Goal: Task Accomplishment & Management: Manage account settings

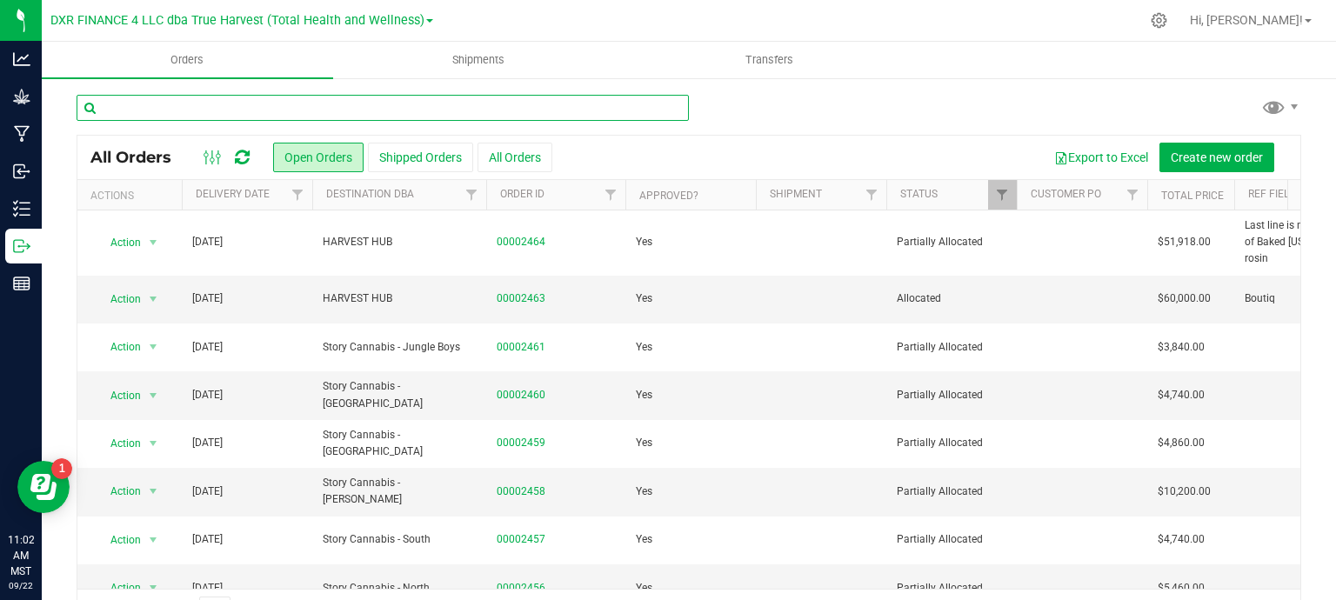
click at [209, 109] on input "text" at bounding box center [383, 108] width 612 height 26
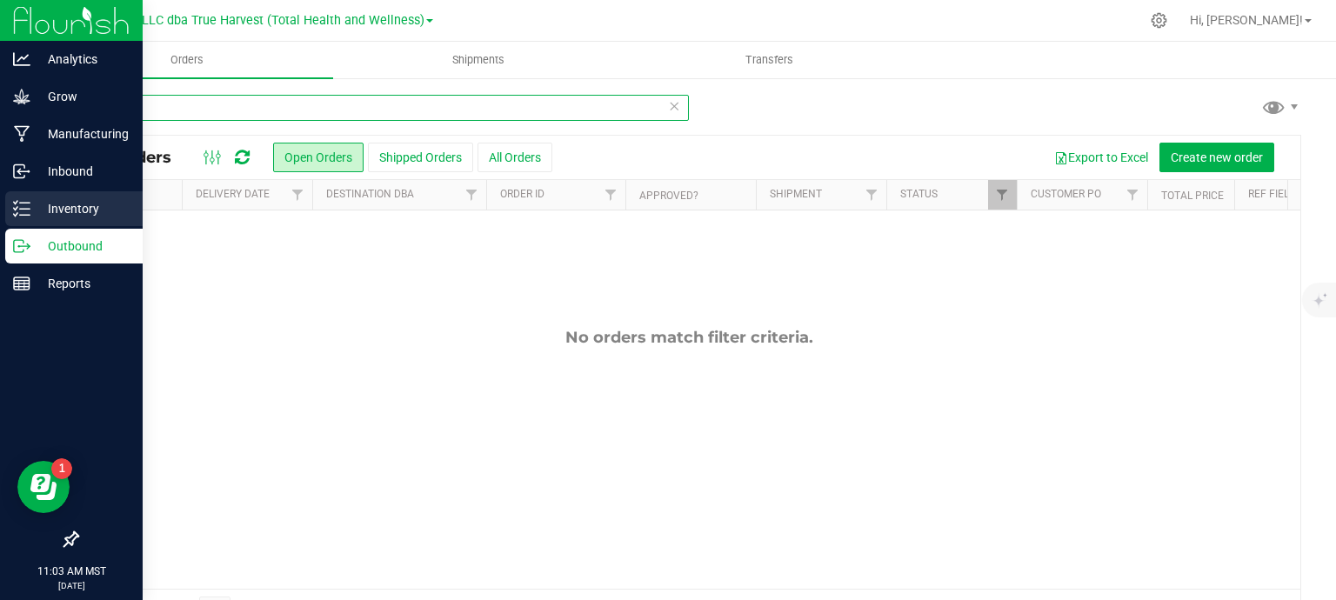
type input "915-067"
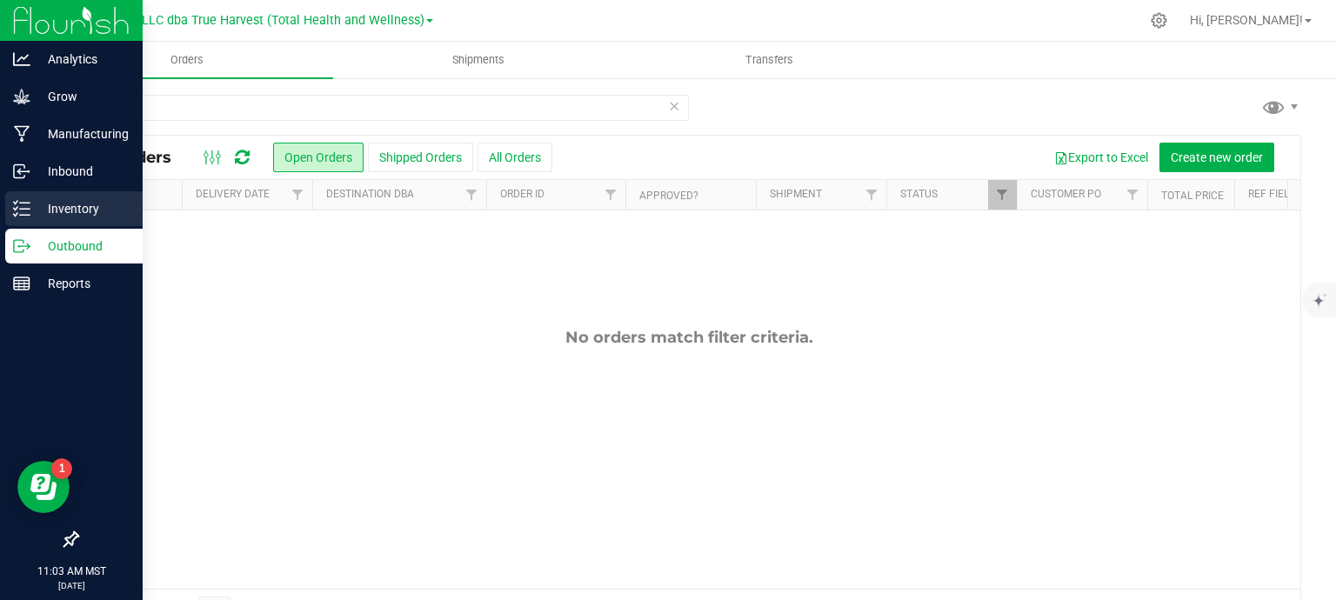
click at [21, 214] on icon at bounding box center [21, 208] width 17 height 17
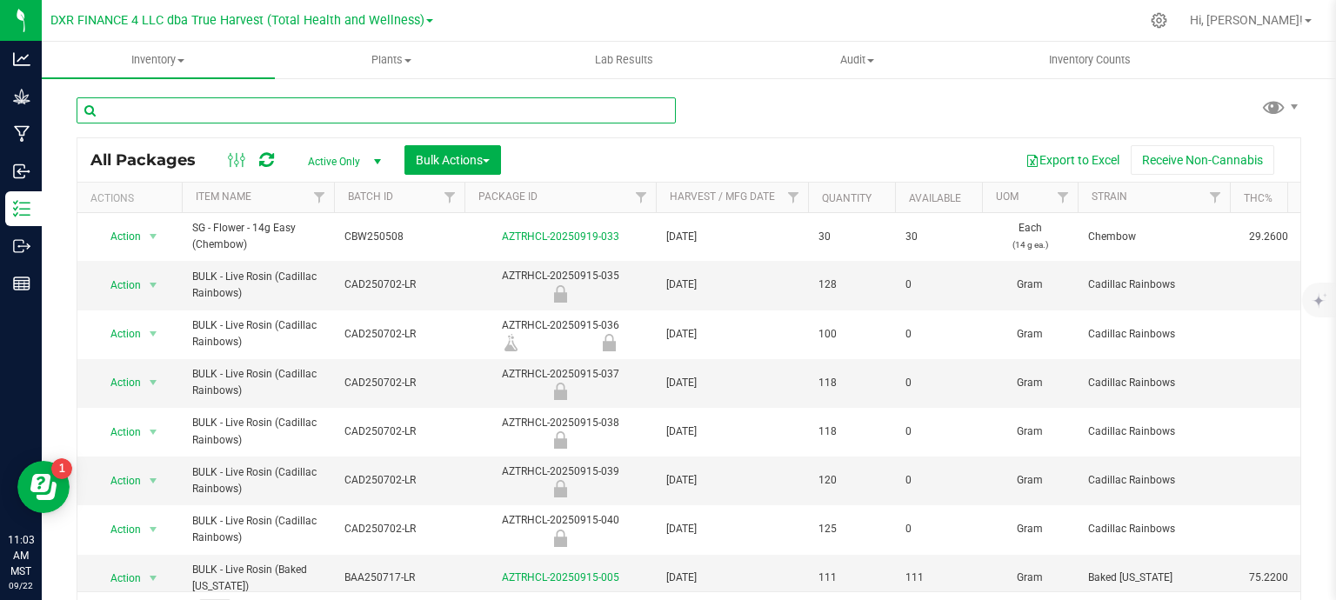
click at [181, 108] on input "text" at bounding box center [376, 110] width 599 height 26
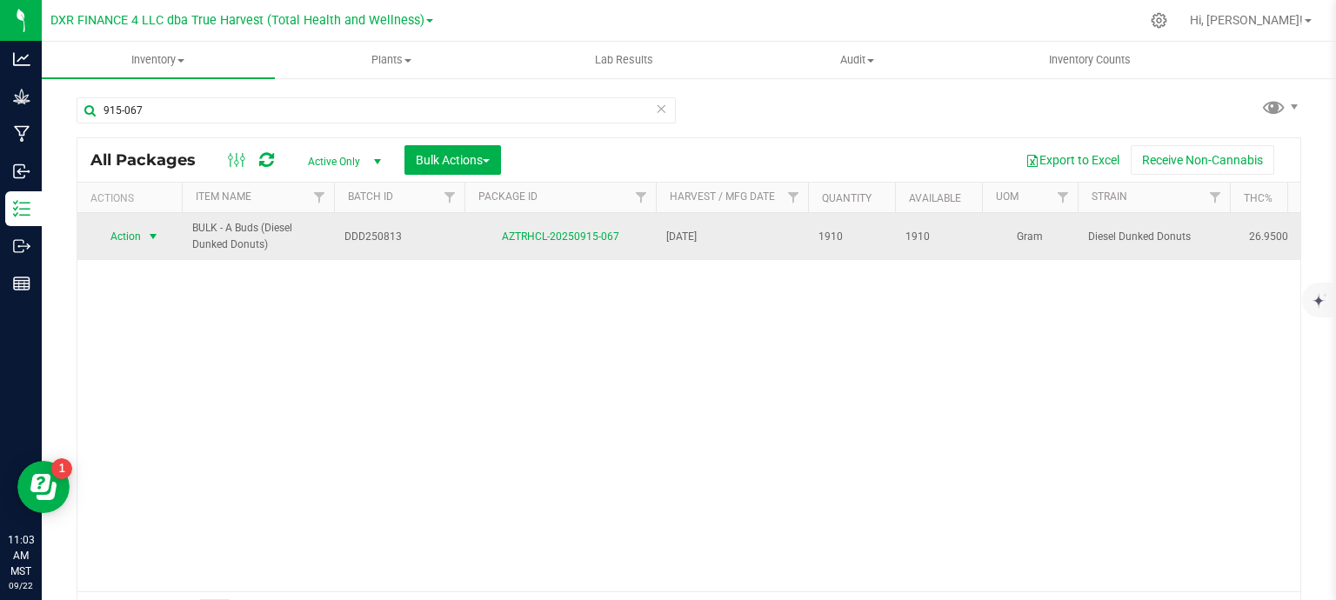
click at [140, 238] on span "Action" at bounding box center [118, 236] width 47 height 24
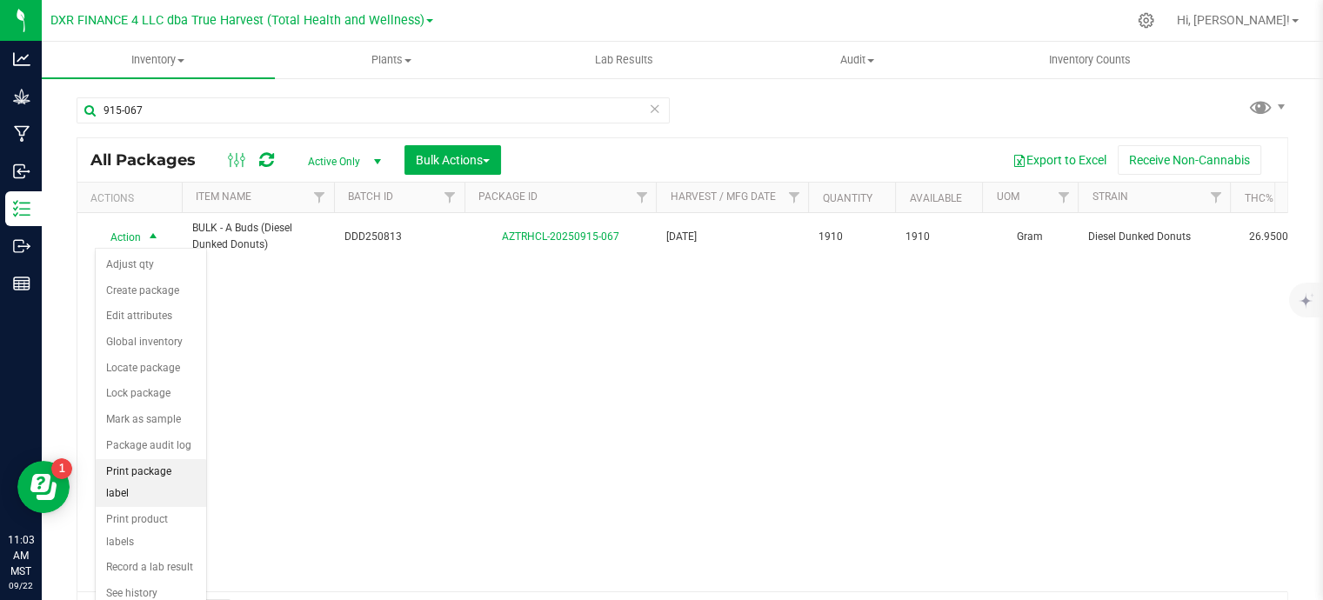
click at [141, 468] on li "Print package label" at bounding box center [151, 483] width 110 height 48
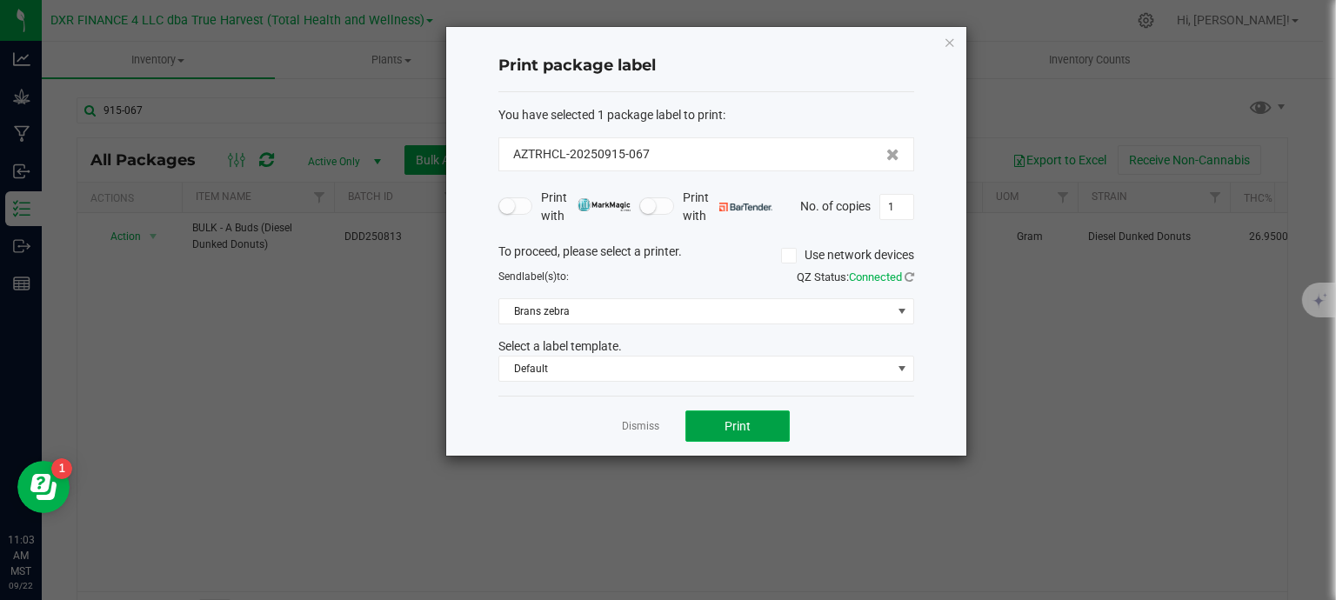
click at [712, 422] on button "Print" at bounding box center [738, 426] width 104 height 31
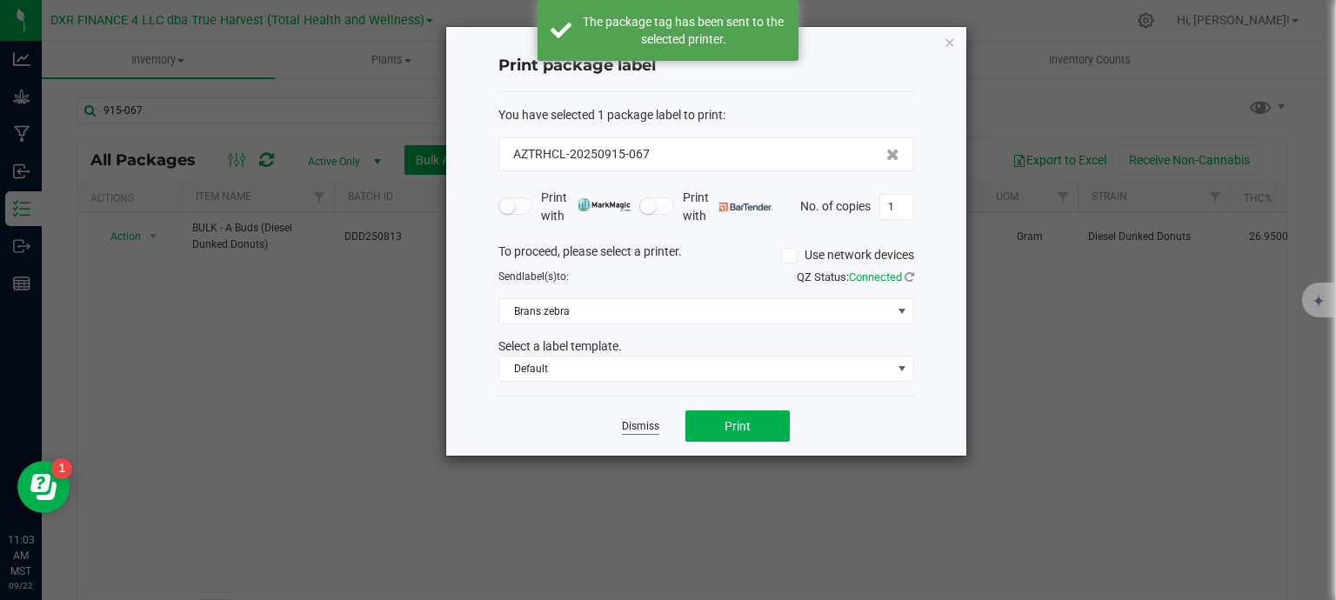
click at [637, 420] on link "Dismiss" at bounding box center [640, 426] width 37 height 15
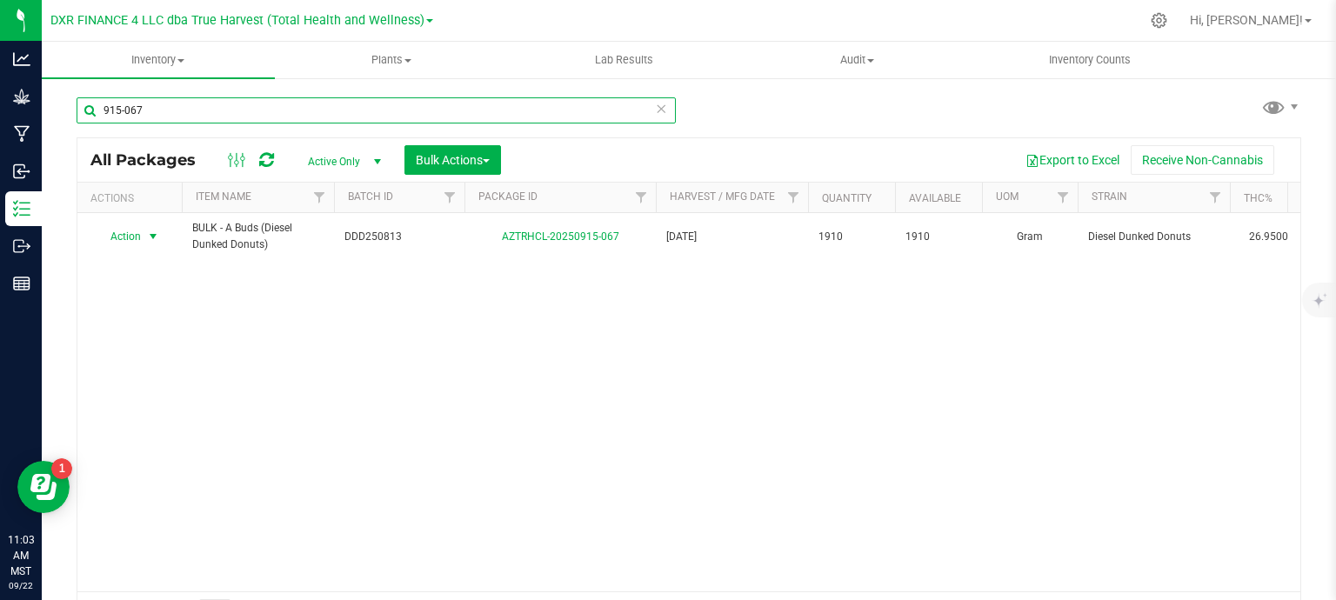
click at [275, 101] on input "915-067" at bounding box center [376, 110] width 599 height 26
click at [118, 110] on input "915-053" at bounding box center [376, 110] width 599 height 26
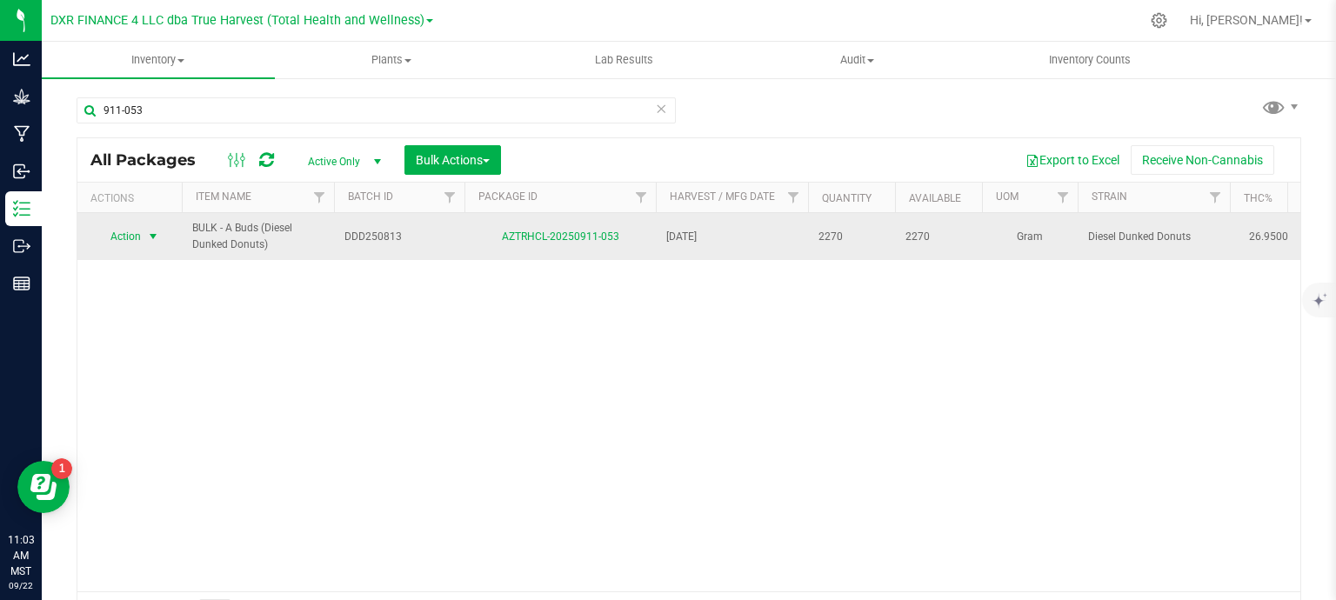
click at [136, 229] on span "Action" at bounding box center [118, 236] width 47 height 24
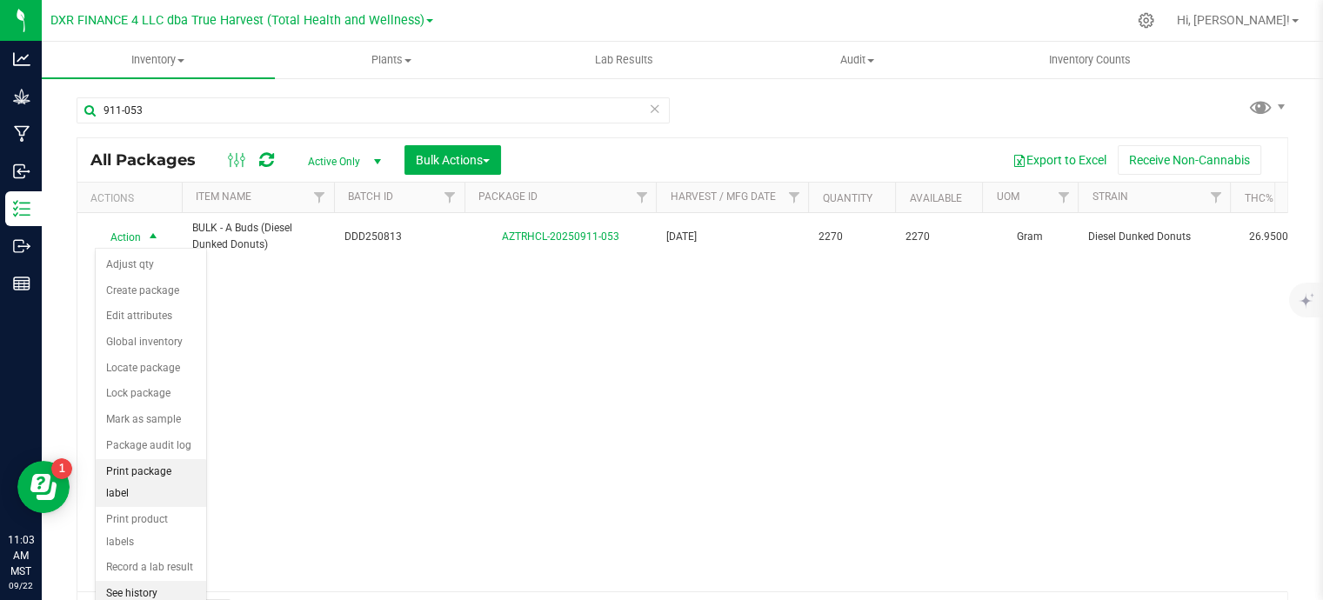
drag, startPoint x: 152, startPoint y: 472, endPoint x: 163, endPoint y: 465, distance: 12.5
click at [152, 466] on li "Print package label" at bounding box center [151, 483] width 110 height 48
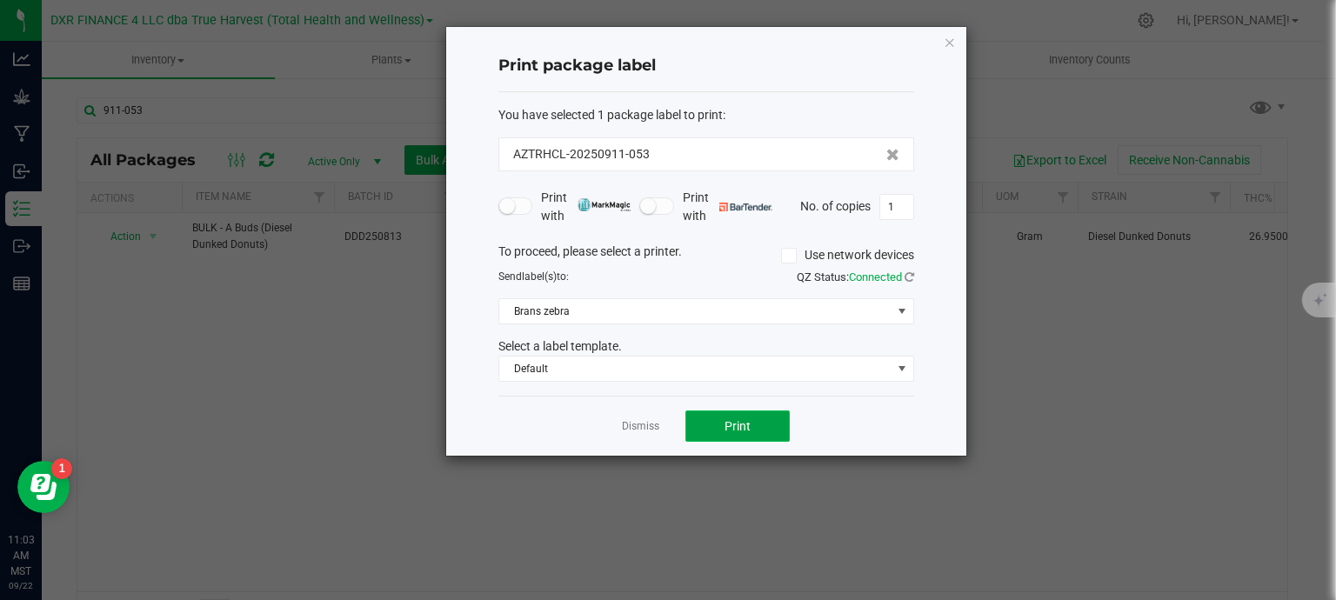
click at [755, 413] on button "Print" at bounding box center [738, 426] width 104 height 31
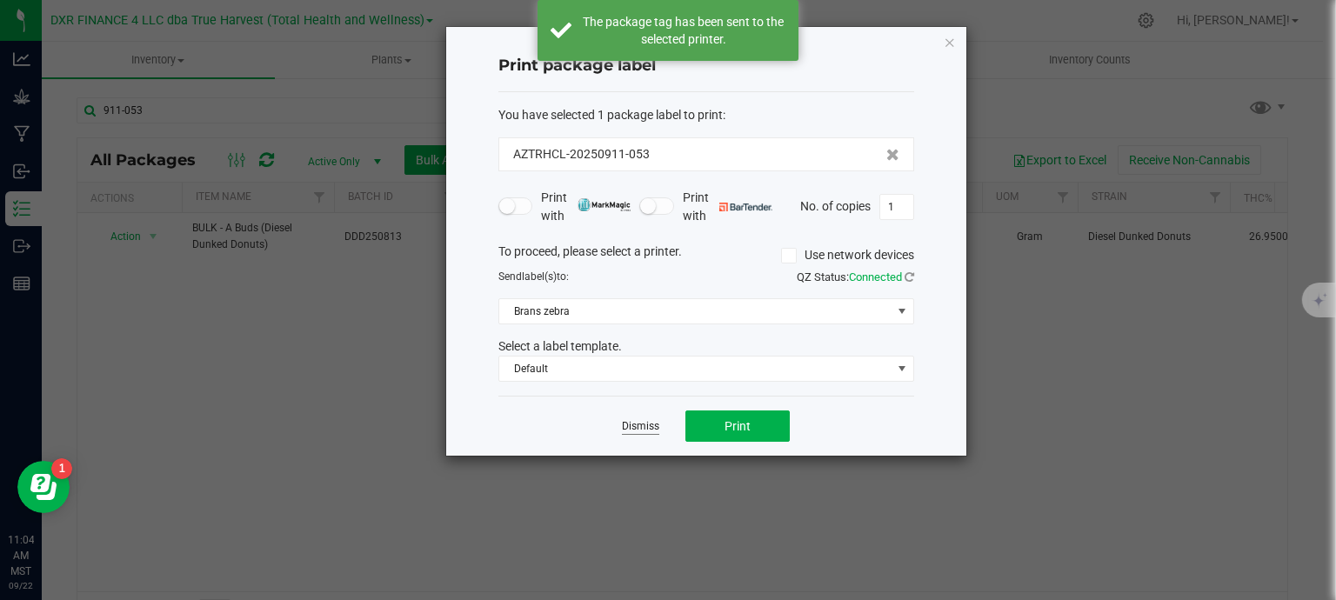
click at [623, 427] on link "Dismiss" at bounding box center [640, 426] width 37 height 15
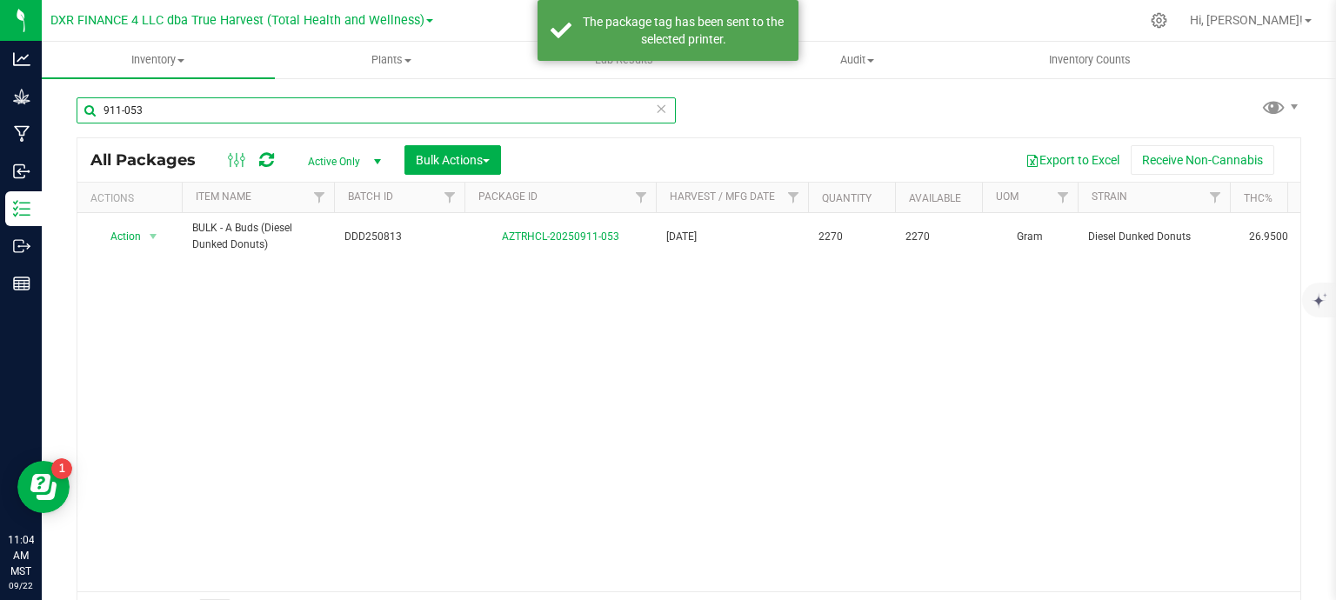
click at [184, 104] on input "911-053" at bounding box center [376, 110] width 599 height 26
click at [184, 101] on input "911-053" at bounding box center [376, 110] width 599 height 26
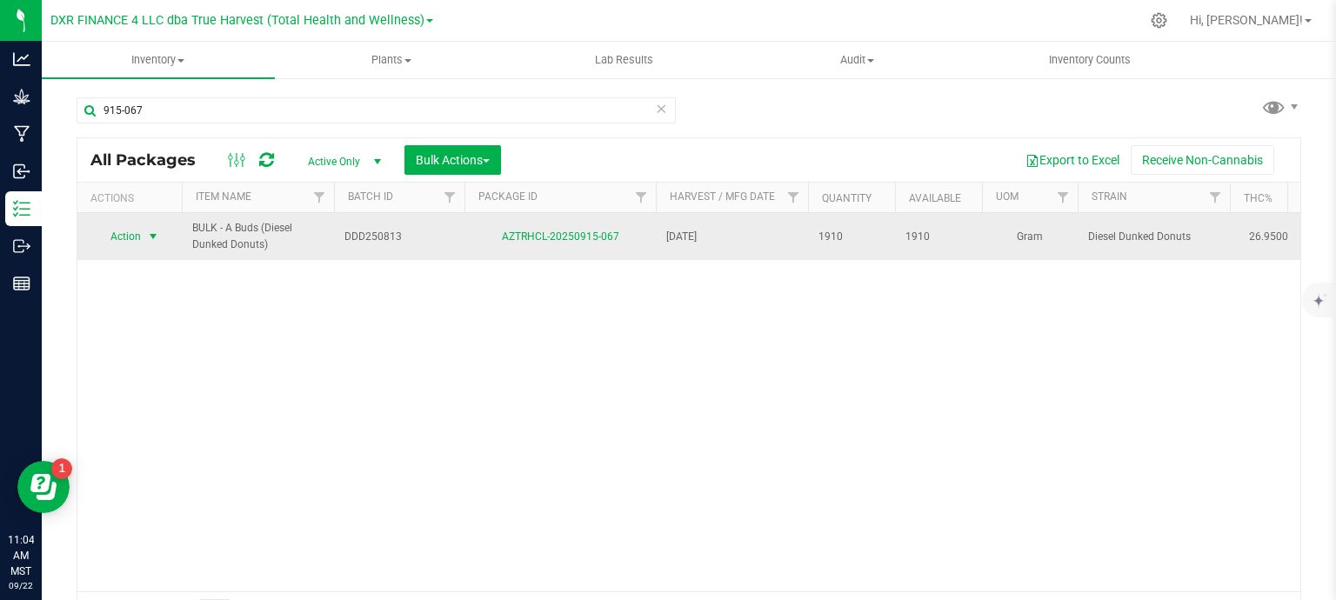
click at [122, 242] on span "Action" at bounding box center [118, 236] width 47 height 24
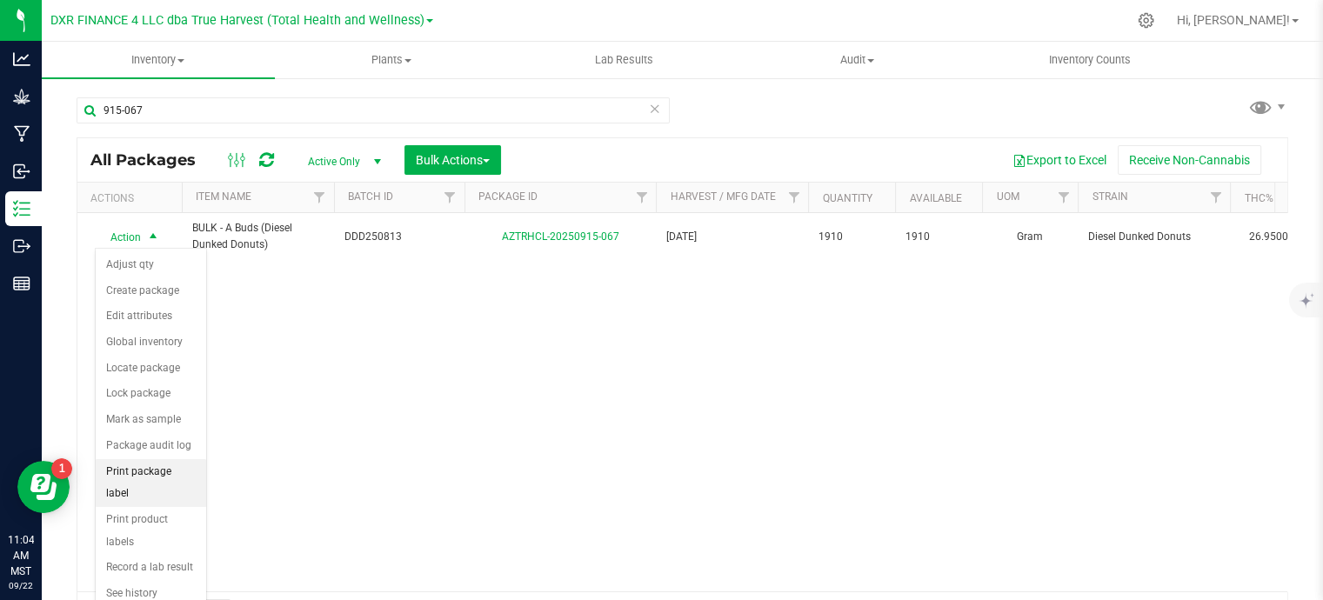
drag, startPoint x: 115, startPoint y: 475, endPoint x: 124, endPoint y: 469, distance: 10.6
click at [116, 473] on li "Print package label" at bounding box center [151, 483] width 110 height 48
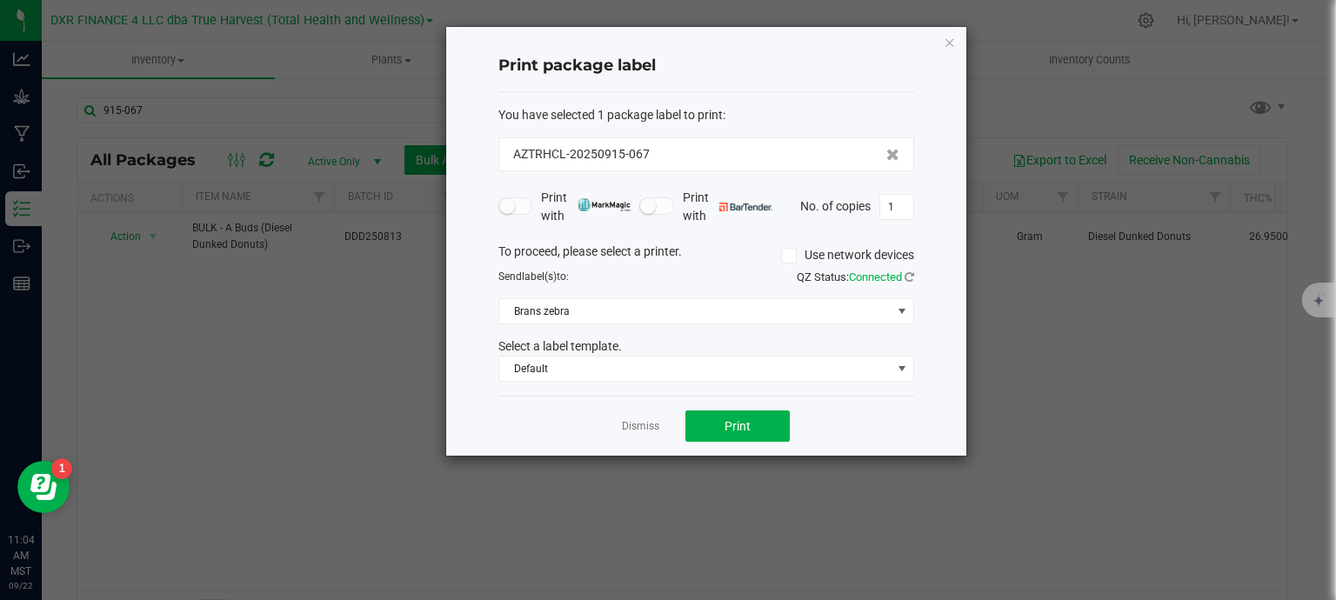
click at [771, 400] on div "Dismiss Print" at bounding box center [706, 426] width 416 height 60
click at [773, 420] on button "Print" at bounding box center [738, 426] width 104 height 31
click at [628, 430] on link "Dismiss" at bounding box center [640, 426] width 37 height 15
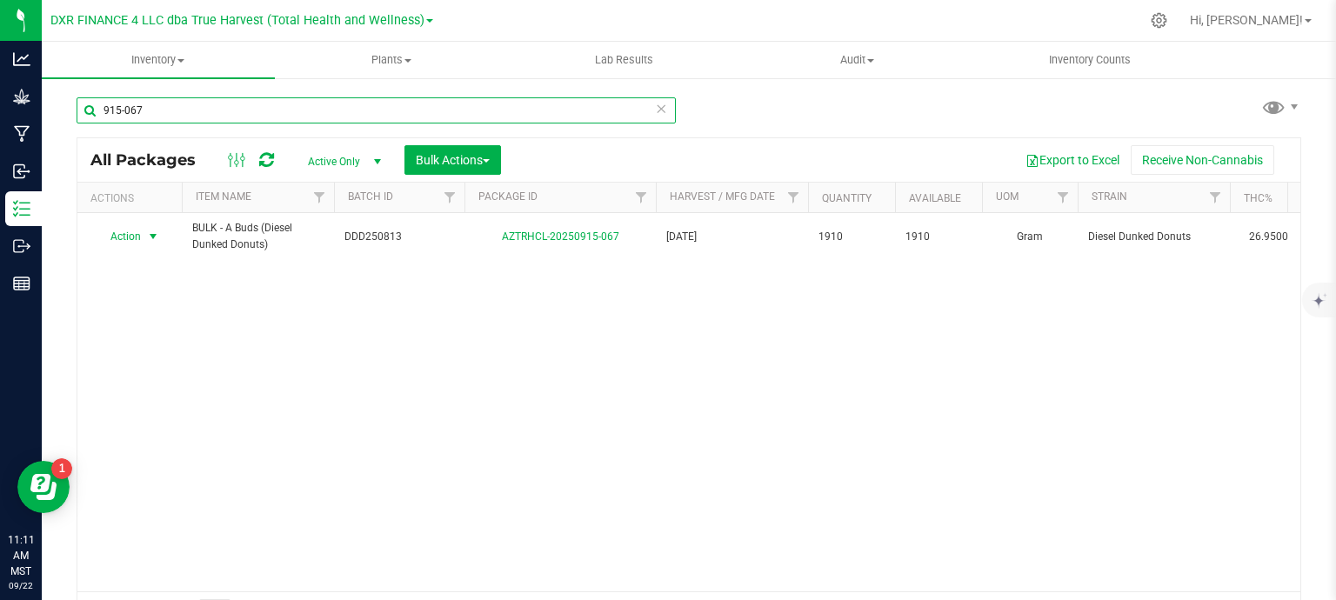
click at [275, 108] on input "915-067" at bounding box center [376, 110] width 599 height 26
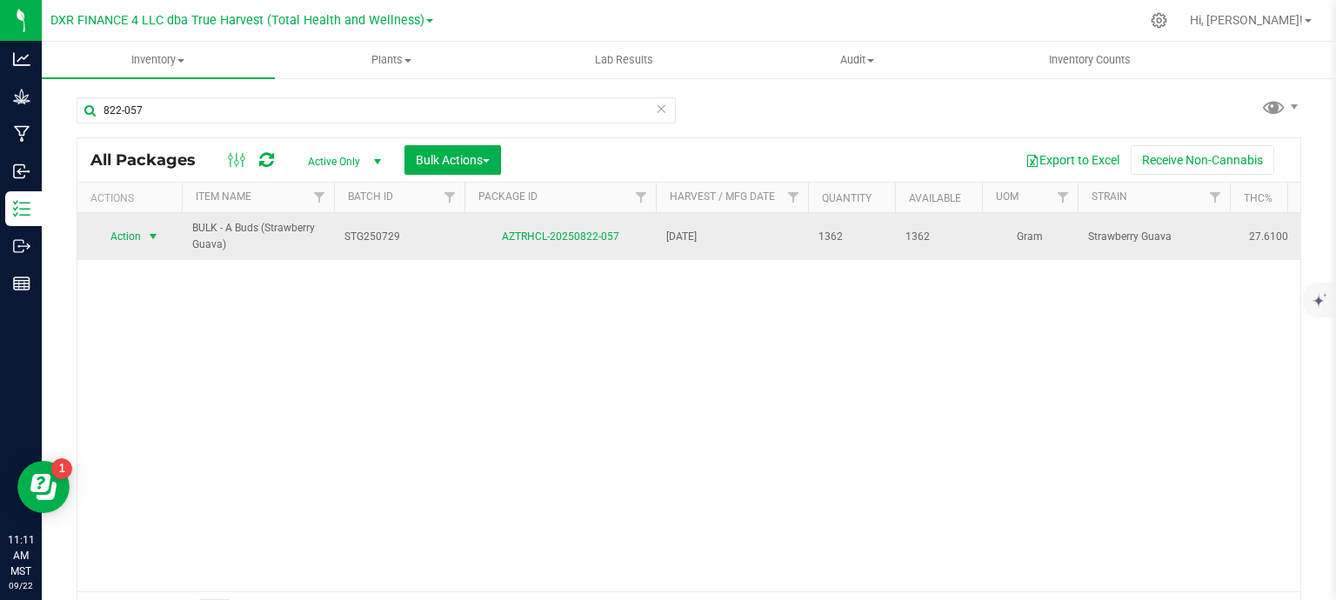
click at [137, 237] on span "Action" at bounding box center [118, 236] width 47 height 24
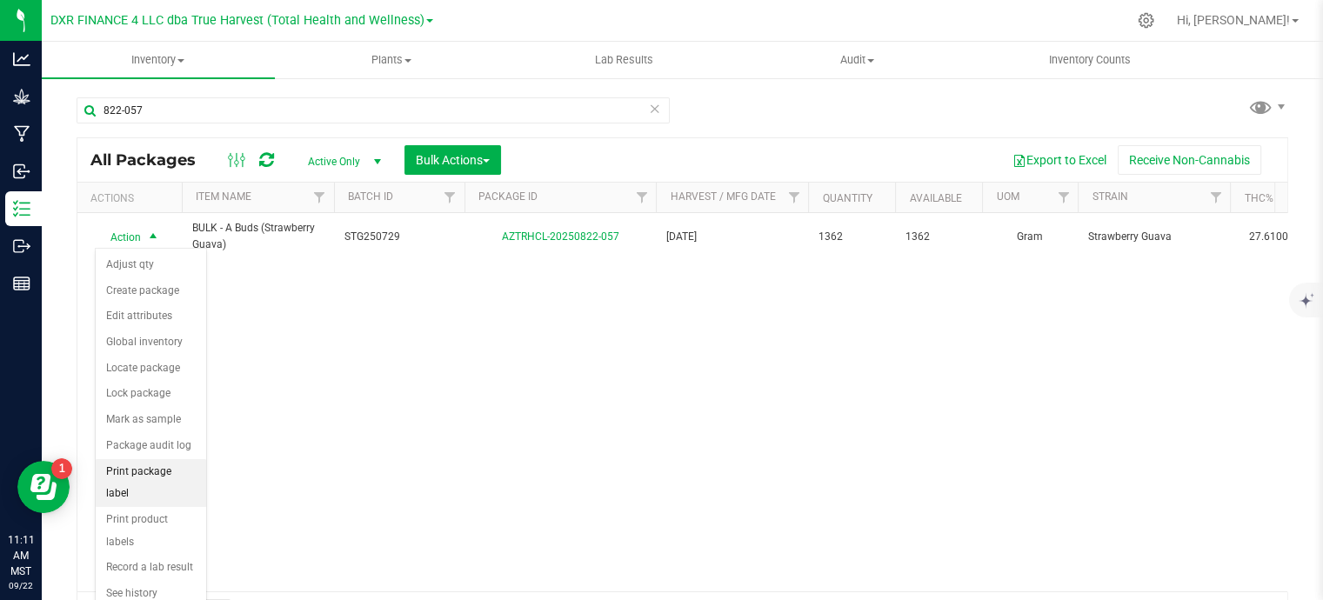
click at [173, 469] on li "Print package label" at bounding box center [151, 483] width 110 height 48
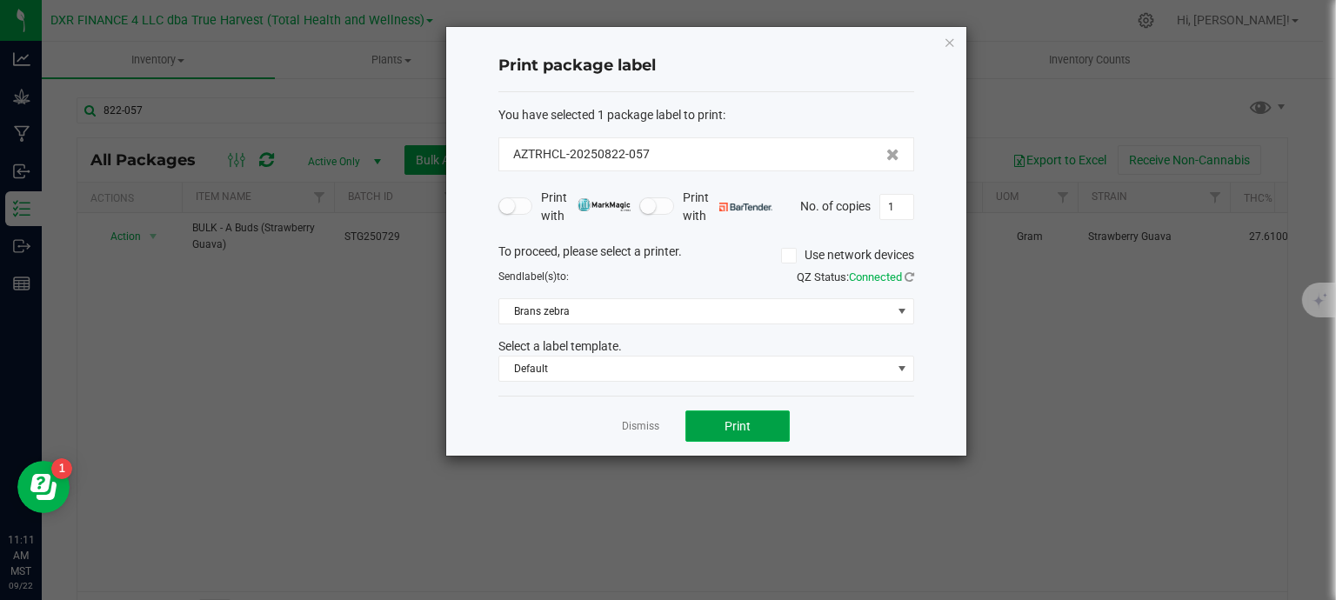
click at [748, 415] on button "Print" at bounding box center [738, 426] width 104 height 31
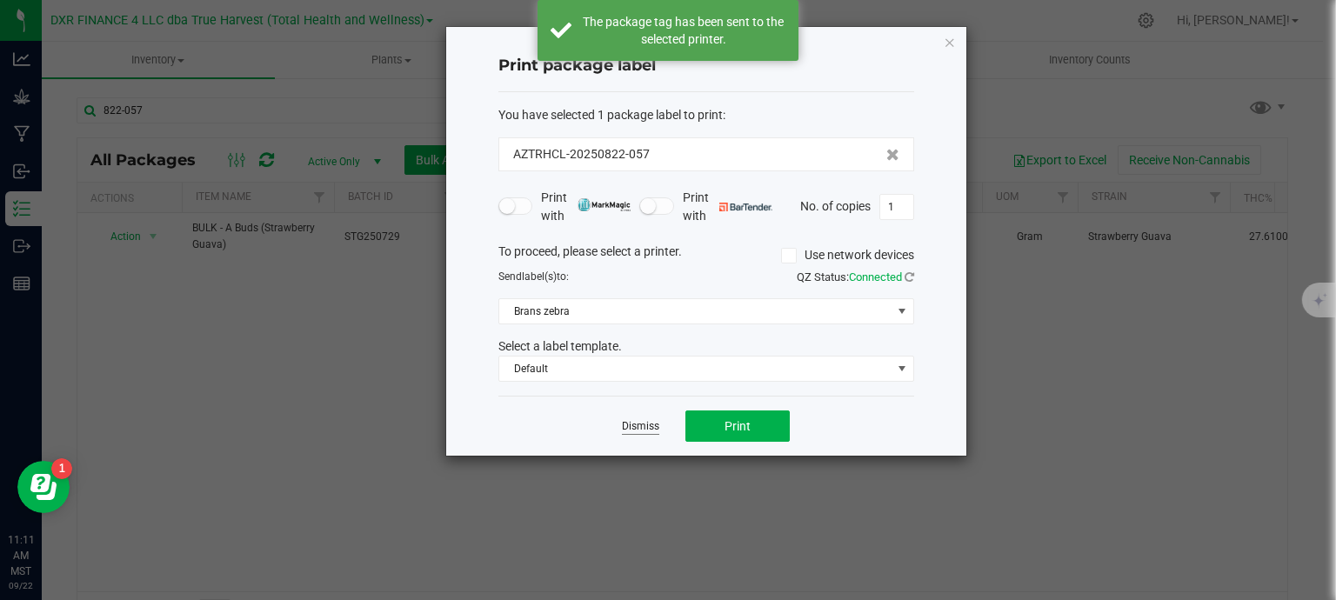
click at [651, 423] on link "Dismiss" at bounding box center [640, 426] width 37 height 15
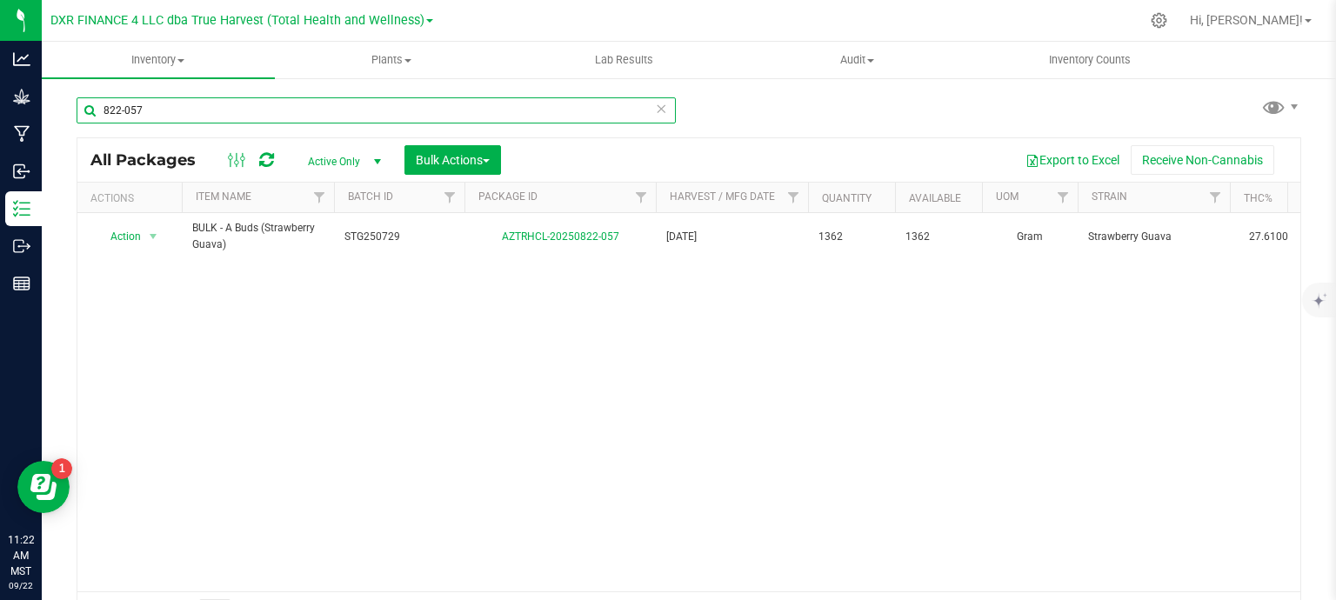
click at [181, 113] on input "822-057" at bounding box center [376, 110] width 599 height 26
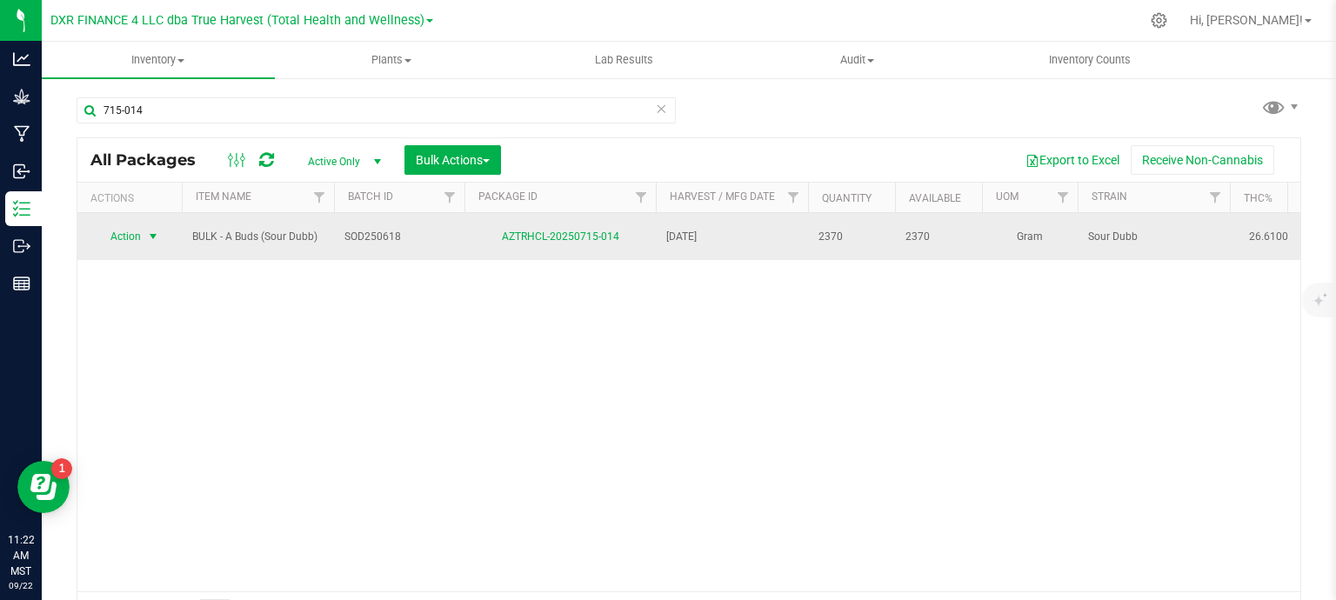
click at [127, 236] on span "Action" at bounding box center [118, 236] width 47 height 24
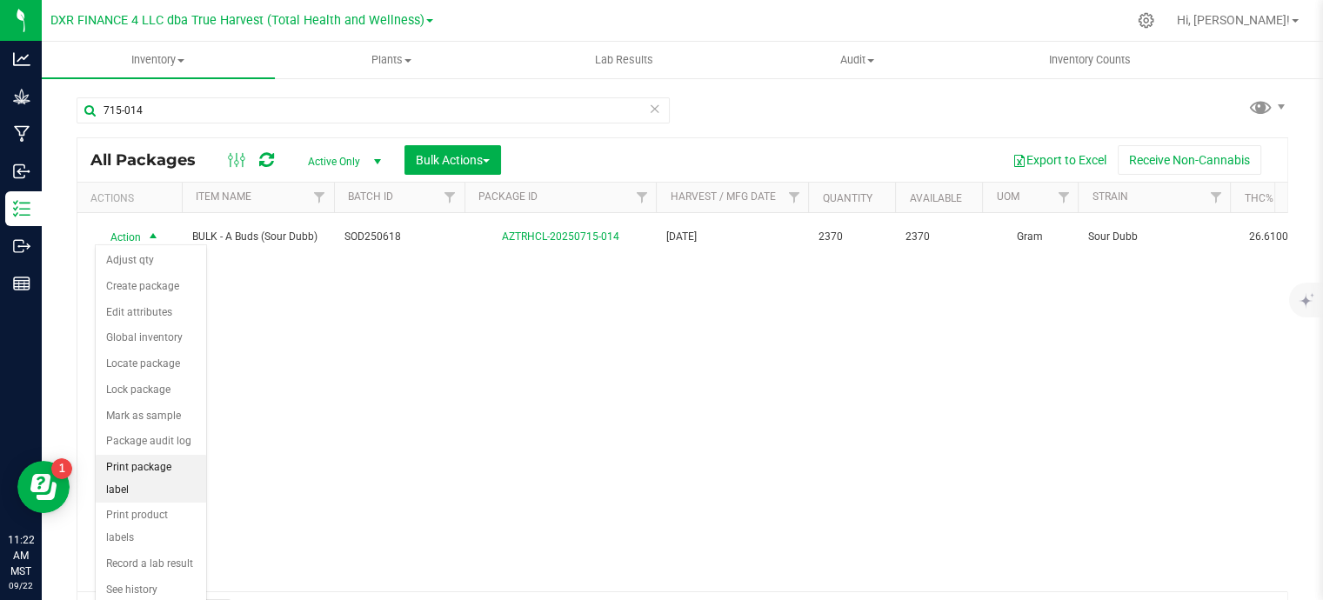
click at [140, 462] on li "Print package label" at bounding box center [151, 479] width 110 height 48
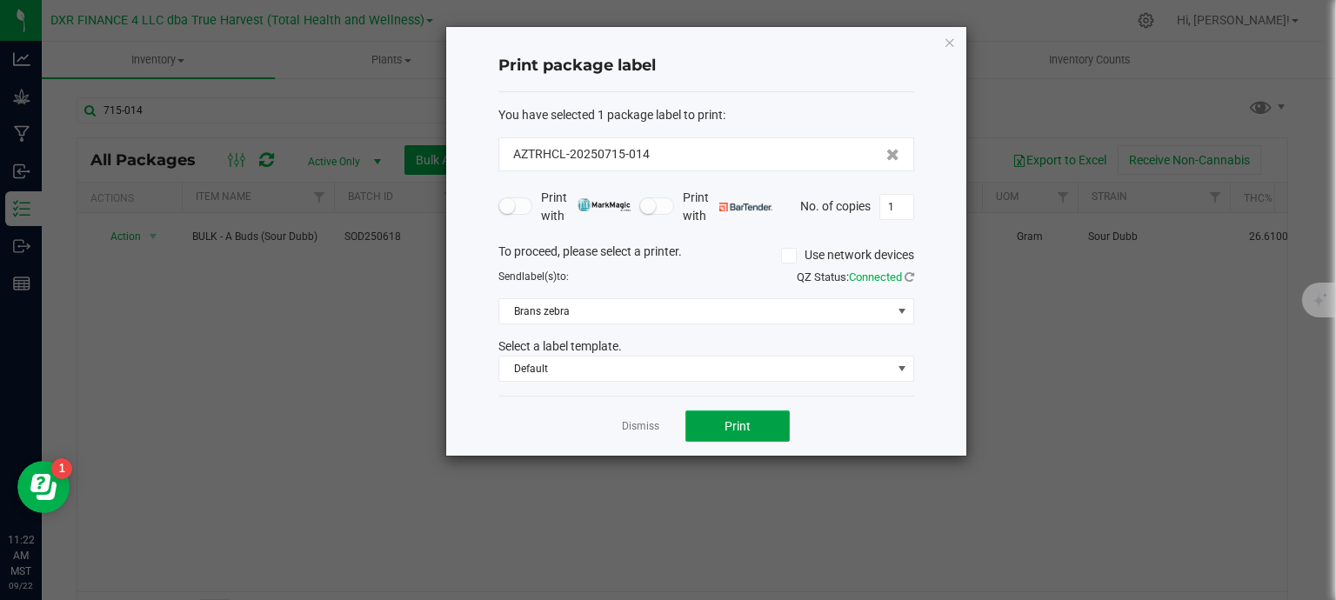
click at [741, 420] on span "Print" at bounding box center [738, 426] width 26 height 14
click at [649, 431] on link "Dismiss" at bounding box center [640, 426] width 37 height 15
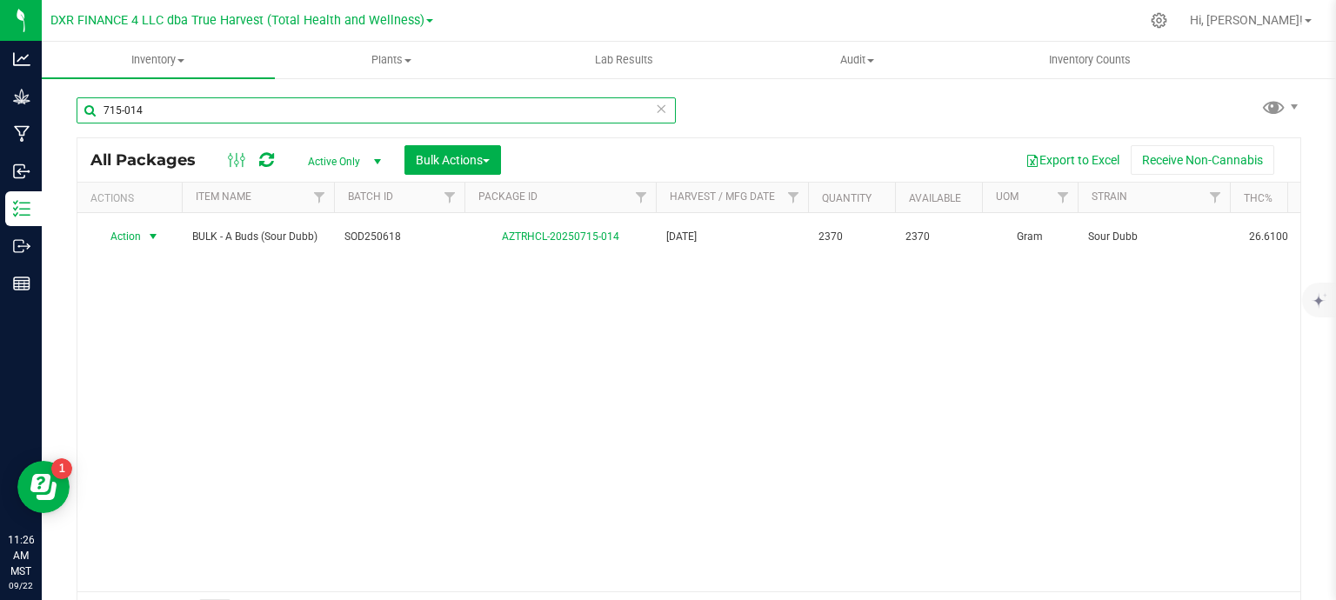
click at [440, 114] on input "715-014" at bounding box center [376, 110] width 599 height 26
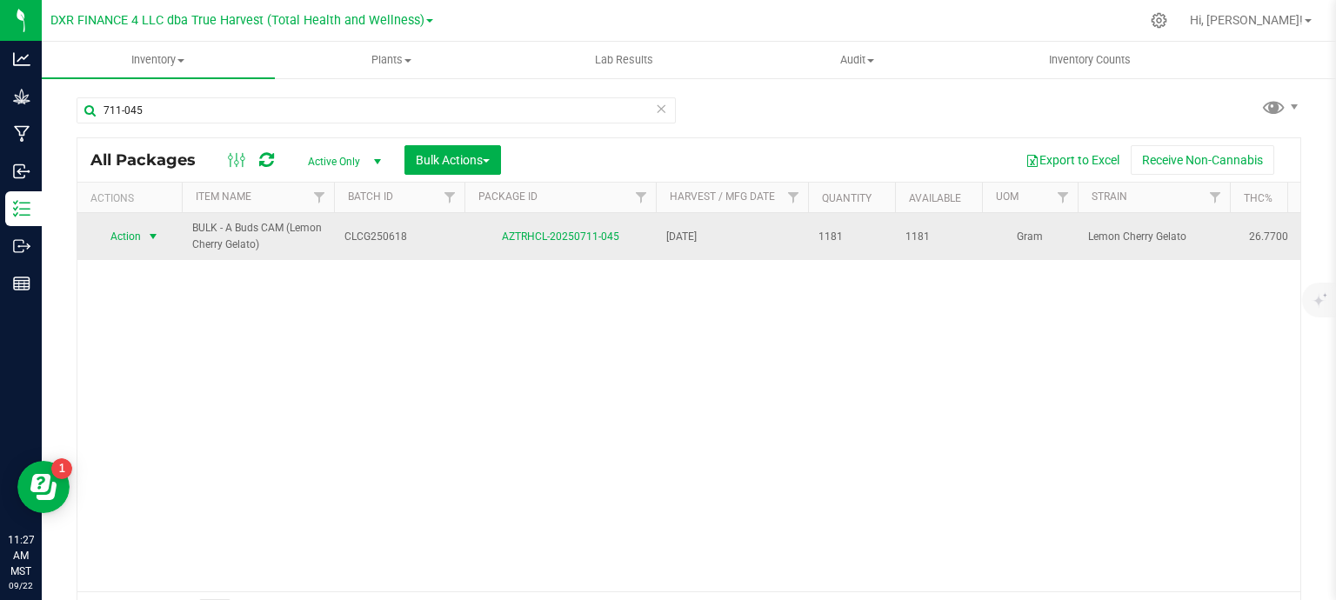
click at [127, 232] on span "Action" at bounding box center [118, 236] width 47 height 24
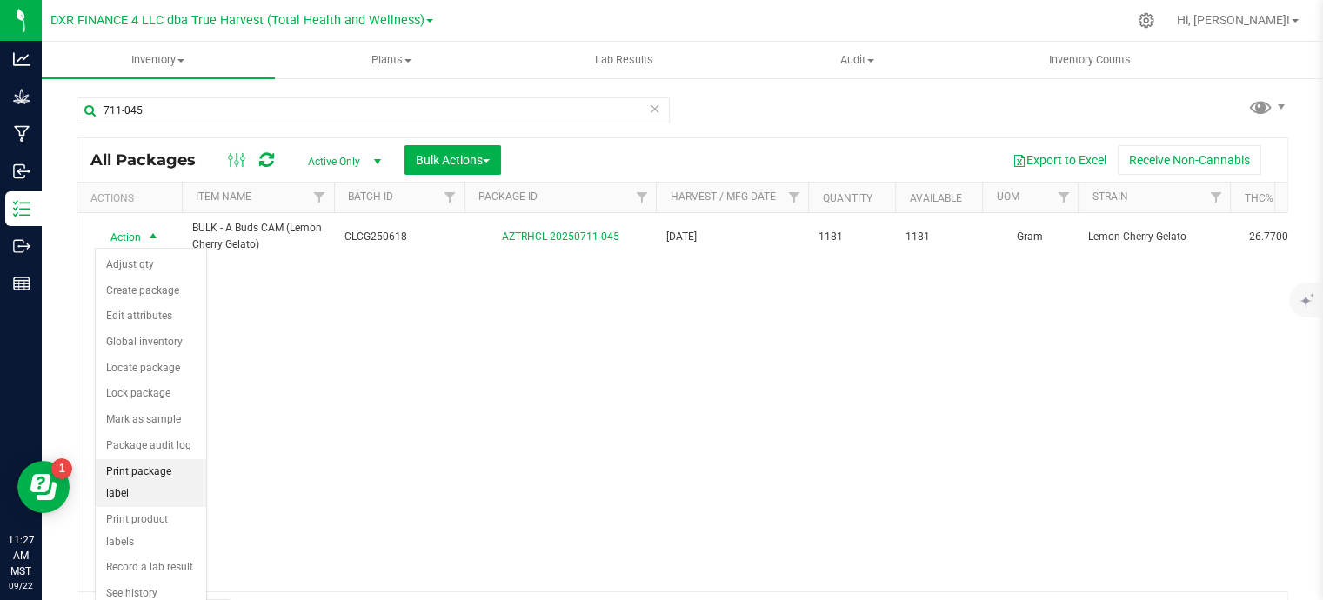
click at [149, 465] on li "Print package label" at bounding box center [151, 483] width 110 height 48
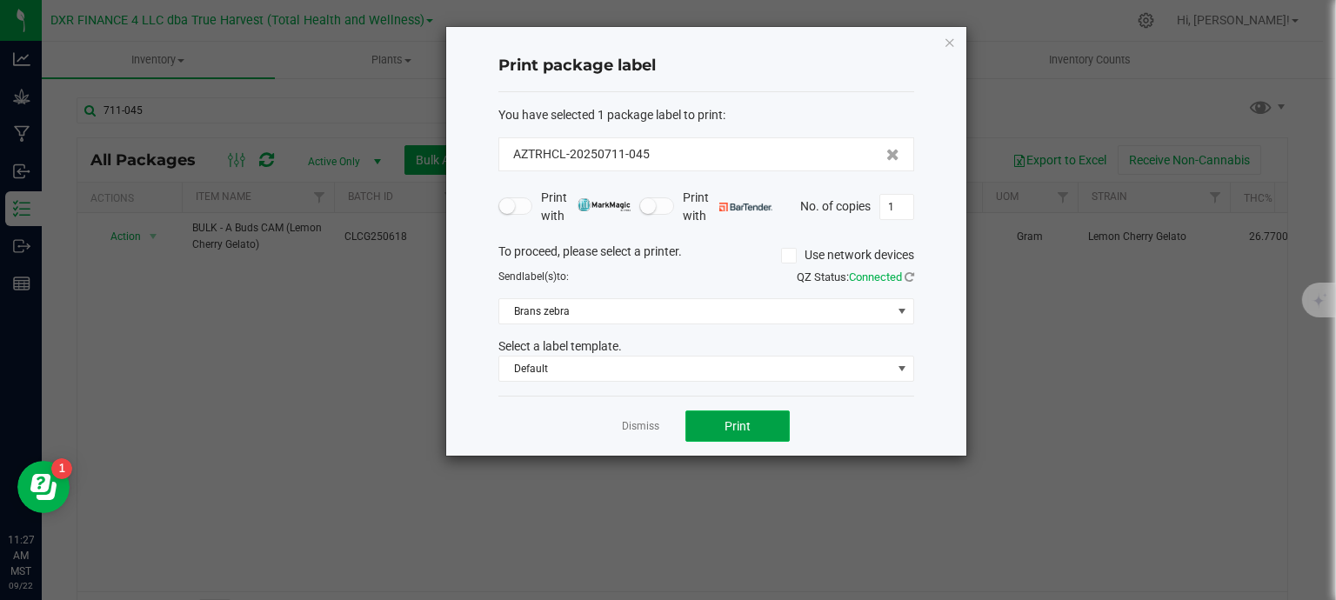
click at [730, 428] on span "Print" at bounding box center [738, 426] width 26 height 14
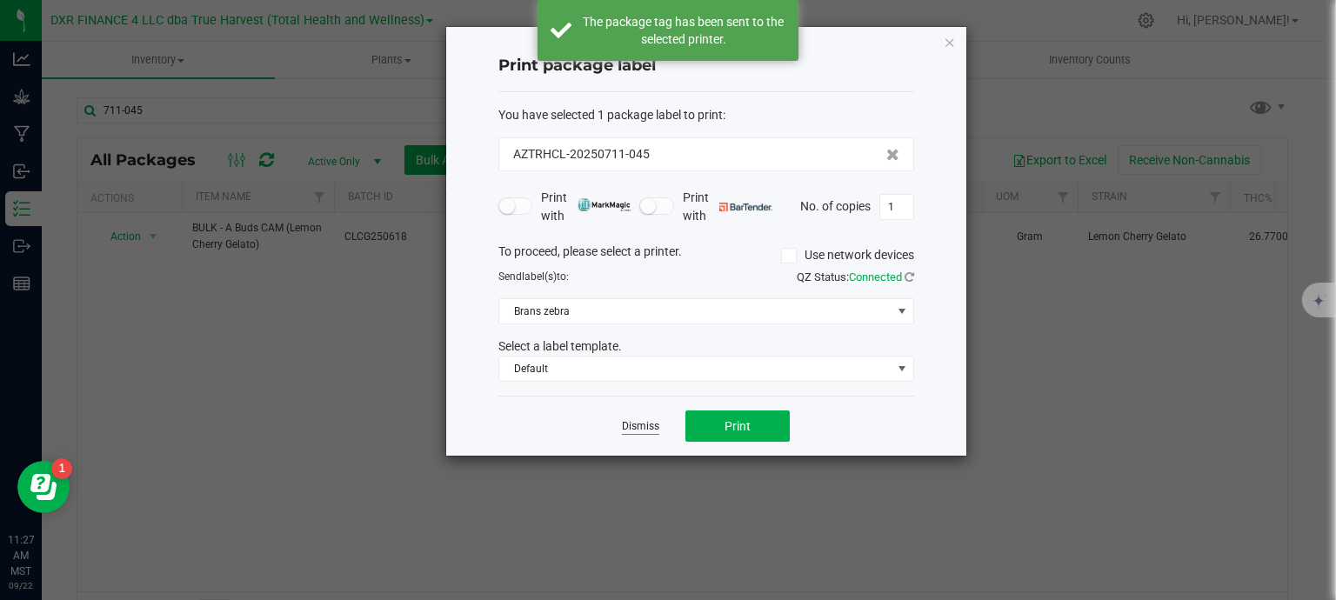
click at [652, 424] on link "Dismiss" at bounding box center [640, 426] width 37 height 15
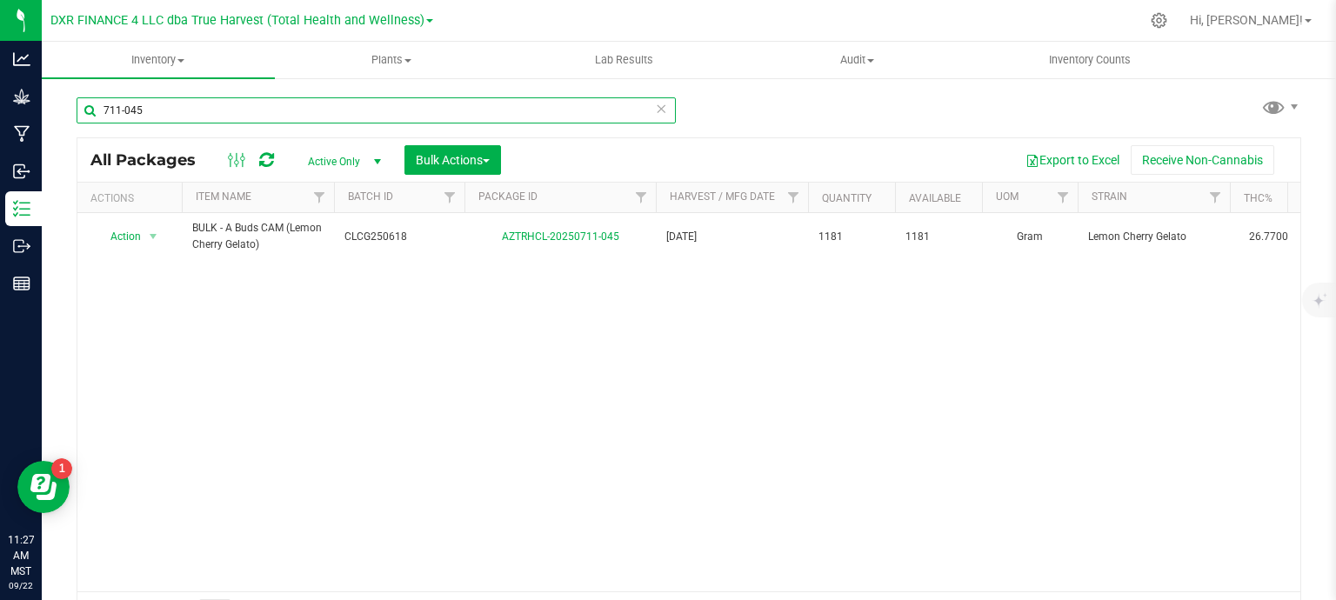
click at [158, 123] on input "711-045" at bounding box center [376, 110] width 599 height 26
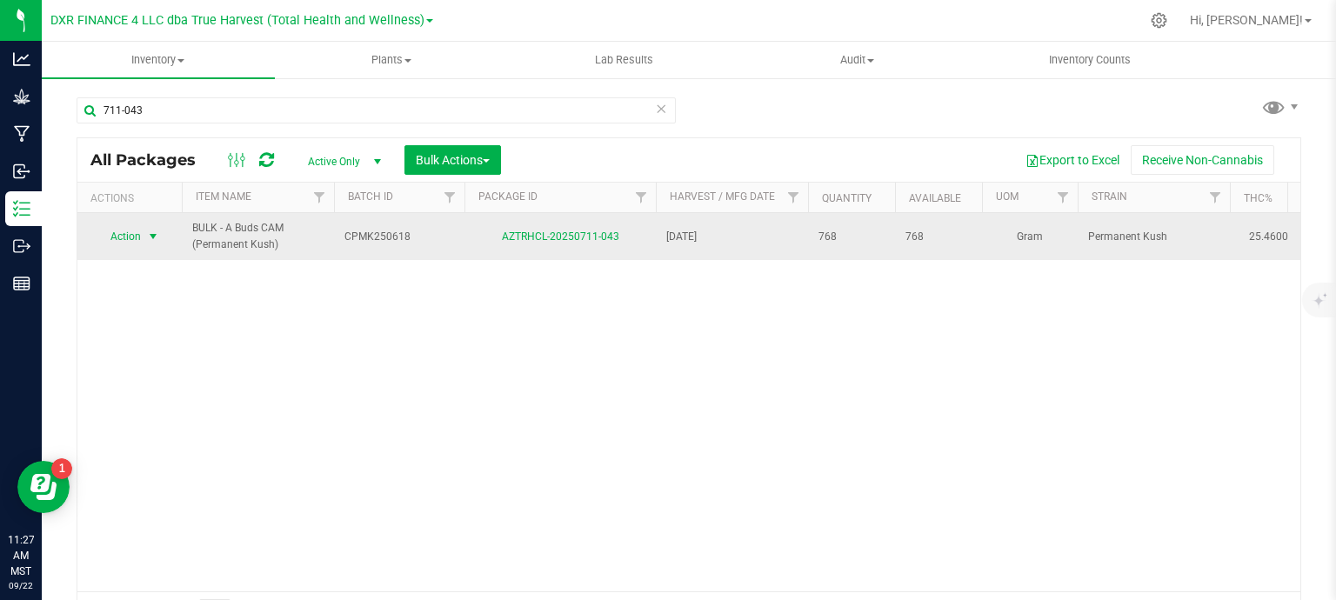
click at [144, 232] on span "select" at bounding box center [154, 236] width 22 height 24
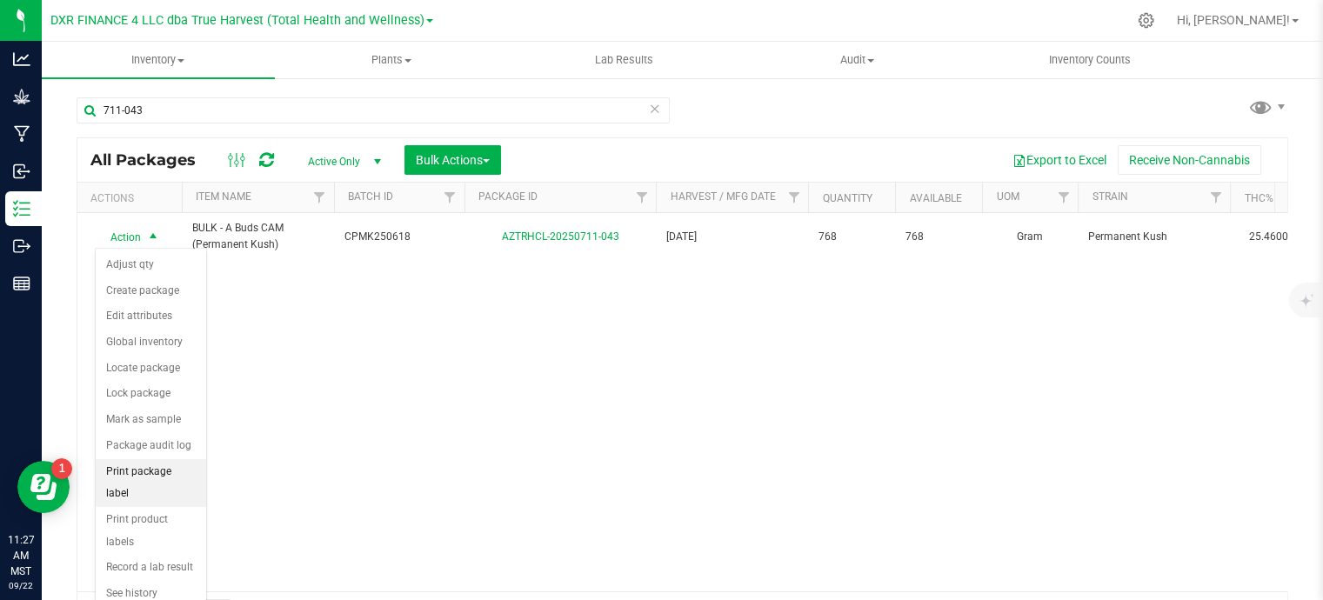
click at [148, 465] on li "Print package label" at bounding box center [151, 483] width 110 height 48
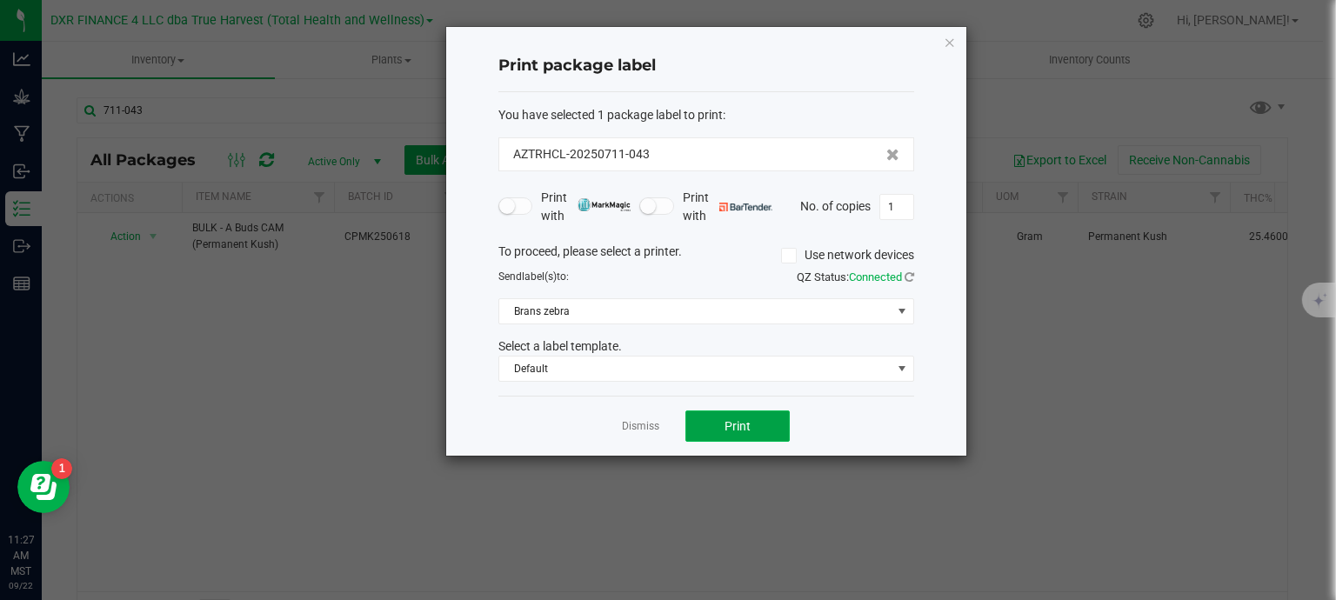
click at [696, 427] on button "Print" at bounding box center [738, 426] width 104 height 31
click at [633, 425] on link "Dismiss" at bounding box center [640, 426] width 37 height 15
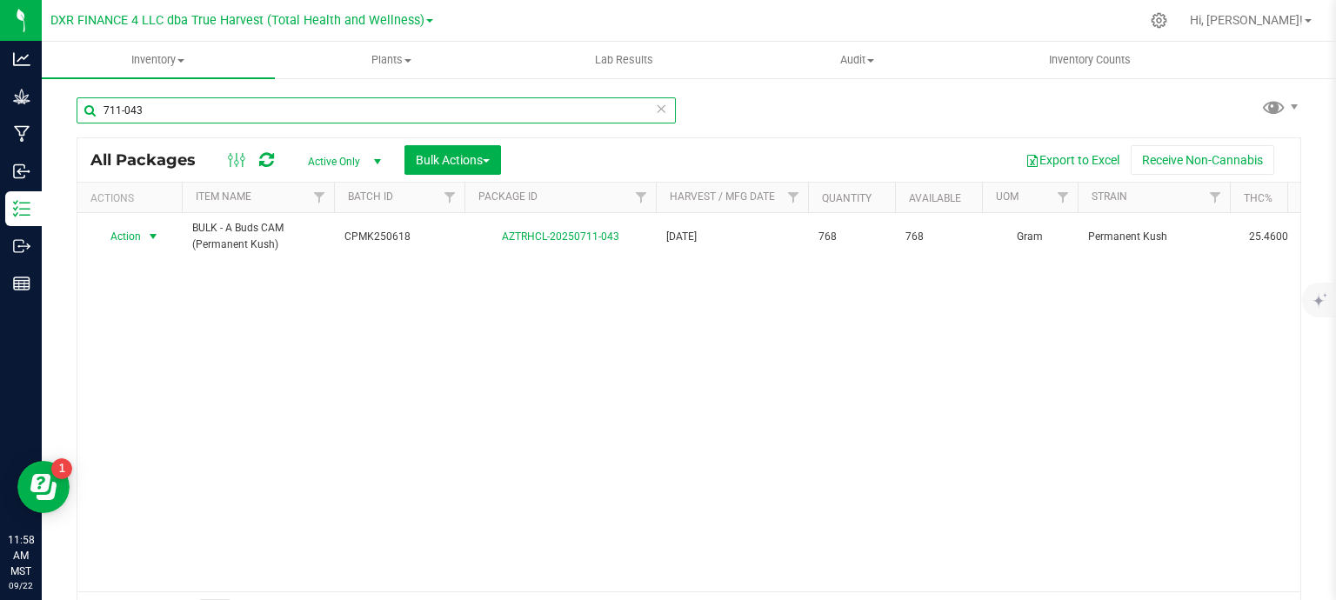
click at [178, 115] on input "711-043" at bounding box center [376, 110] width 599 height 26
click at [178, 114] on input "711-043" at bounding box center [376, 110] width 599 height 26
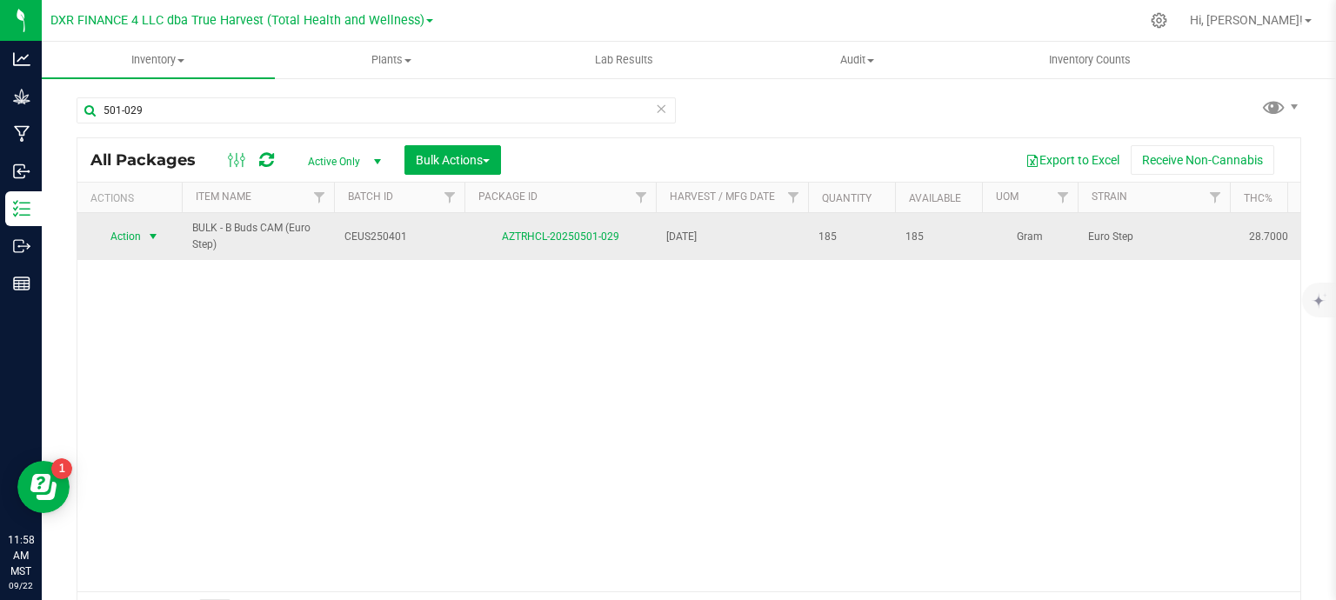
click at [124, 235] on span "Action" at bounding box center [118, 236] width 47 height 24
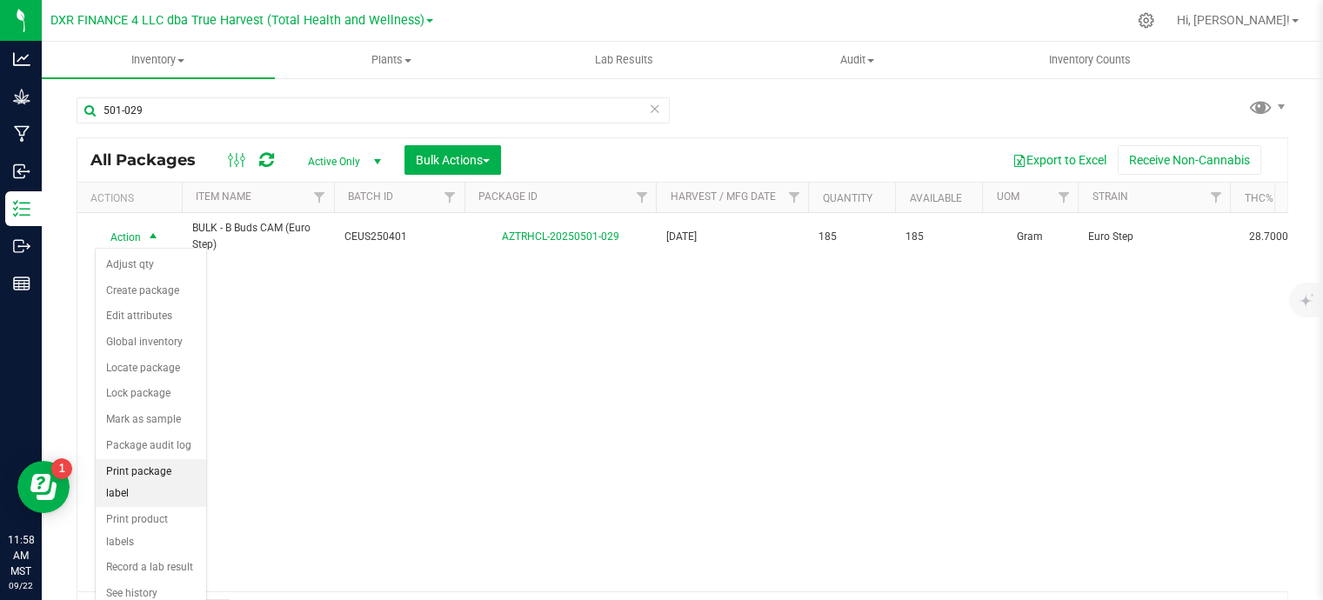
click at [157, 467] on li "Print package label" at bounding box center [151, 483] width 110 height 48
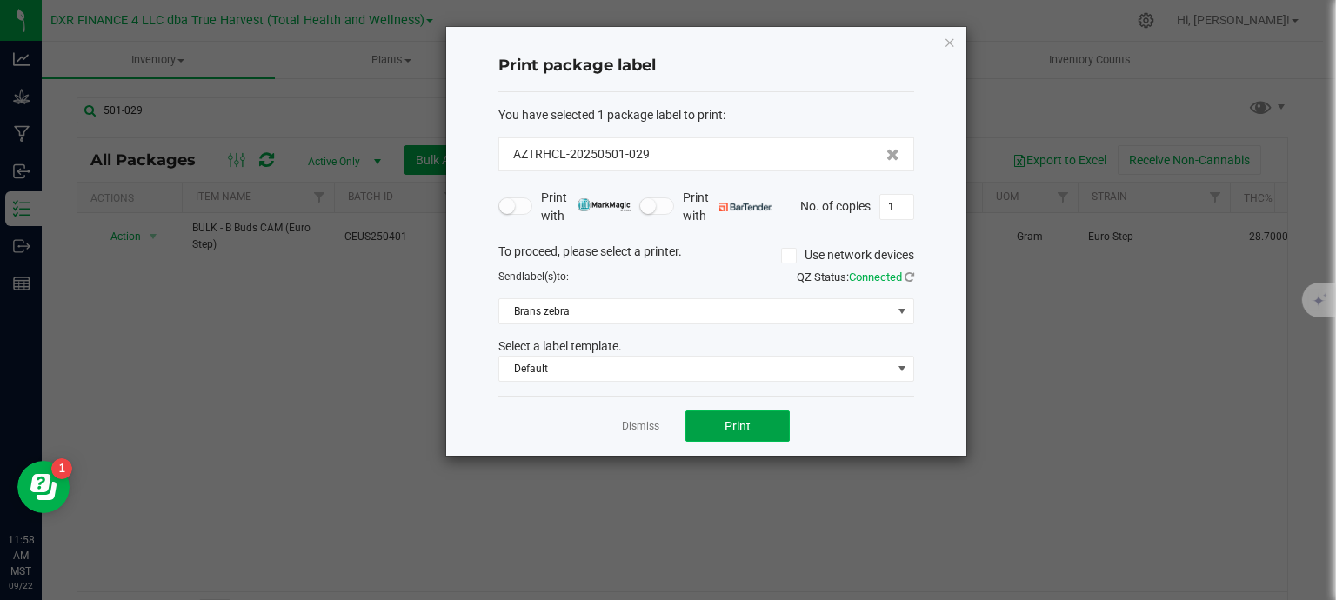
click at [719, 417] on button "Print" at bounding box center [738, 426] width 104 height 31
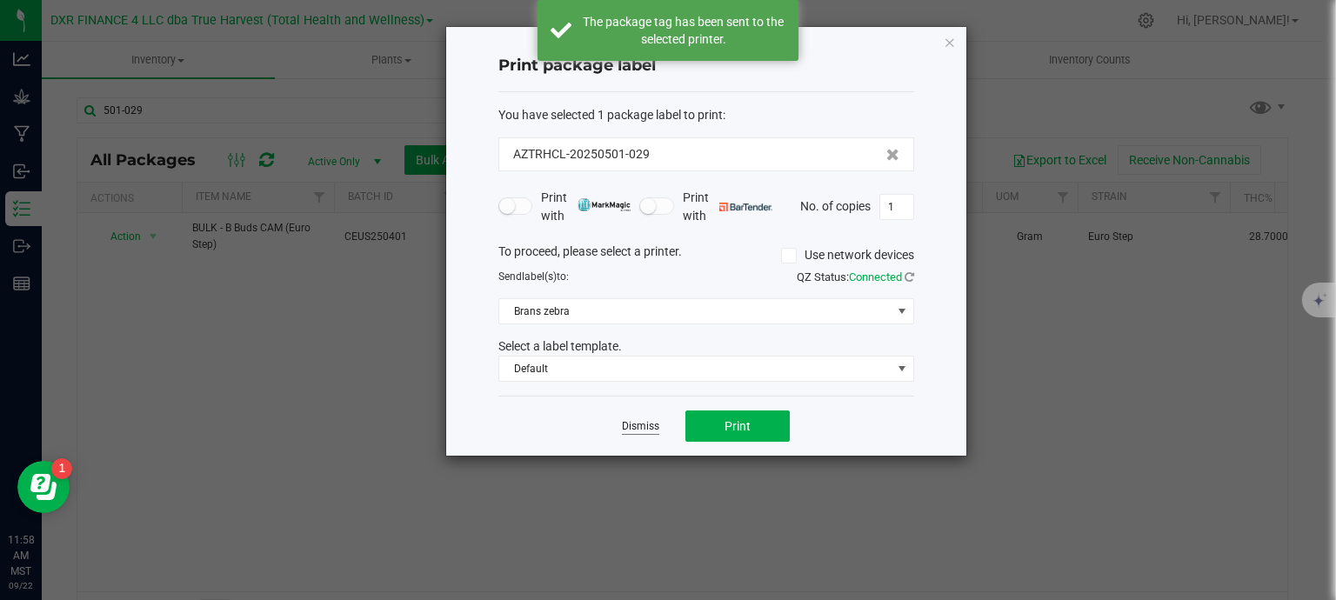
click at [639, 425] on link "Dismiss" at bounding box center [640, 426] width 37 height 15
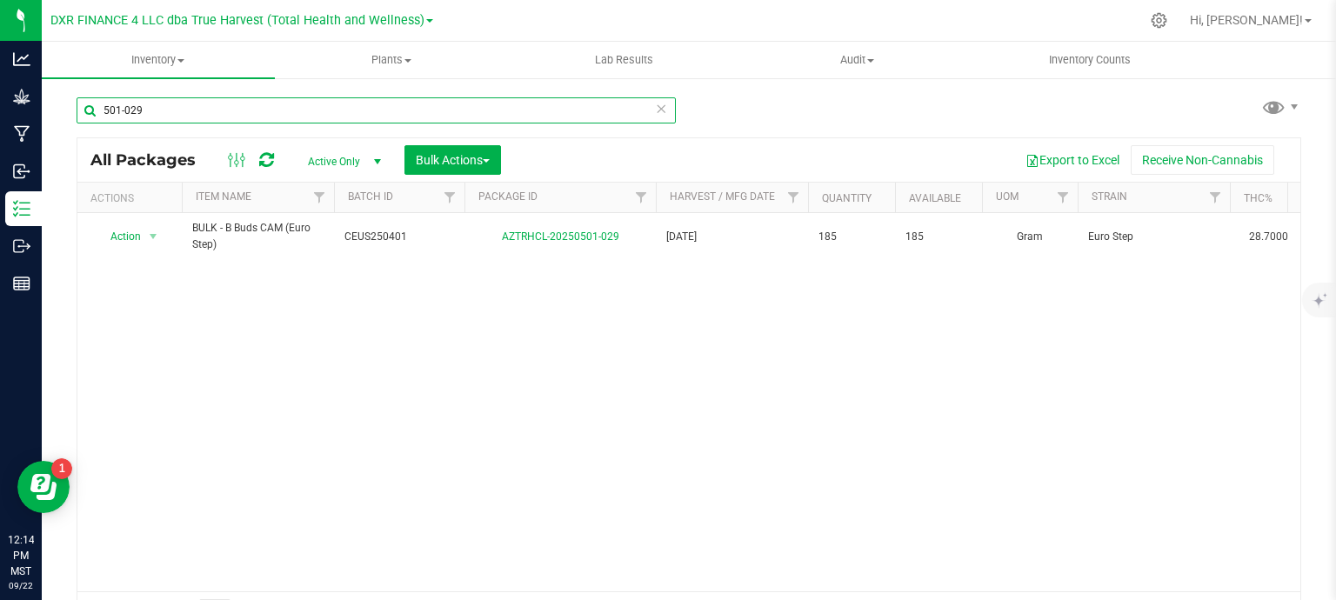
click at [282, 111] on input "501-029" at bounding box center [376, 110] width 599 height 26
click at [281, 111] on input "501-029" at bounding box center [376, 110] width 599 height 26
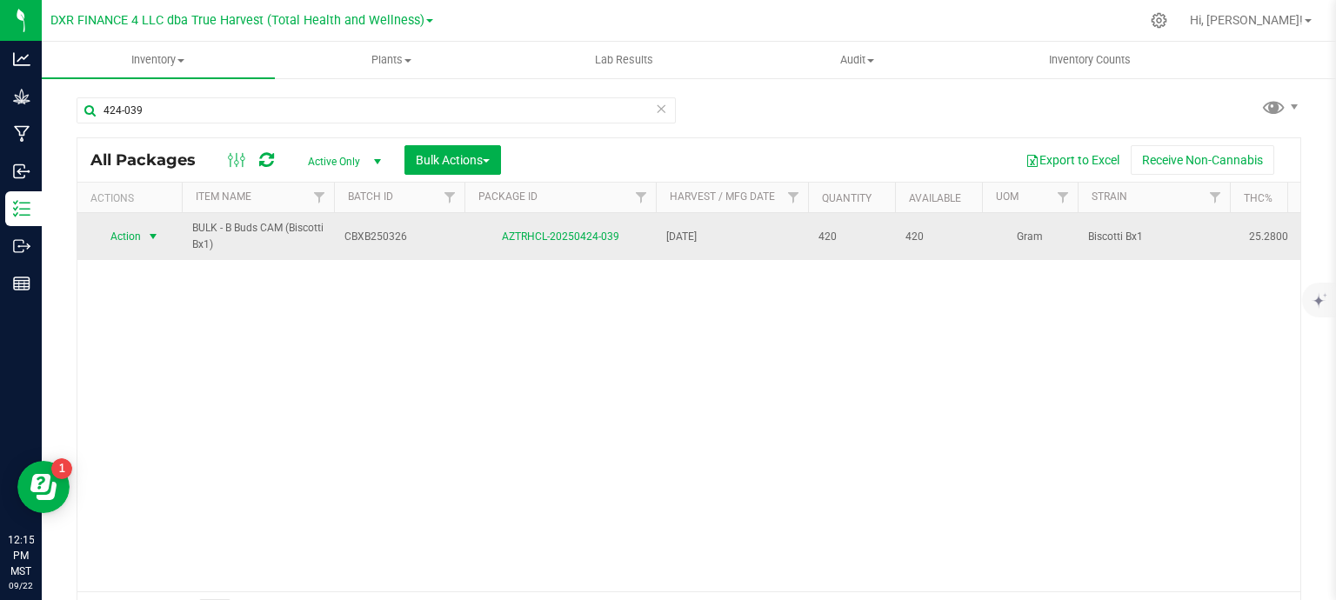
click at [138, 239] on span "Action" at bounding box center [118, 236] width 47 height 24
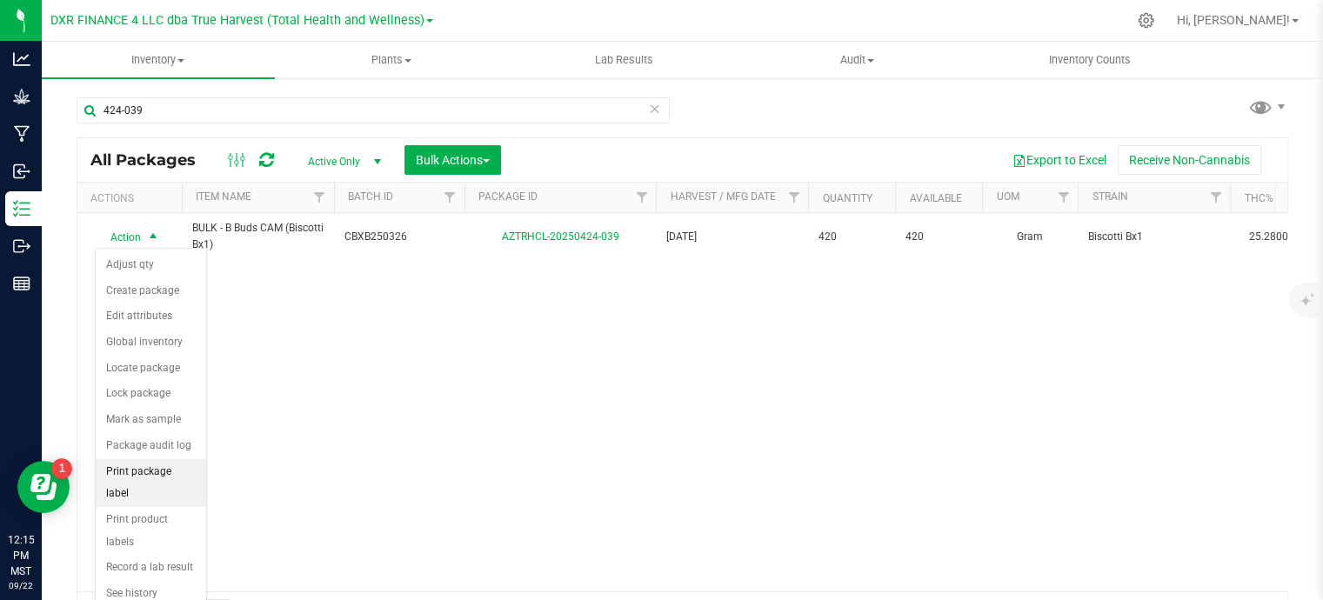
click at [144, 466] on li "Print package label" at bounding box center [151, 483] width 110 height 48
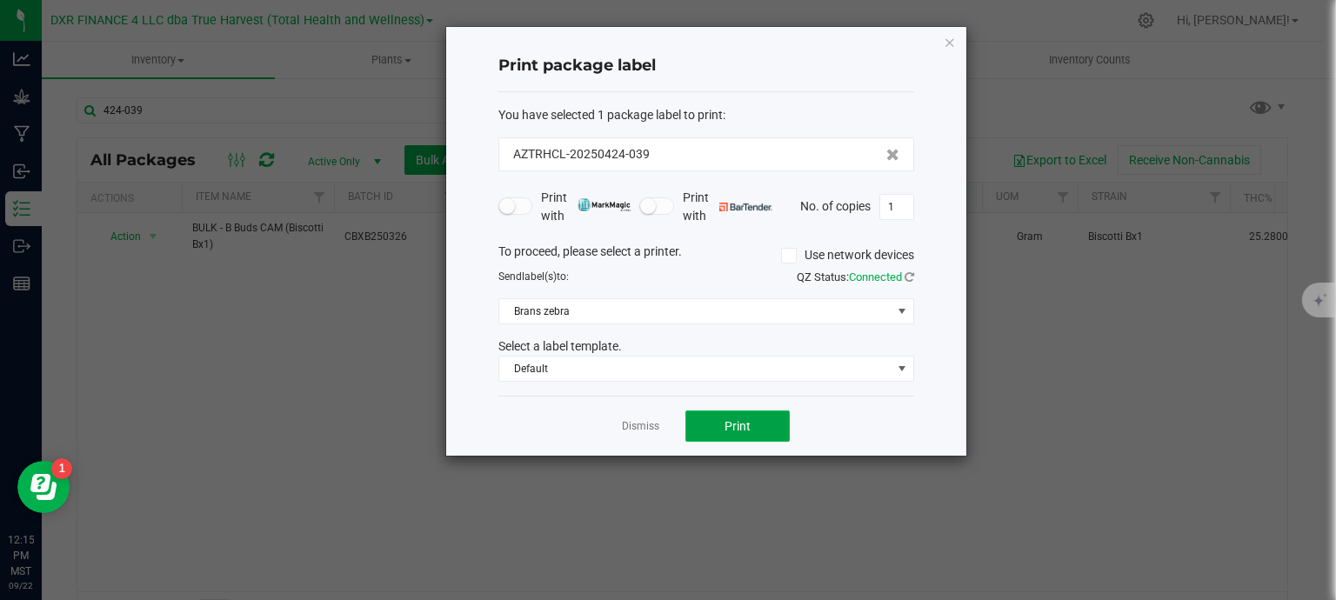
click at [727, 419] on span "Print" at bounding box center [738, 426] width 26 height 14
click at [629, 423] on link "Dismiss" at bounding box center [640, 426] width 37 height 15
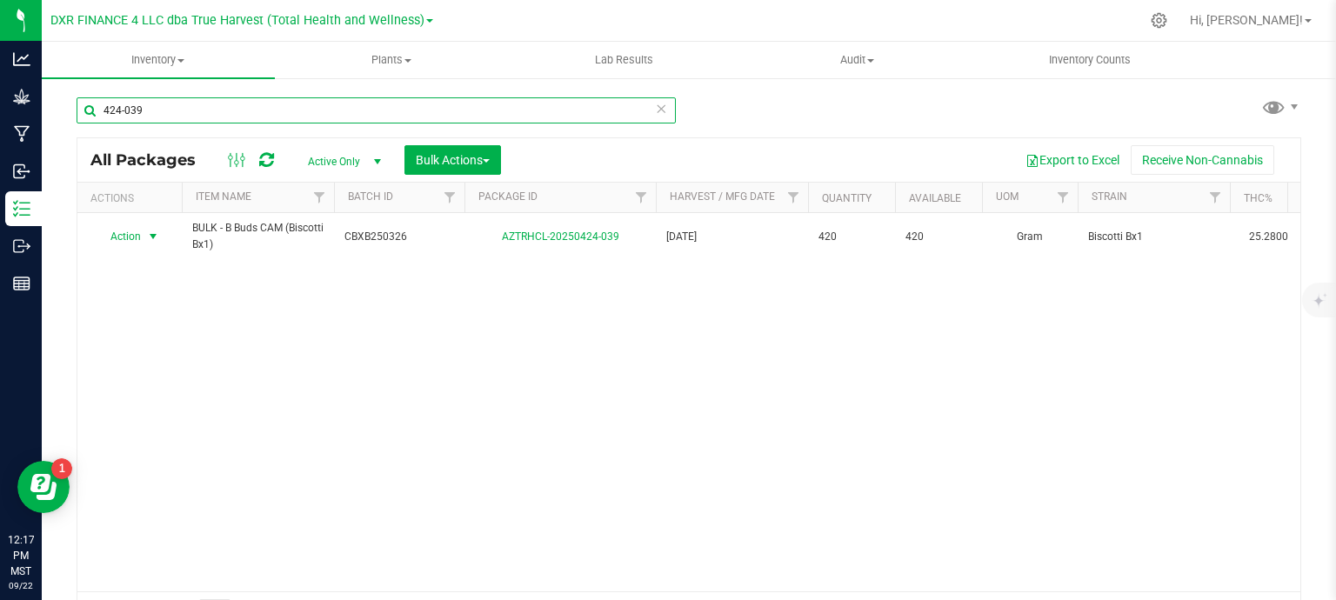
click at [477, 115] on input "424-039" at bounding box center [376, 110] width 599 height 26
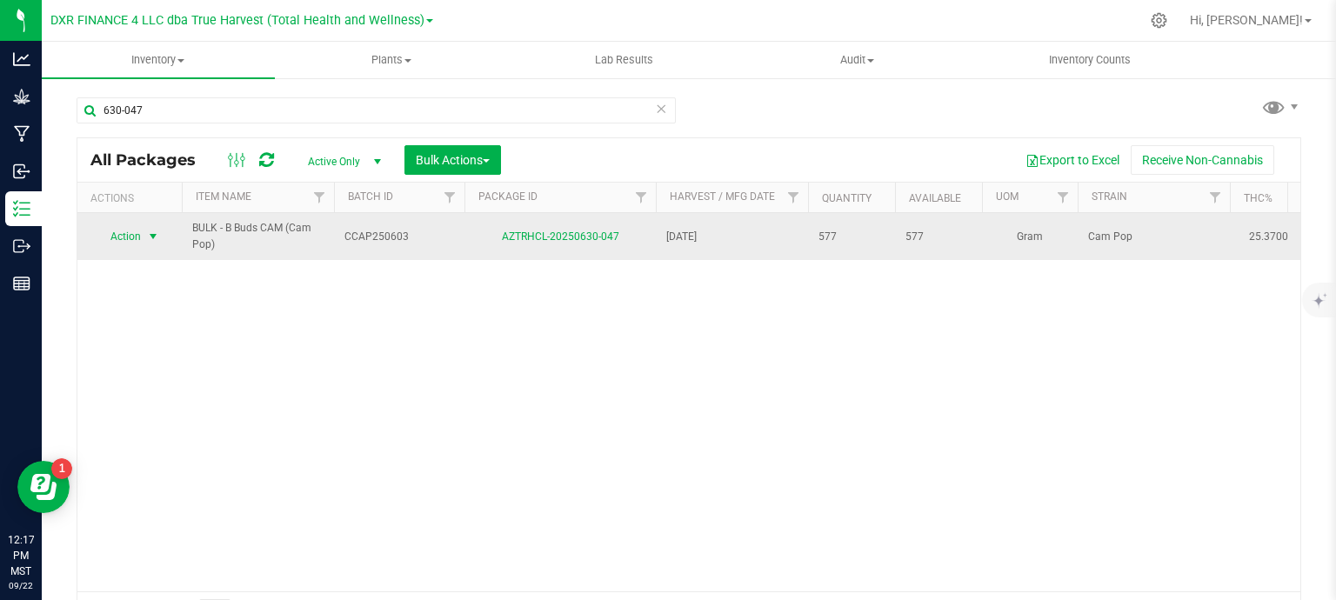
click at [138, 237] on span "Action" at bounding box center [118, 236] width 47 height 24
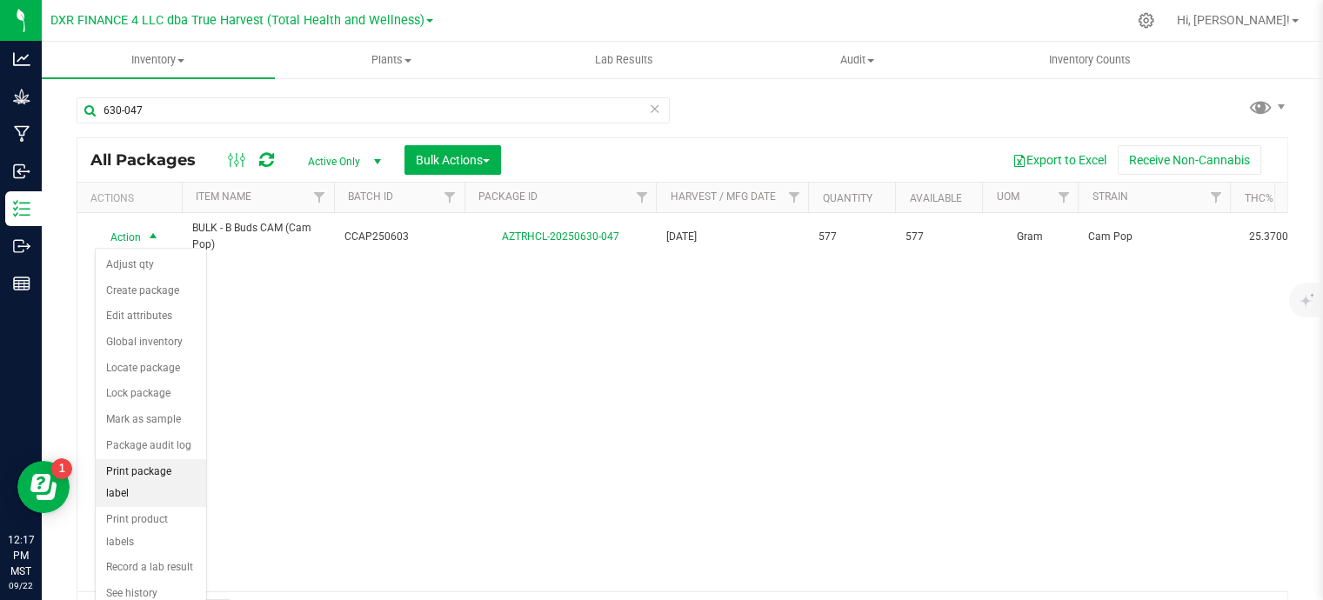
click at [125, 472] on li "Print package label" at bounding box center [151, 483] width 110 height 48
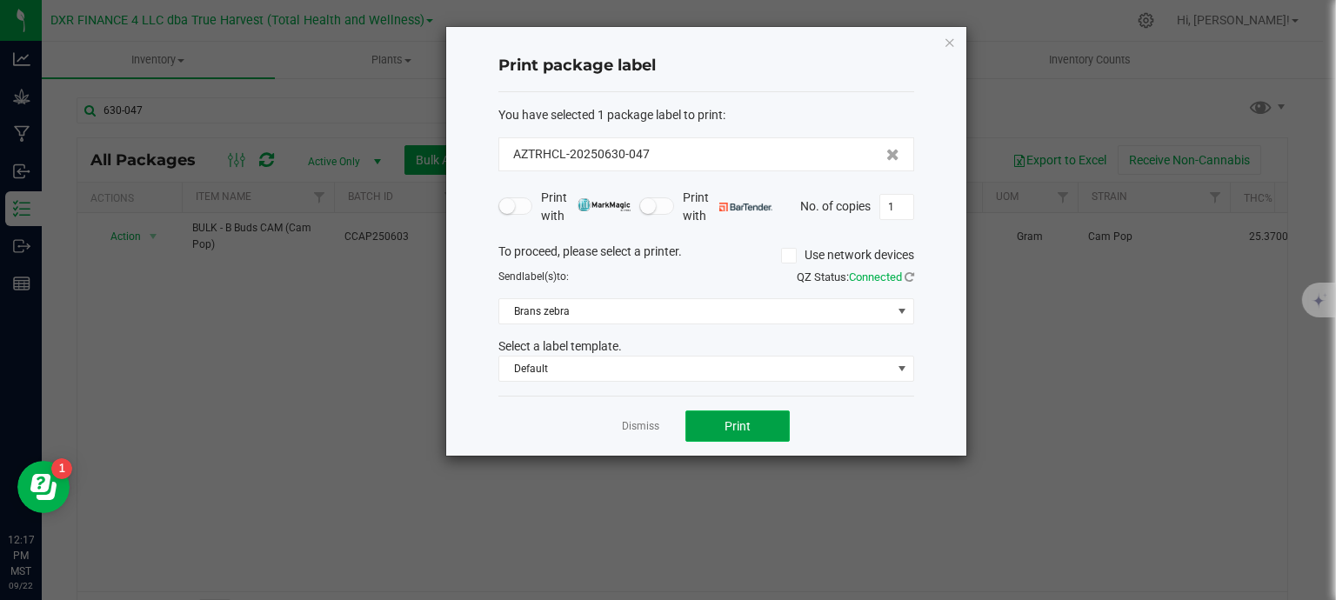
click at [730, 425] on span "Print" at bounding box center [738, 426] width 26 height 14
click at [640, 422] on link "Dismiss" at bounding box center [640, 426] width 37 height 15
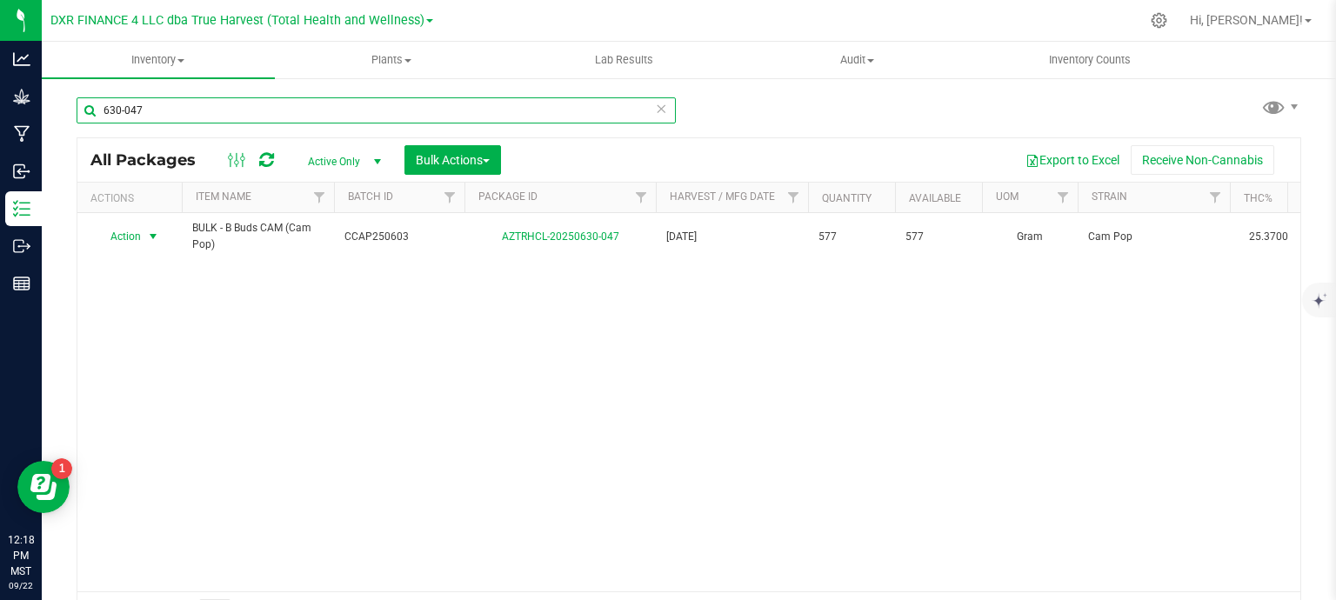
click at [237, 102] on input "630-047" at bounding box center [376, 110] width 599 height 26
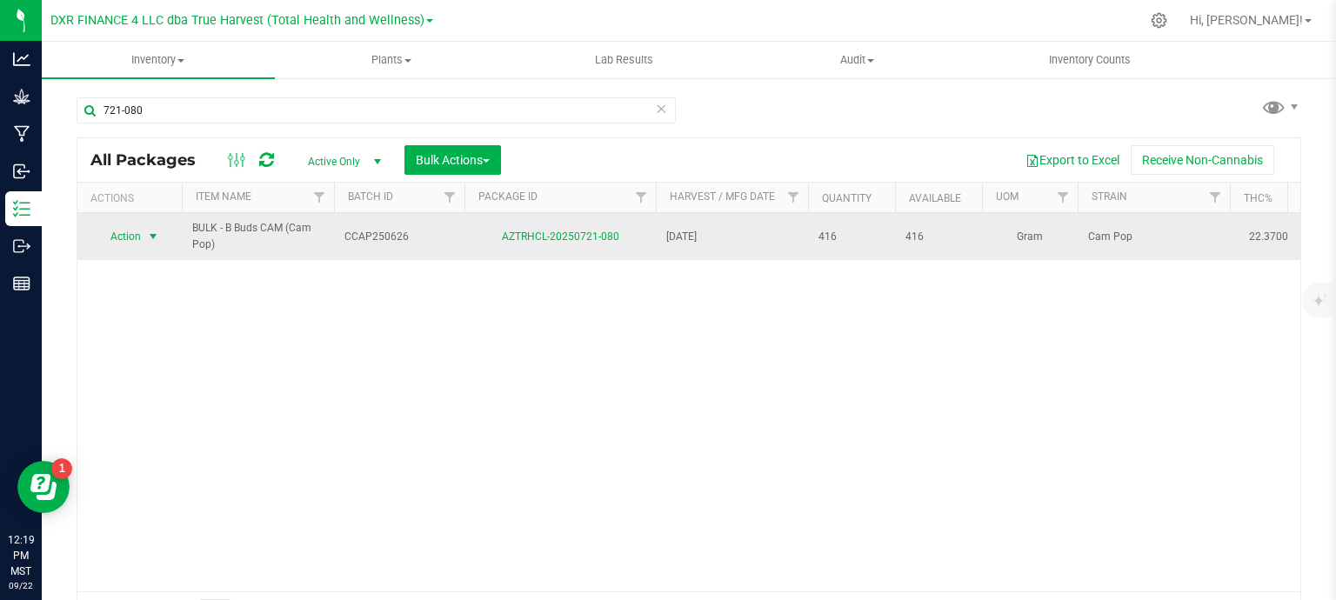
click at [122, 239] on span "Action" at bounding box center [118, 236] width 47 height 24
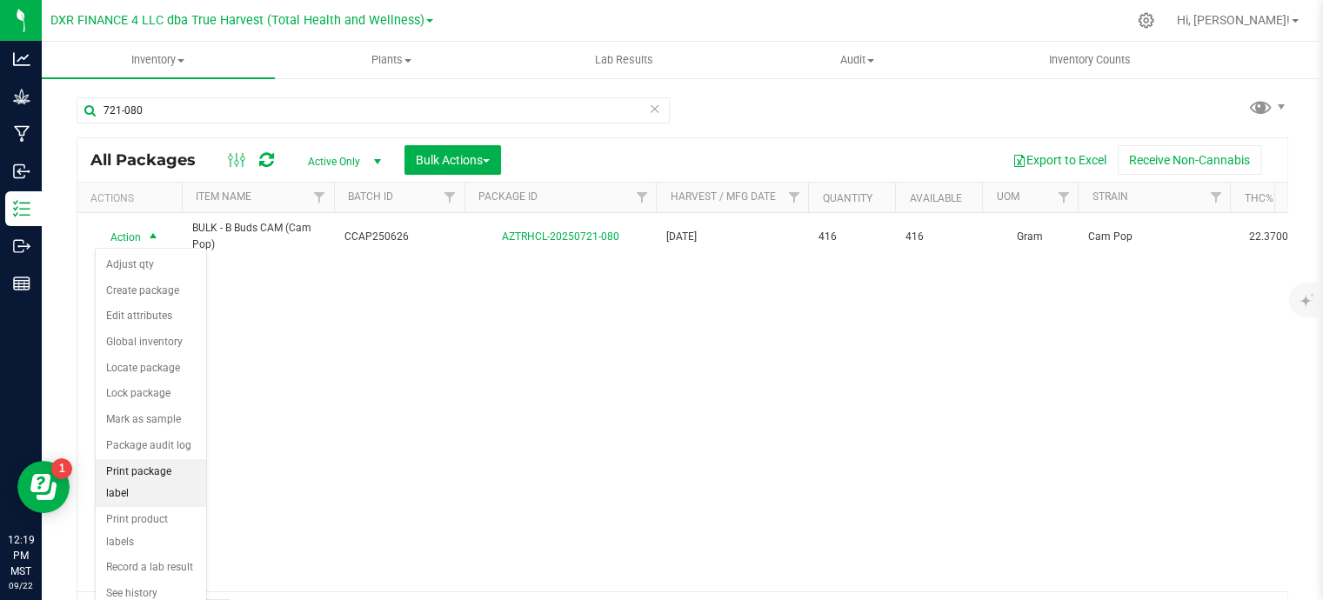
click at [153, 465] on li "Print package label" at bounding box center [151, 483] width 110 height 48
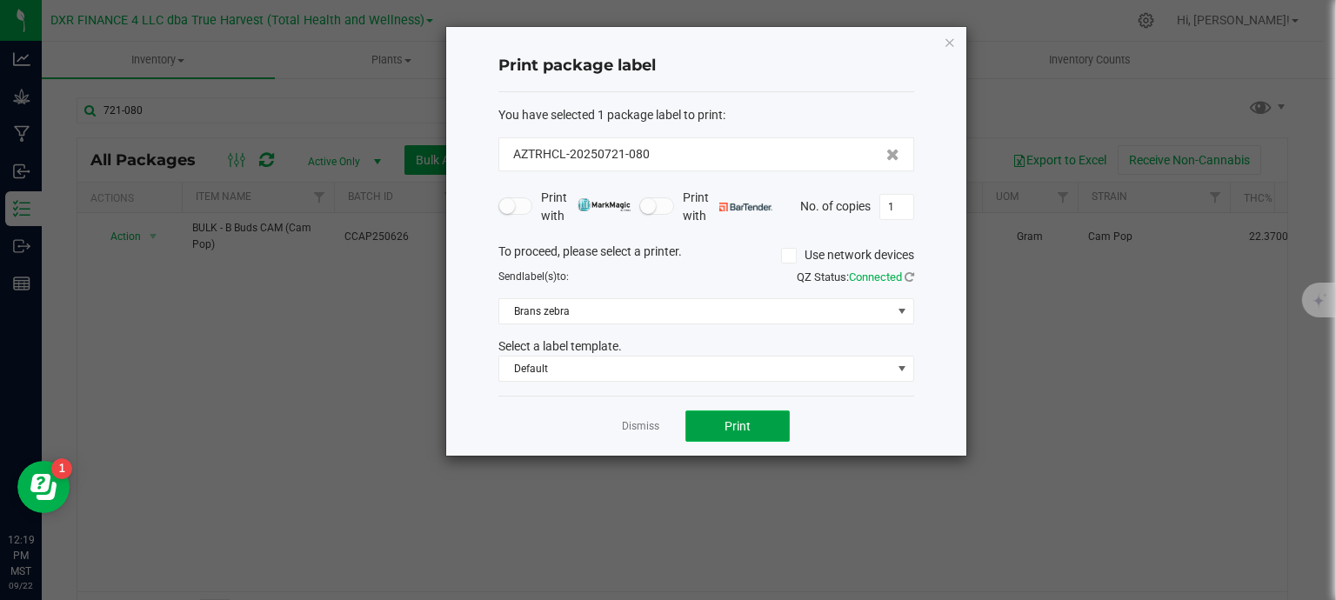
click at [758, 420] on button "Print" at bounding box center [738, 426] width 104 height 31
click at [654, 424] on link "Dismiss" at bounding box center [640, 426] width 37 height 15
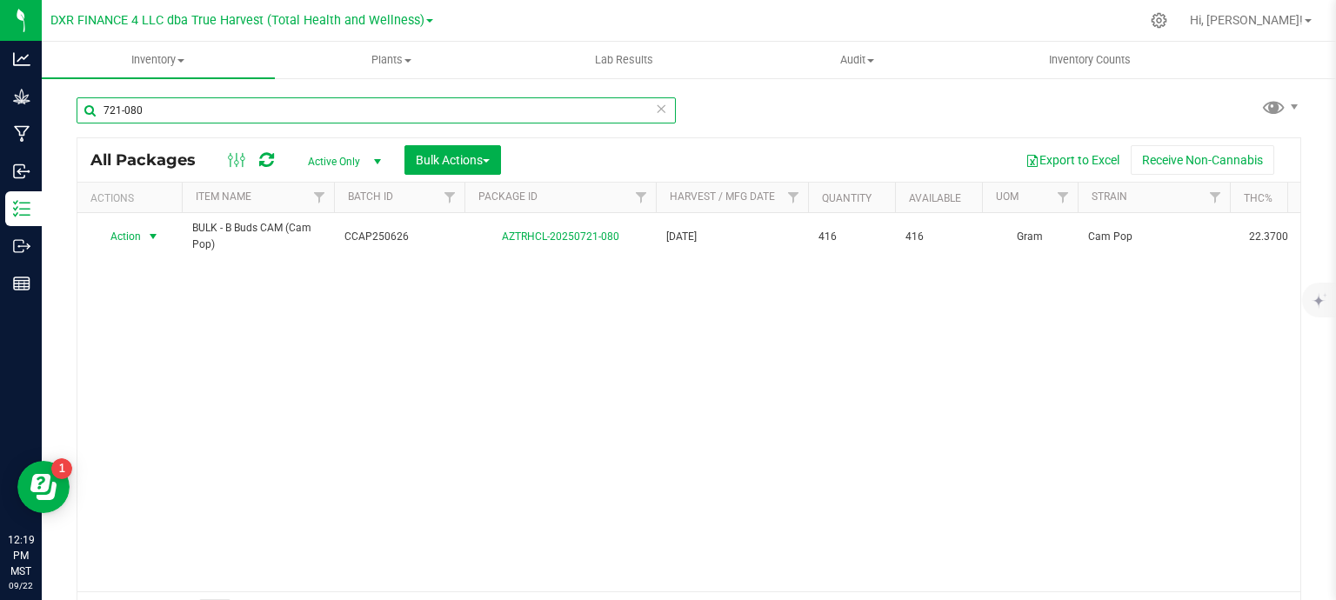
click at [308, 114] on input "721-080" at bounding box center [376, 110] width 599 height 26
type input "630-049"
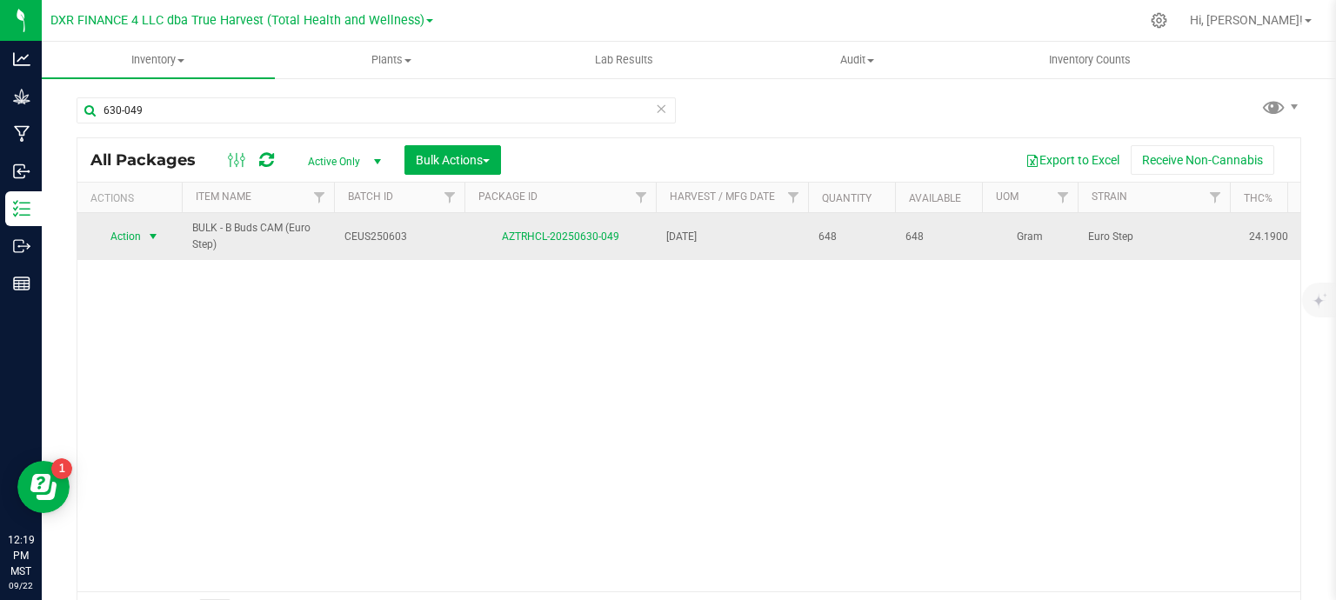
click at [133, 246] on span "Action" at bounding box center [118, 236] width 47 height 24
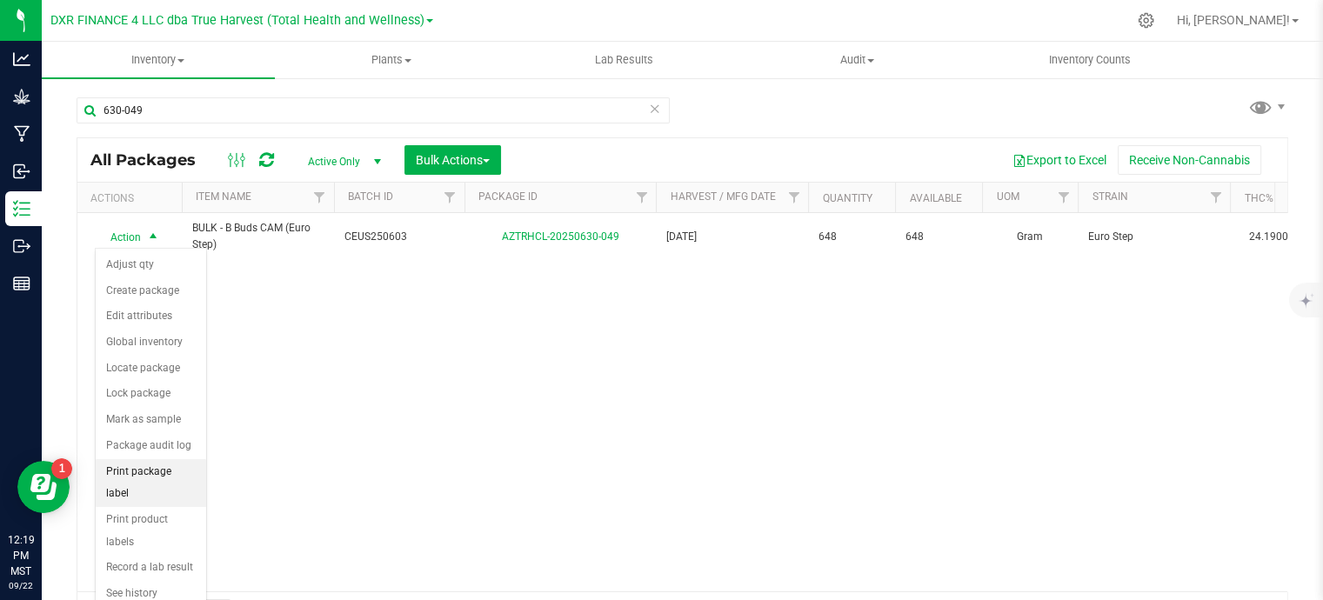
click at [167, 469] on li "Print package label" at bounding box center [151, 483] width 110 height 48
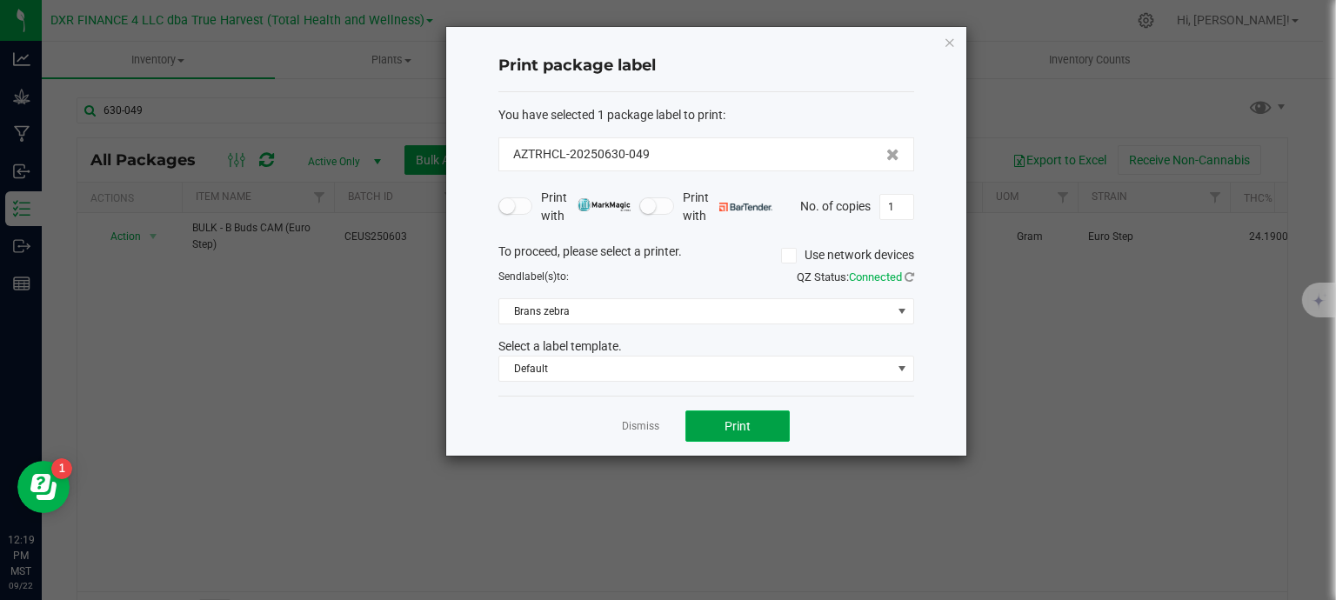
click at [749, 423] on span "Print" at bounding box center [738, 426] width 26 height 14
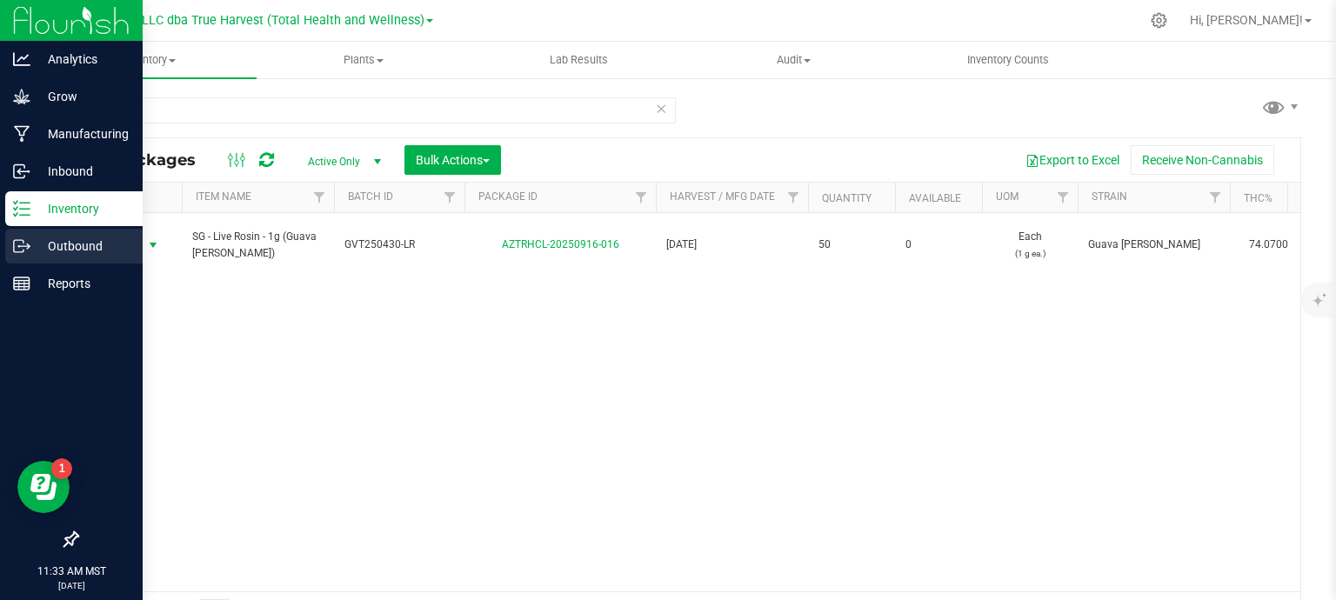
click at [50, 251] on p "Outbound" at bounding box center [82, 246] width 104 height 21
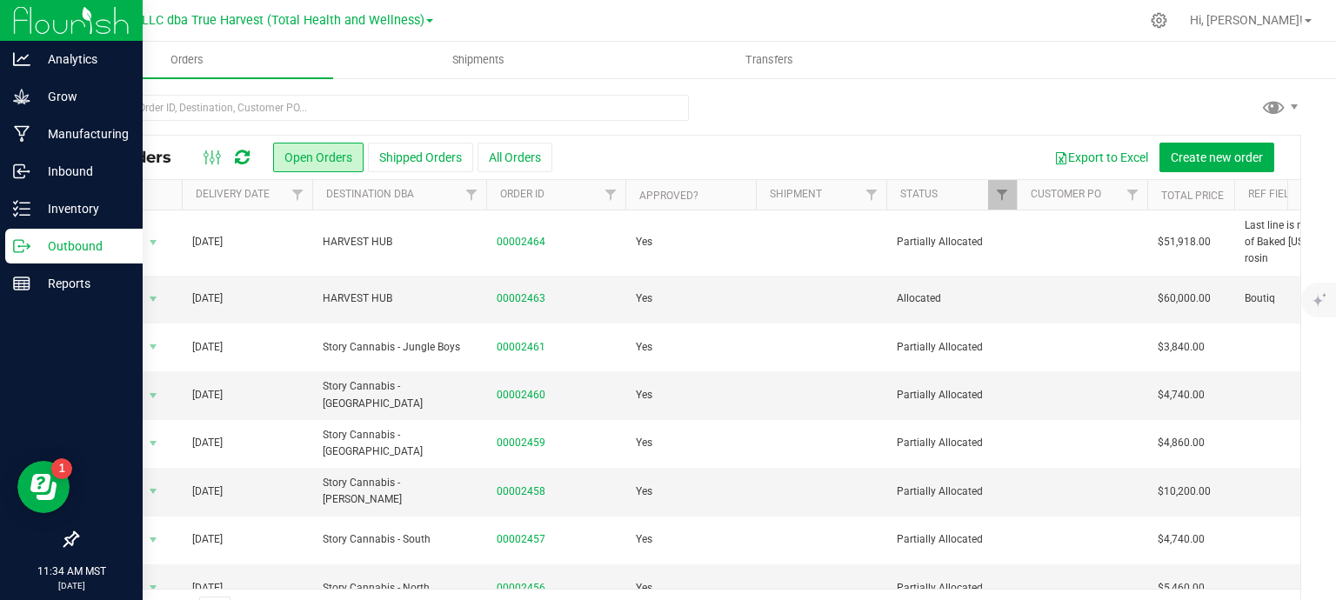
scroll to position [47, 0]
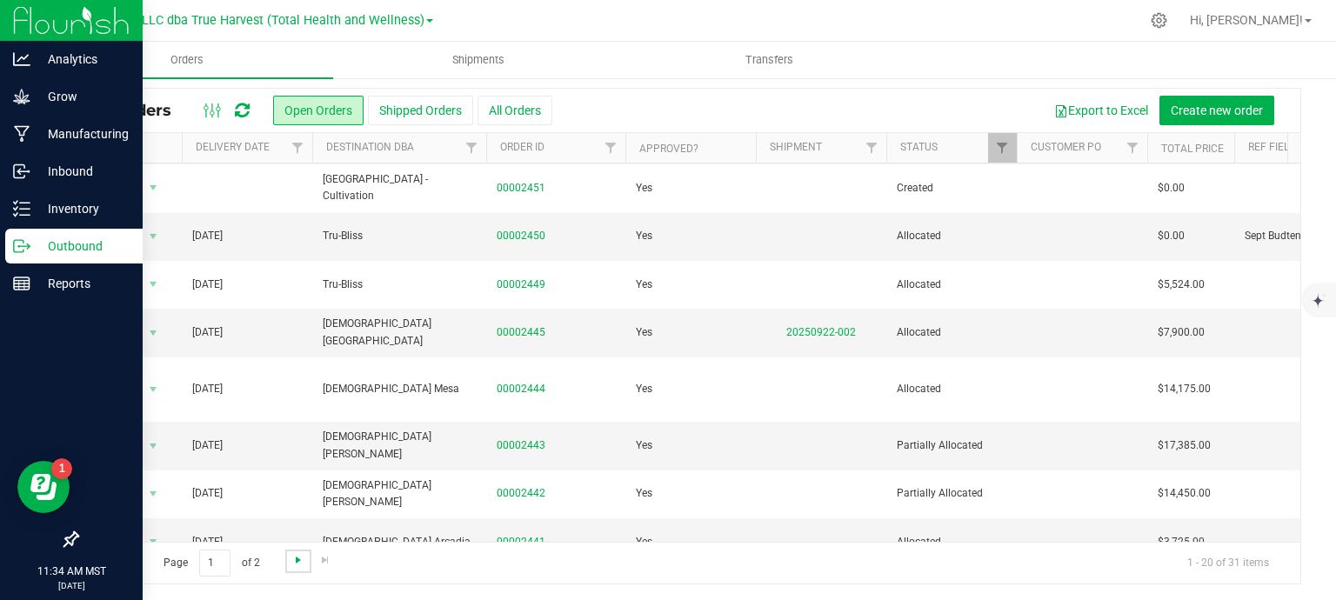
click at [298, 563] on span "Go to the next page" at bounding box center [298, 560] width 14 height 14
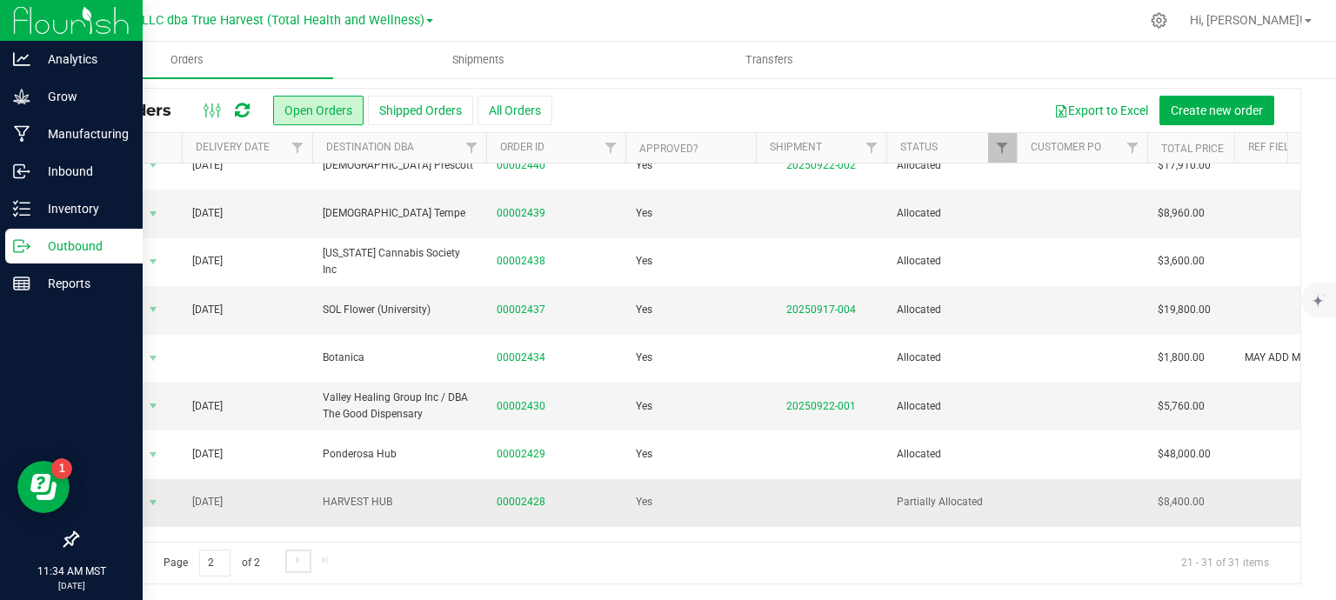
scroll to position [162, 0]
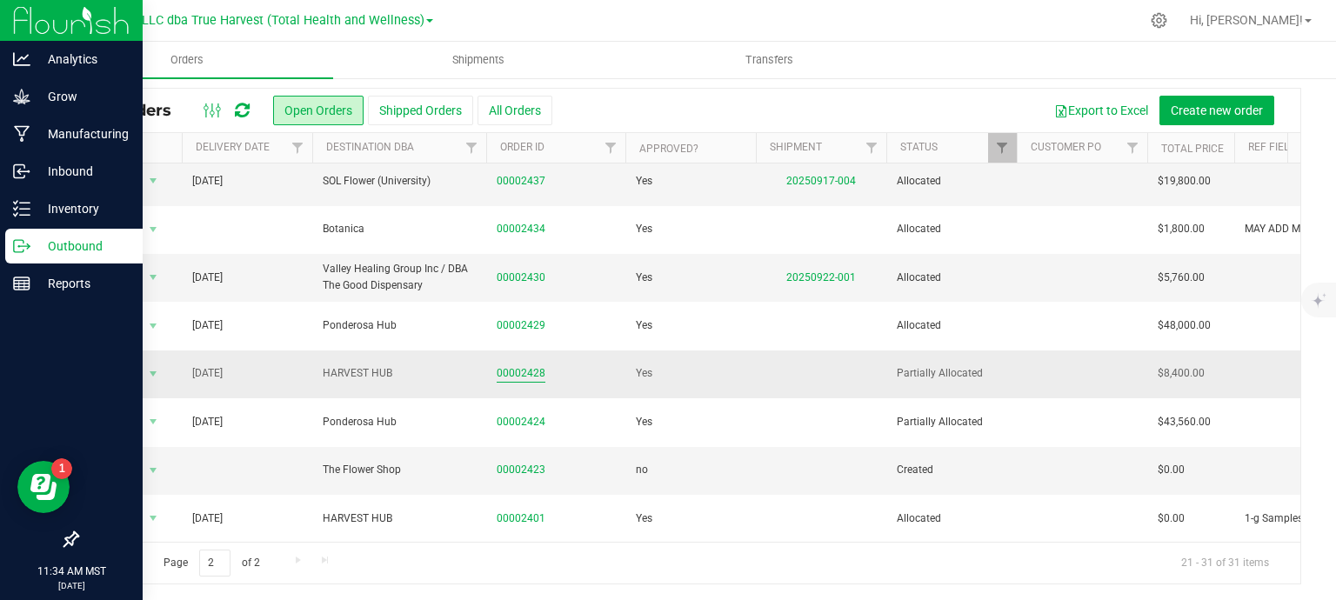
click at [536, 365] on link "00002428" at bounding box center [521, 373] width 49 height 17
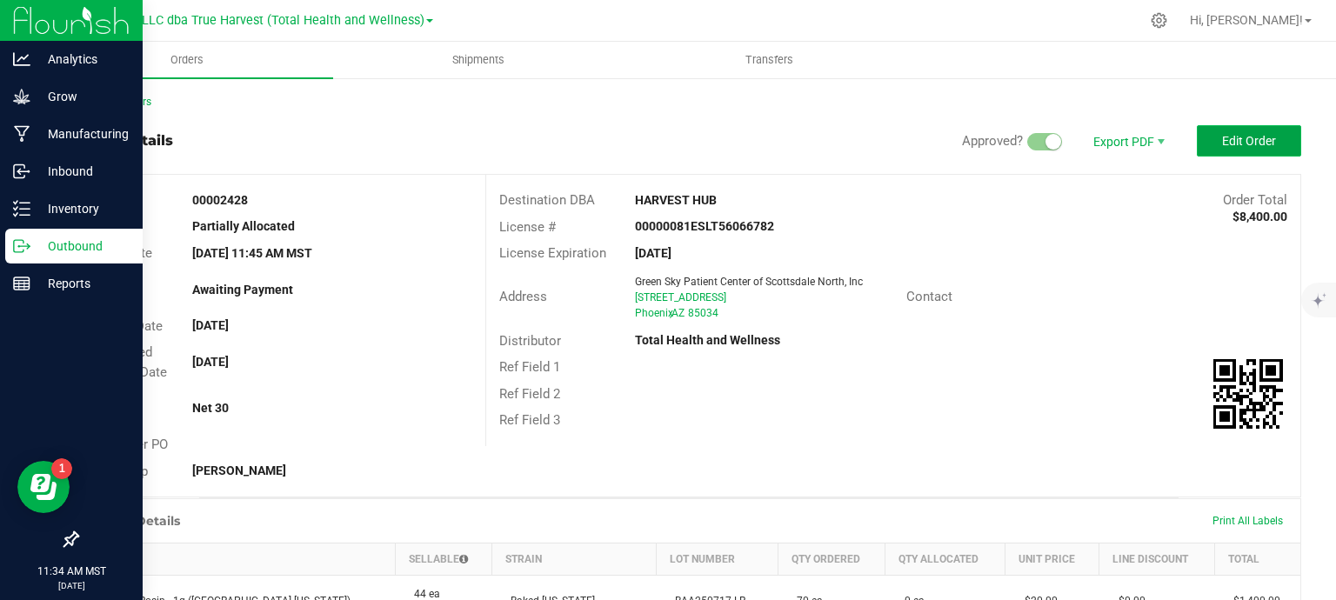
click at [1199, 150] on button "Edit Order" at bounding box center [1249, 140] width 104 height 31
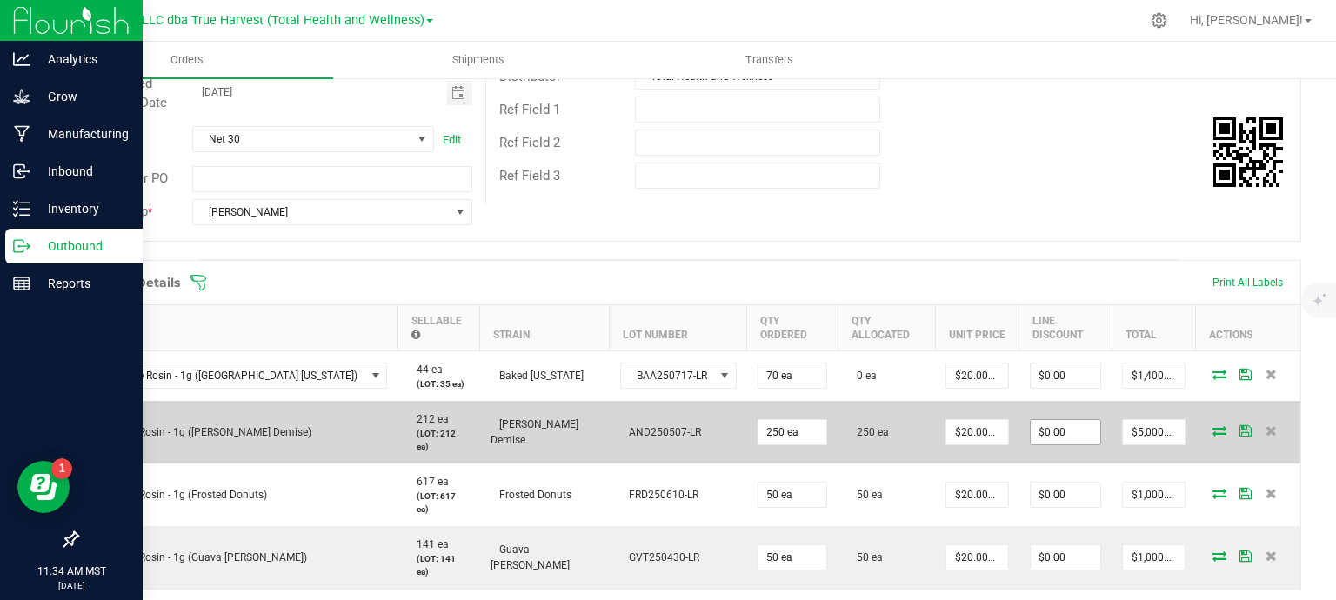
scroll to position [348, 0]
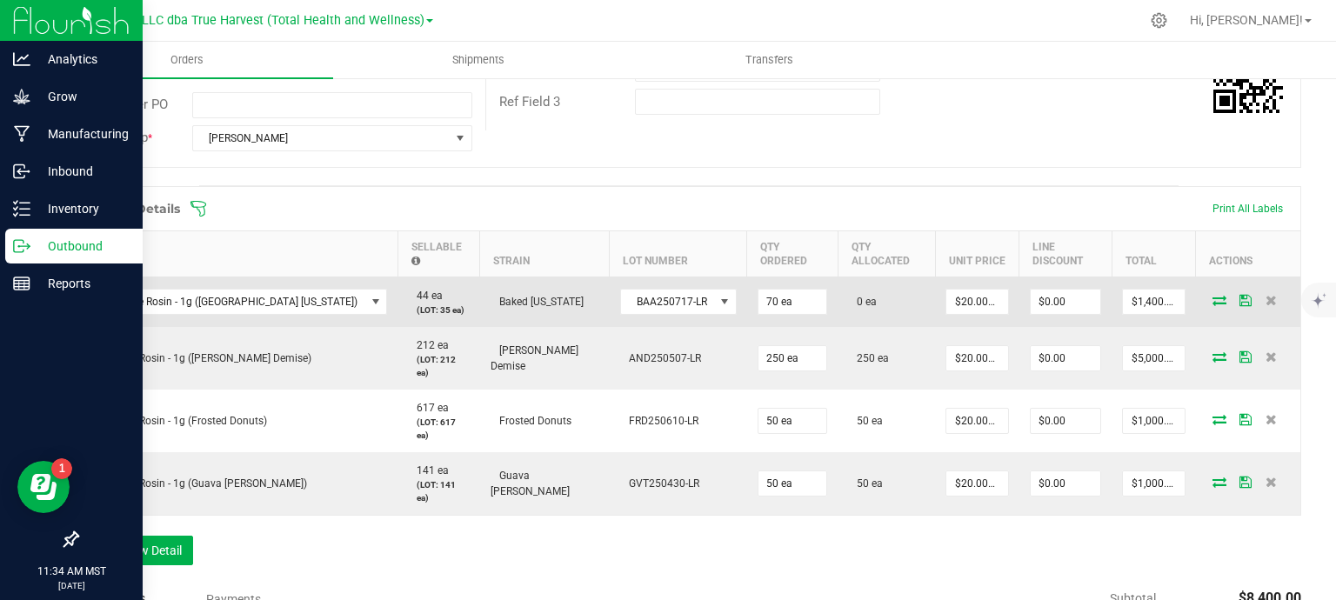
click at [1213, 295] on icon at bounding box center [1220, 300] width 14 height 10
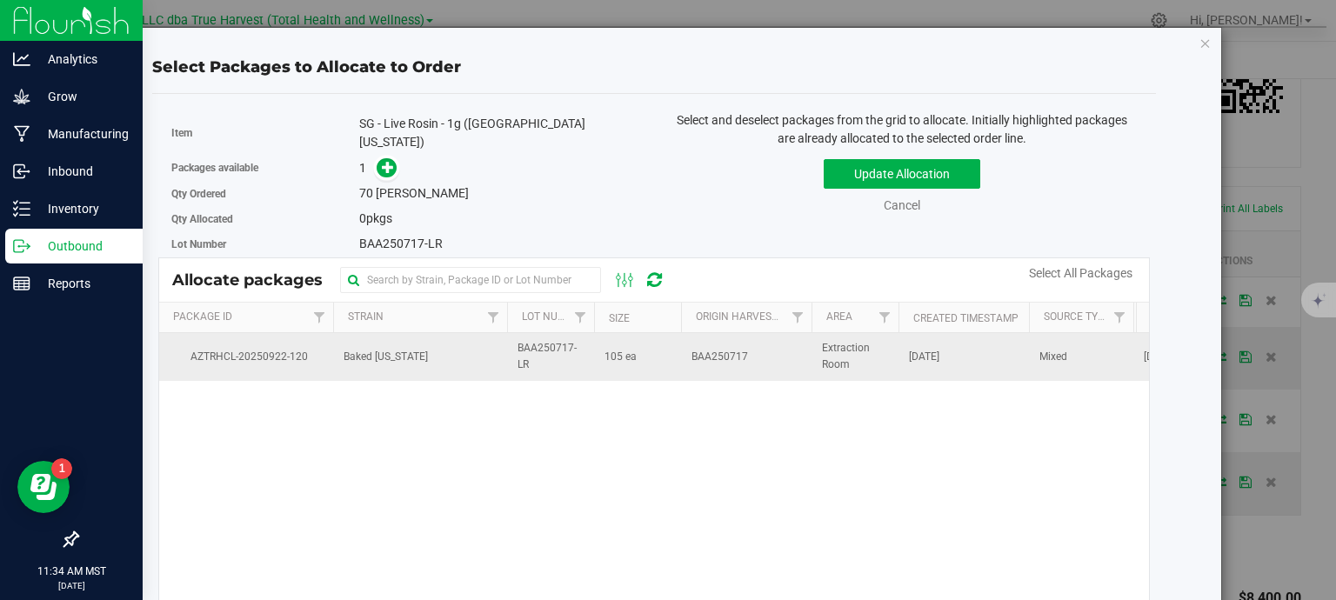
click at [574, 347] on span "BAA250717-LR" at bounding box center [551, 356] width 66 height 33
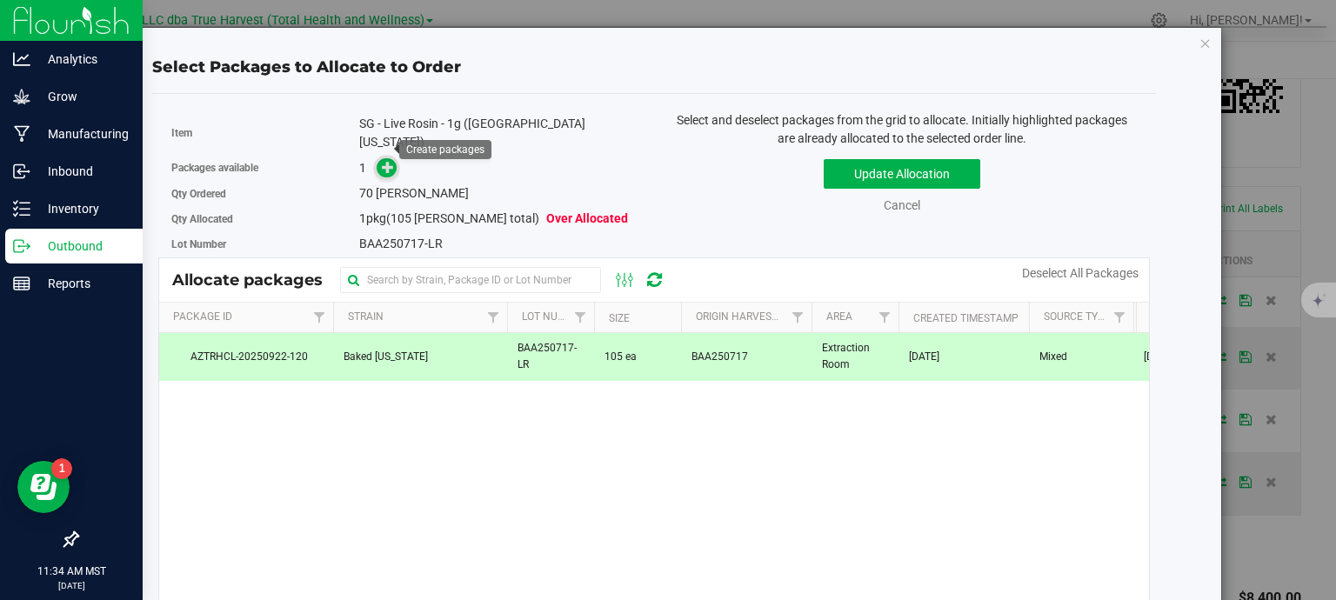
click at [383, 158] on span at bounding box center [387, 168] width 20 height 20
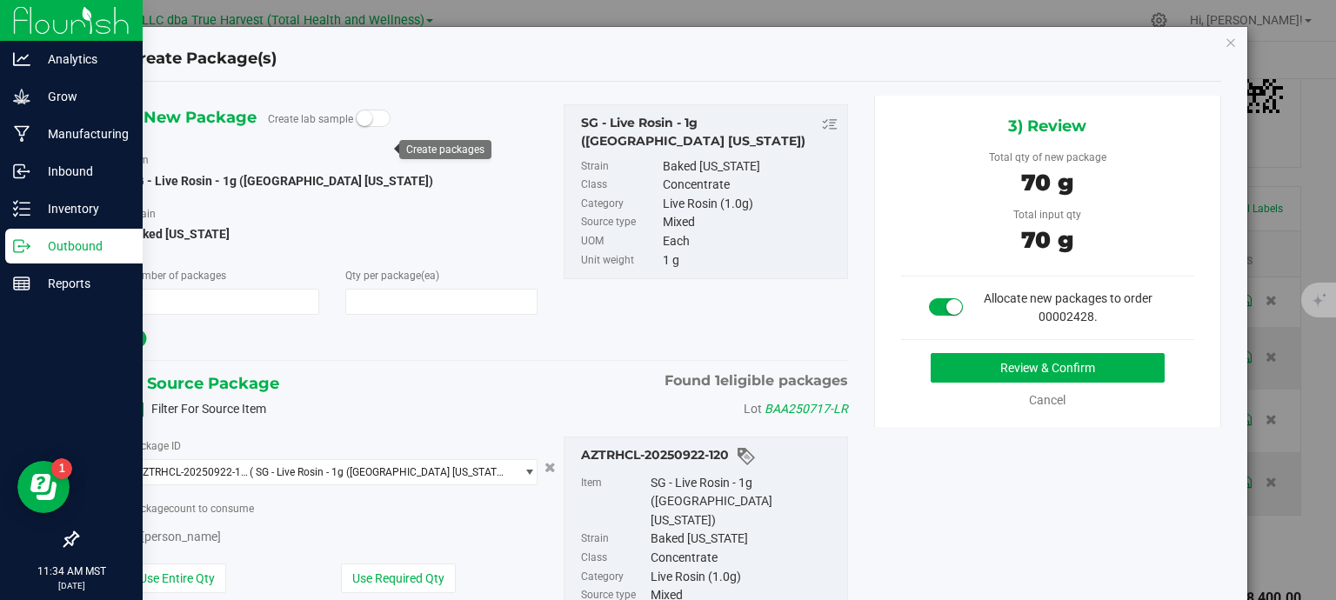
type input "1"
type input "70"
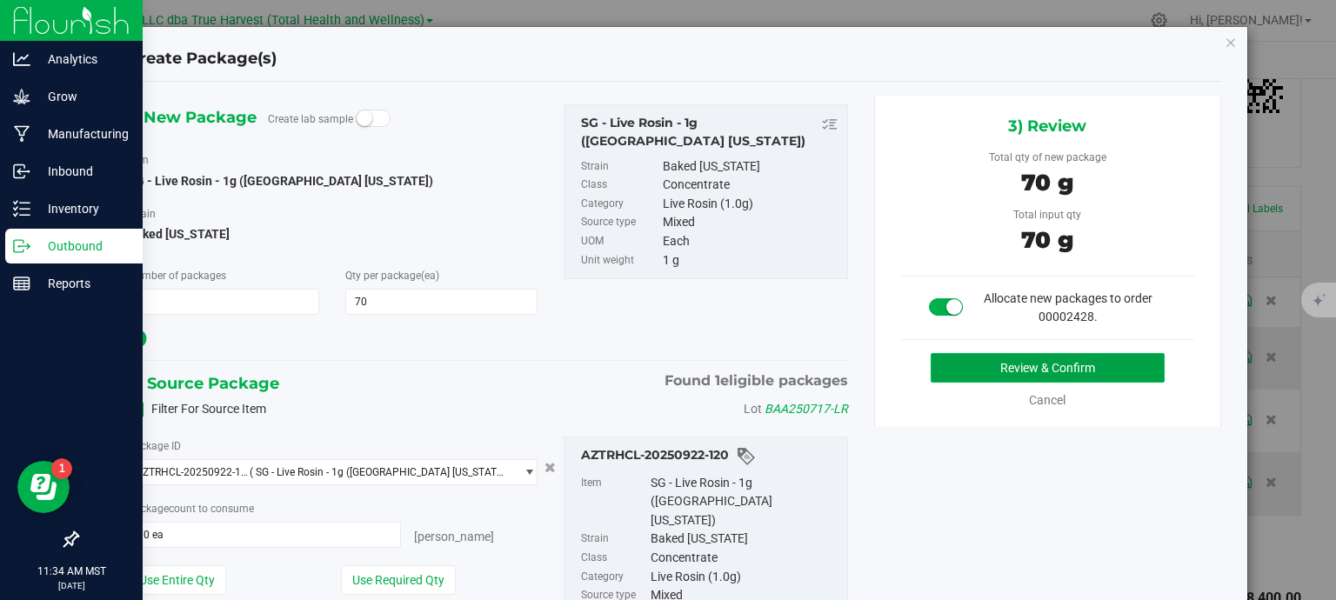
click at [1059, 365] on button "Review & Confirm" at bounding box center [1048, 368] width 234 height 30
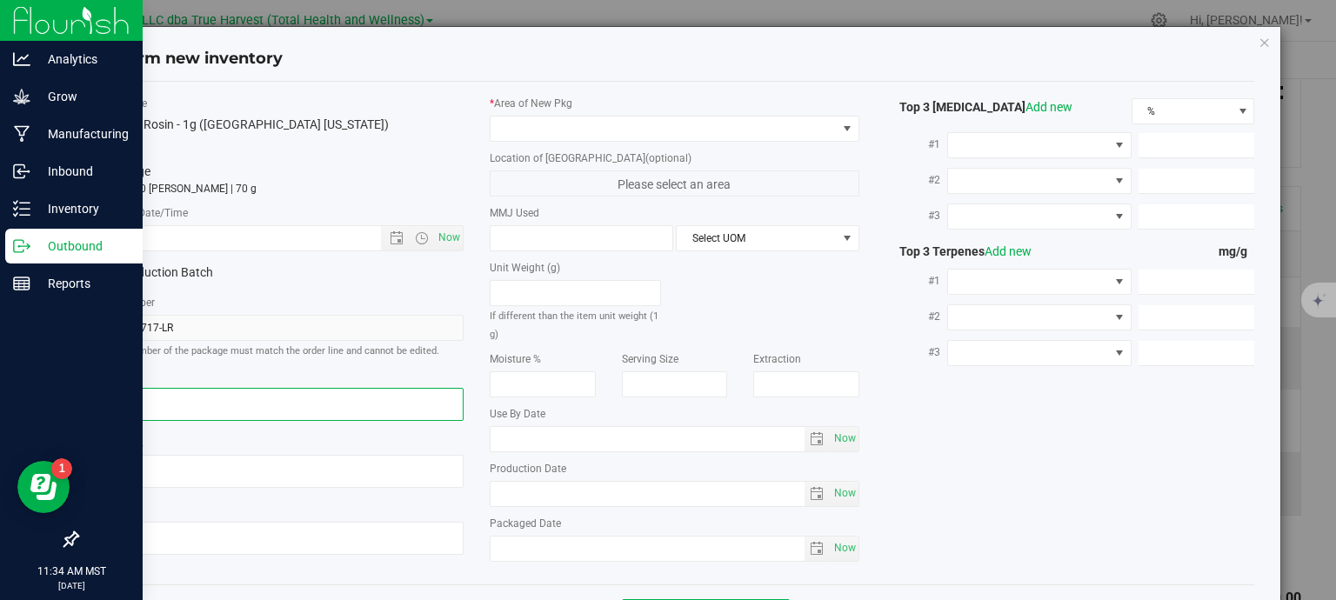
click at [168, 399] on textarea at bounding box center [280, 404] width 370 height 33
click at [210, 226] on input "text" at bounding box center [254, 238] width 316 height 24
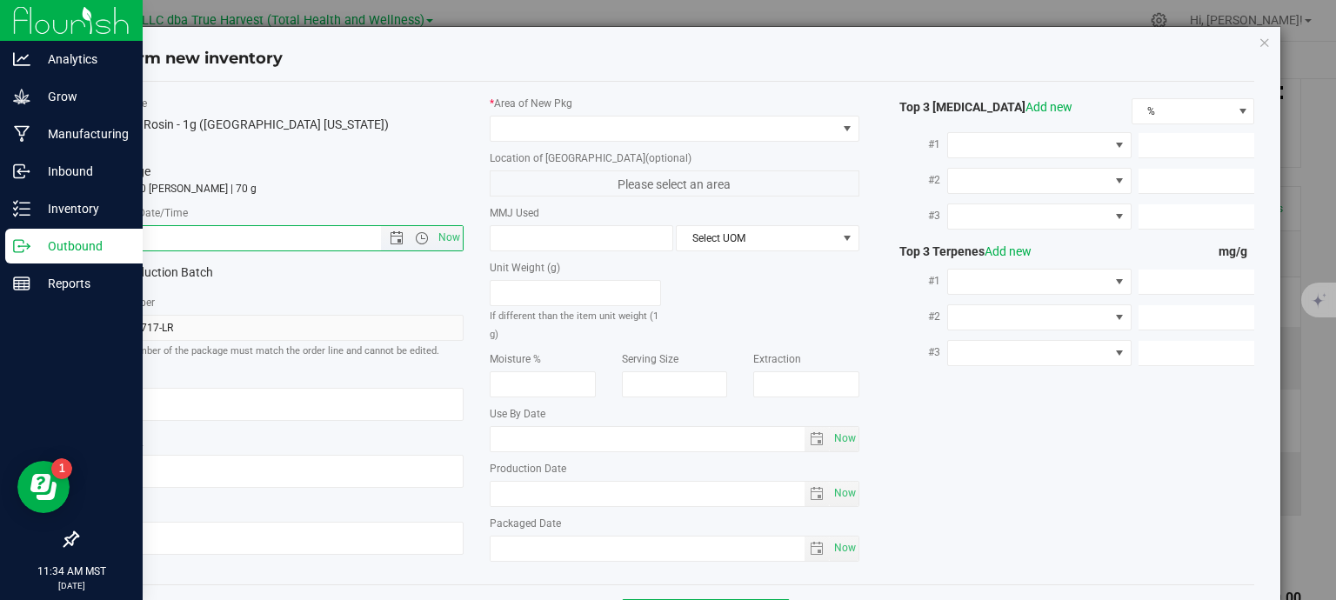
paste input "2025-09-12"
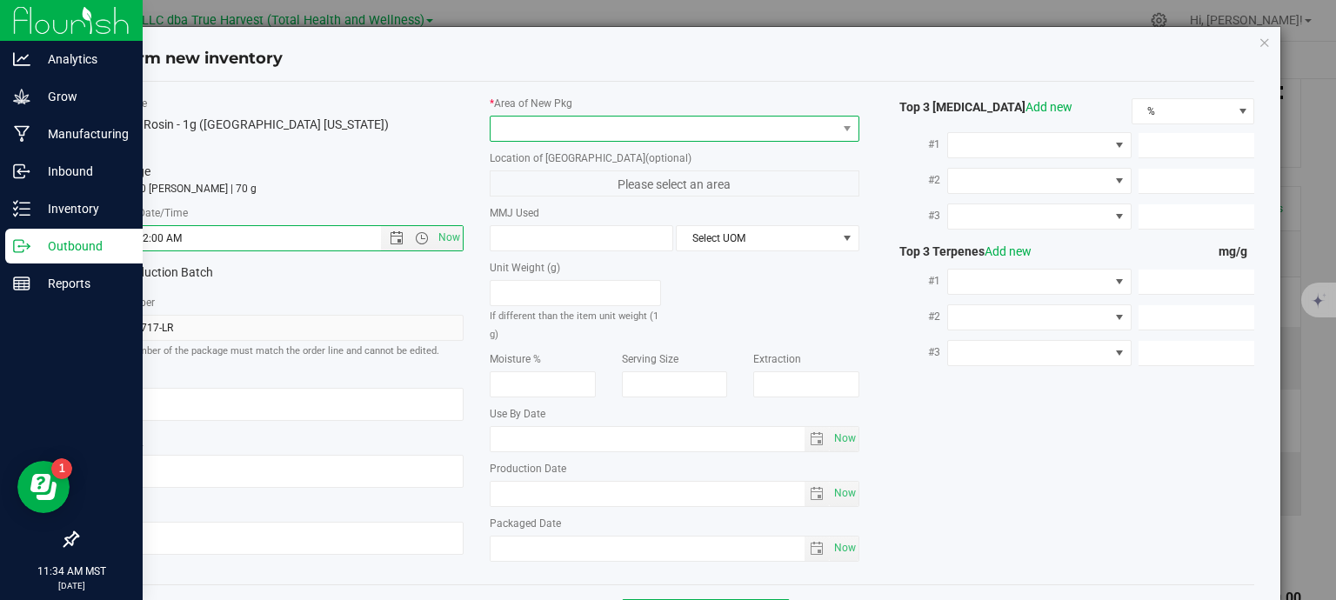
click at [537, 130] on span at bounding box center [664, 129] width 346 height 24
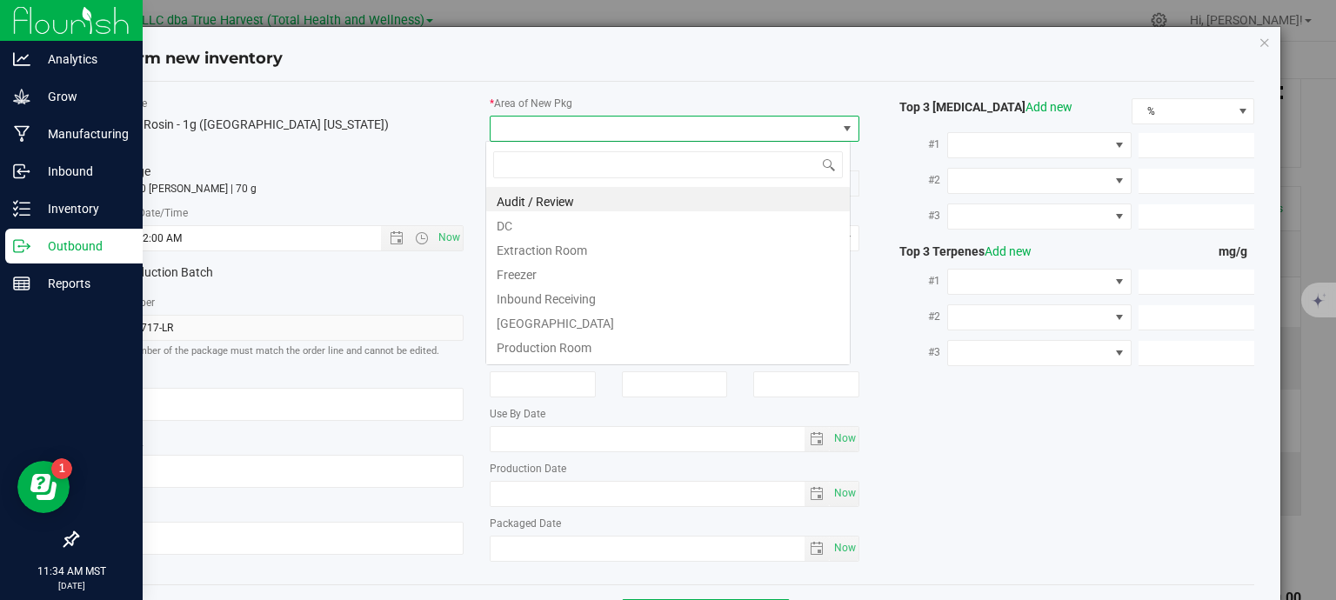
type input "9/12/2025 11:34 AM"
click at [545, 226] on li "DC" at bounding box center [668, 223] width 364 height 24
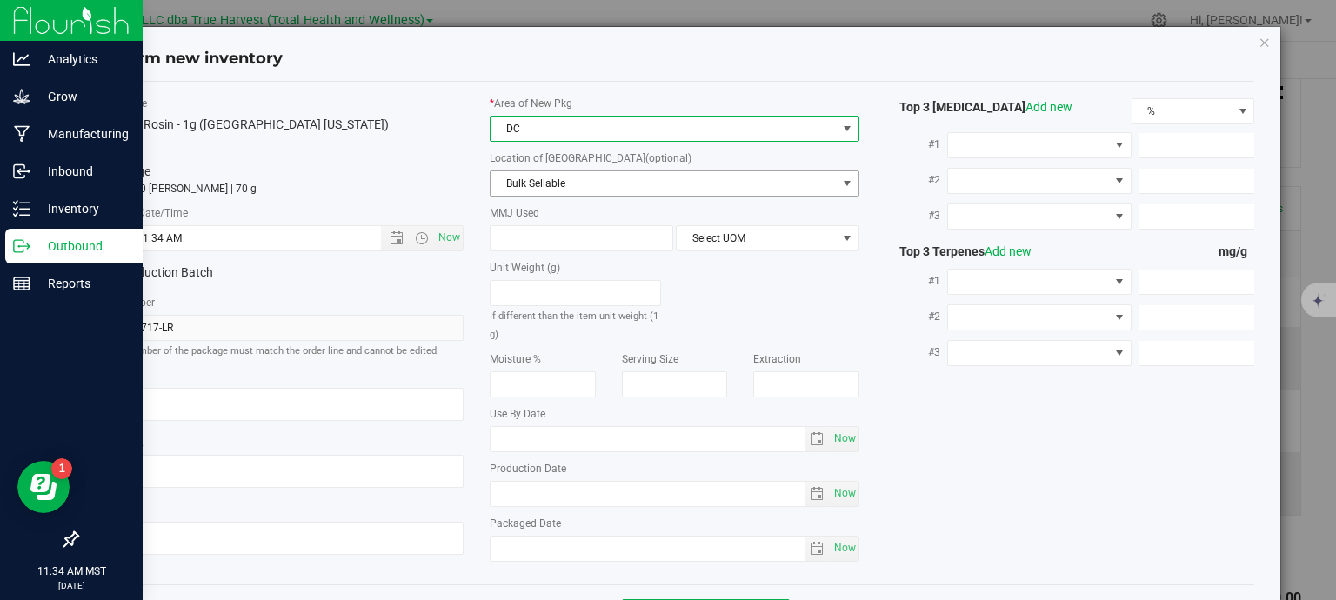
click at [552, 194] on span "Bulk Sellable" at bounding box center [664, 183] width 346 height 24
click at [554, 133] on span "DC" at bounding box center [664, 129] width 346 height 24
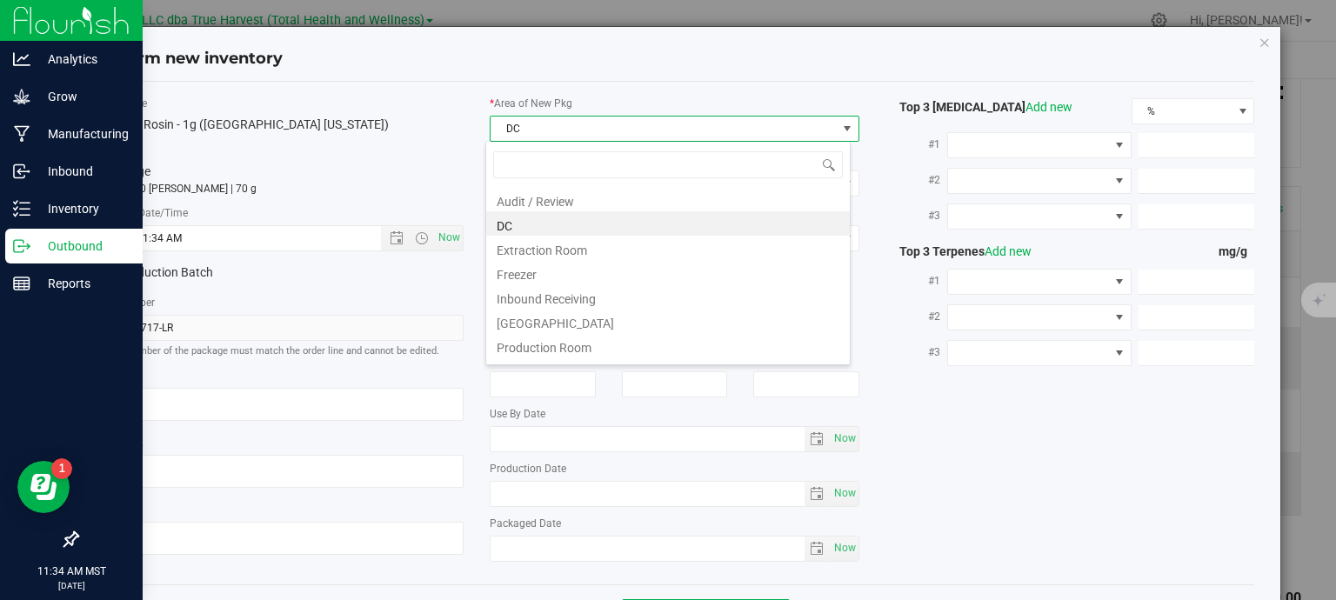
drag, startPoint x: 542, startPoint y: 248, endPoint x: 552, endPoint y: 196, distance: 53.1
click at [543, 247] on li "Extraction Room" at bounding box center [668, 248] width 364 height 24
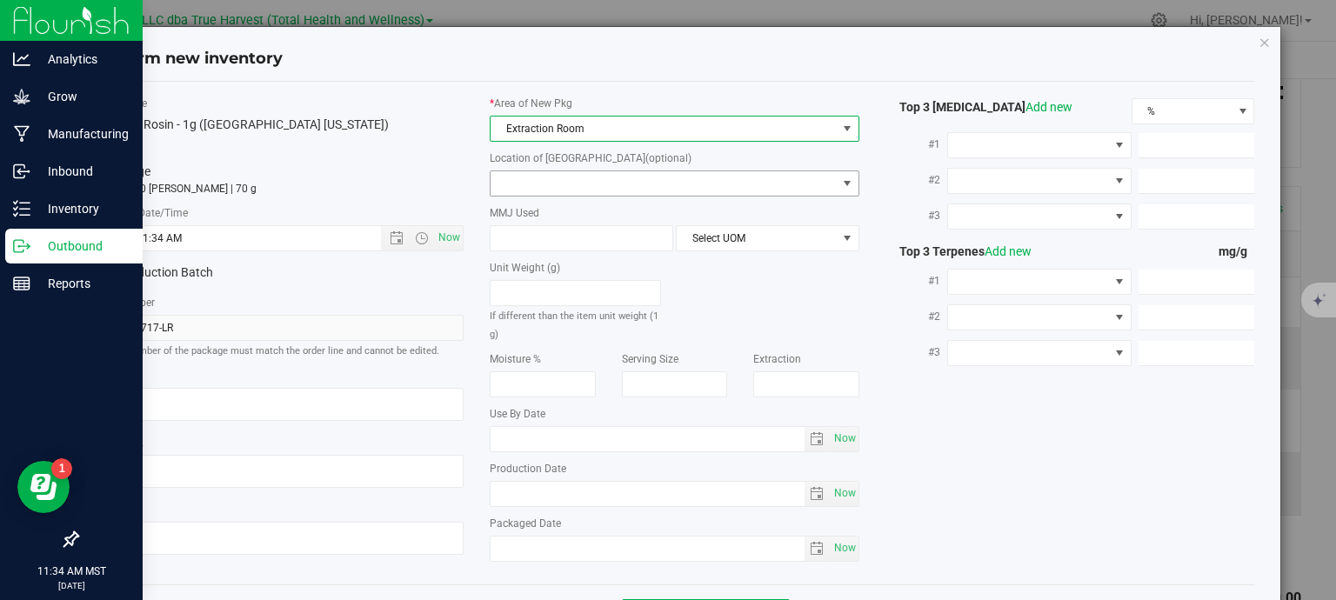
click at [554, 182] on span at bounding box center [664, 183] width 346 height 24
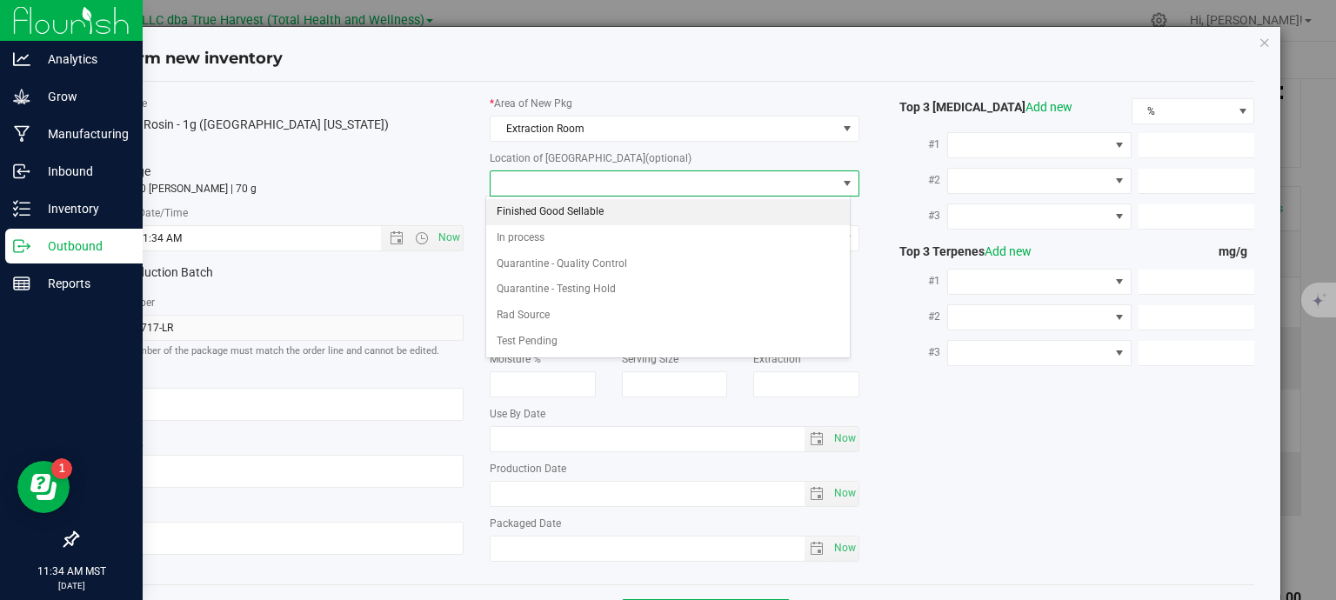
click at [549, 217] on li "Finished Good Sellable" at bounding box center [668, 212] width 364 height 26
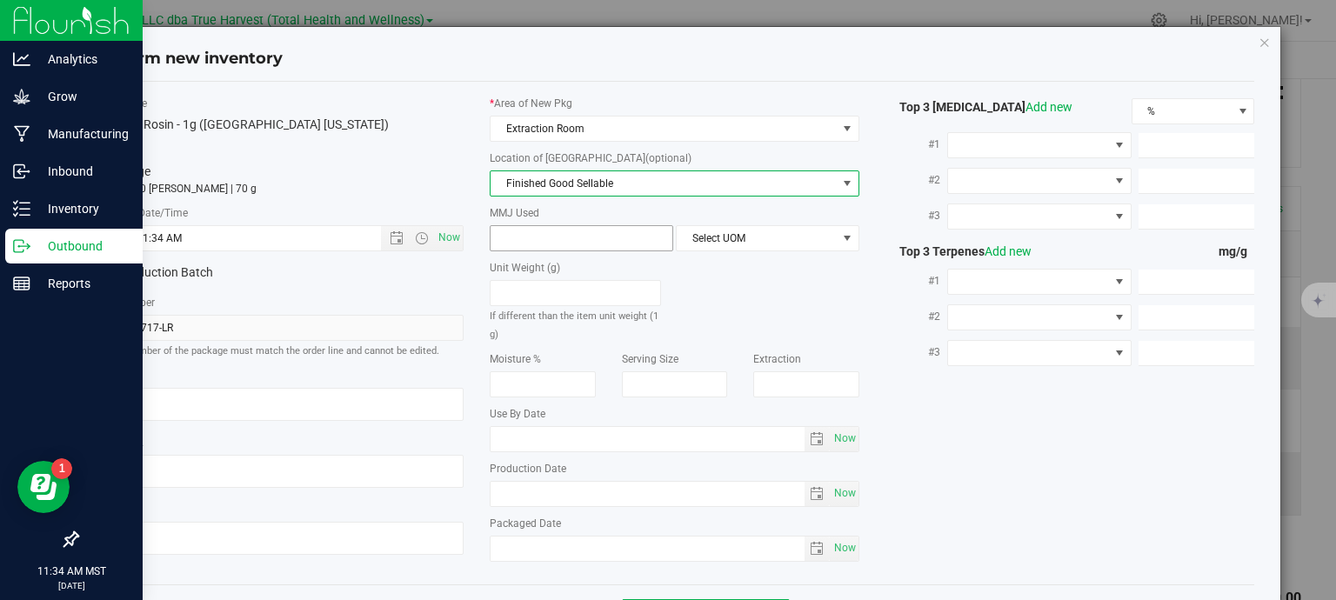
click at [546, 243] on span at bounding box center [582, 238] width 184 height 26
type input "1"
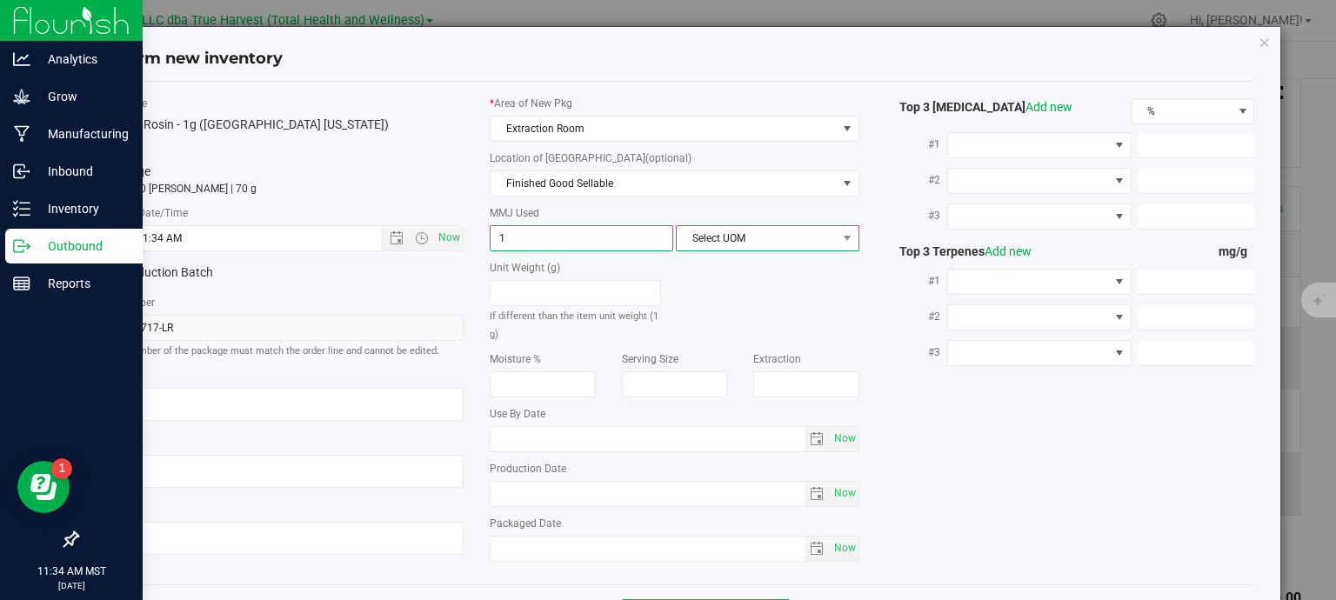
type input "1.0000"
click at [729, 243] on span "Select UOM" at bounding box center [757, 238] width 160 height 24
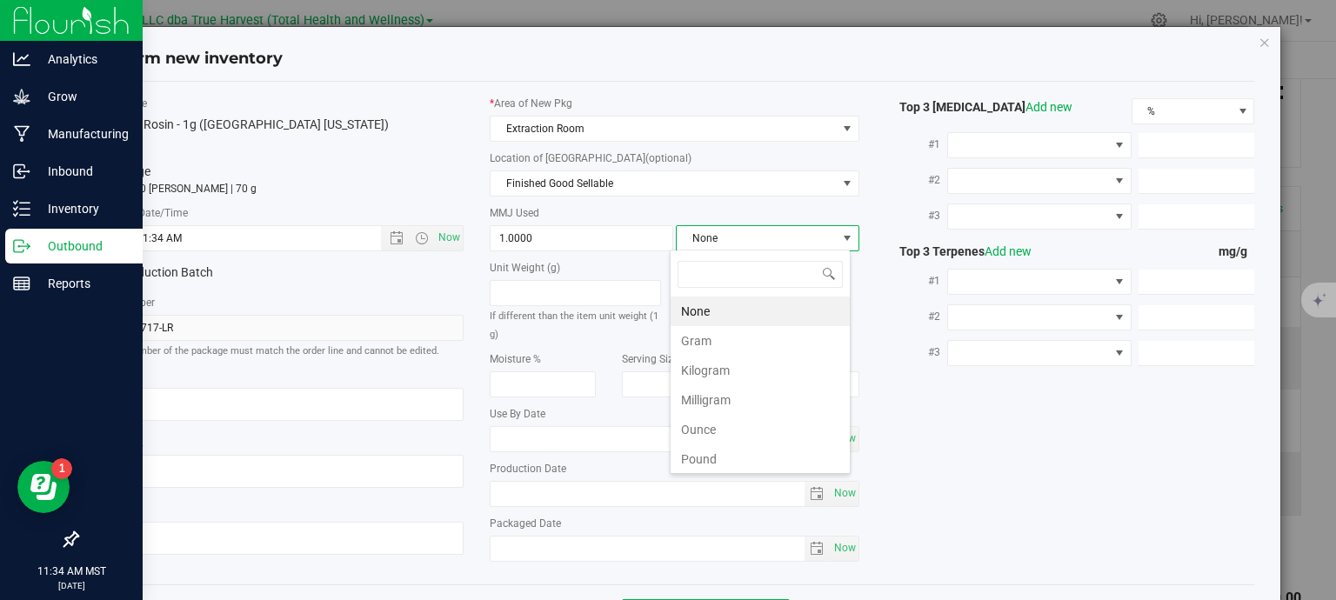
scroll to position [25, 181]
click at [729, 339] on li "Gram" at bounding box center [760, 341] width 179 height 30
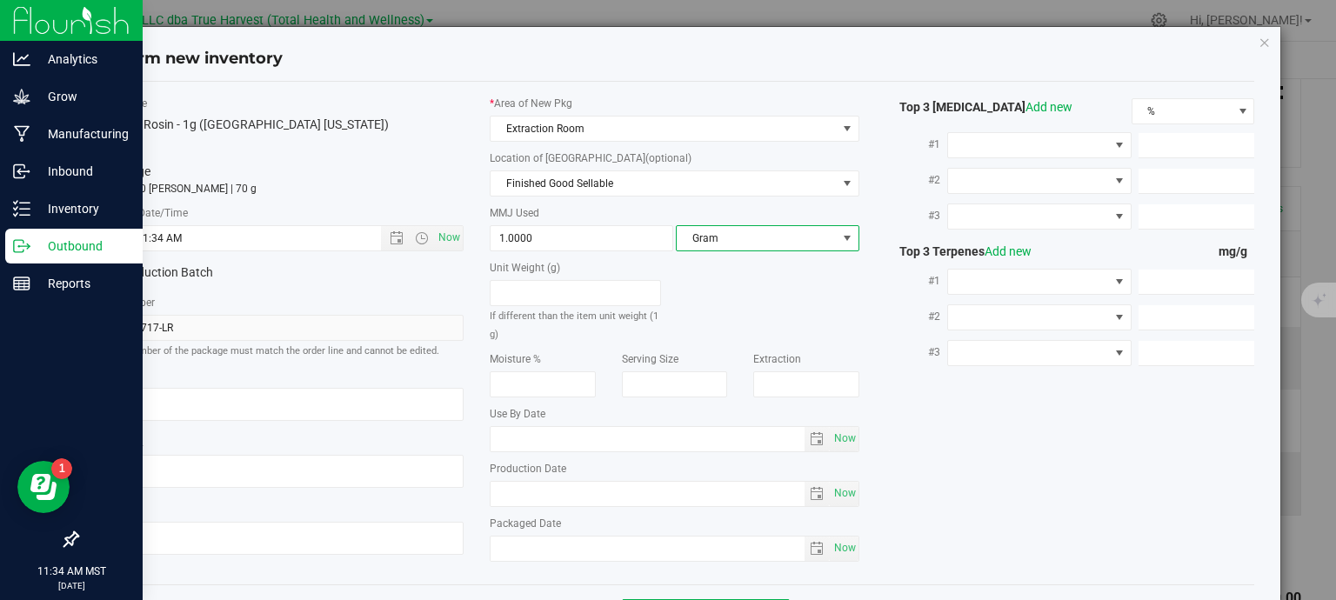
scroll to position [66, 0]
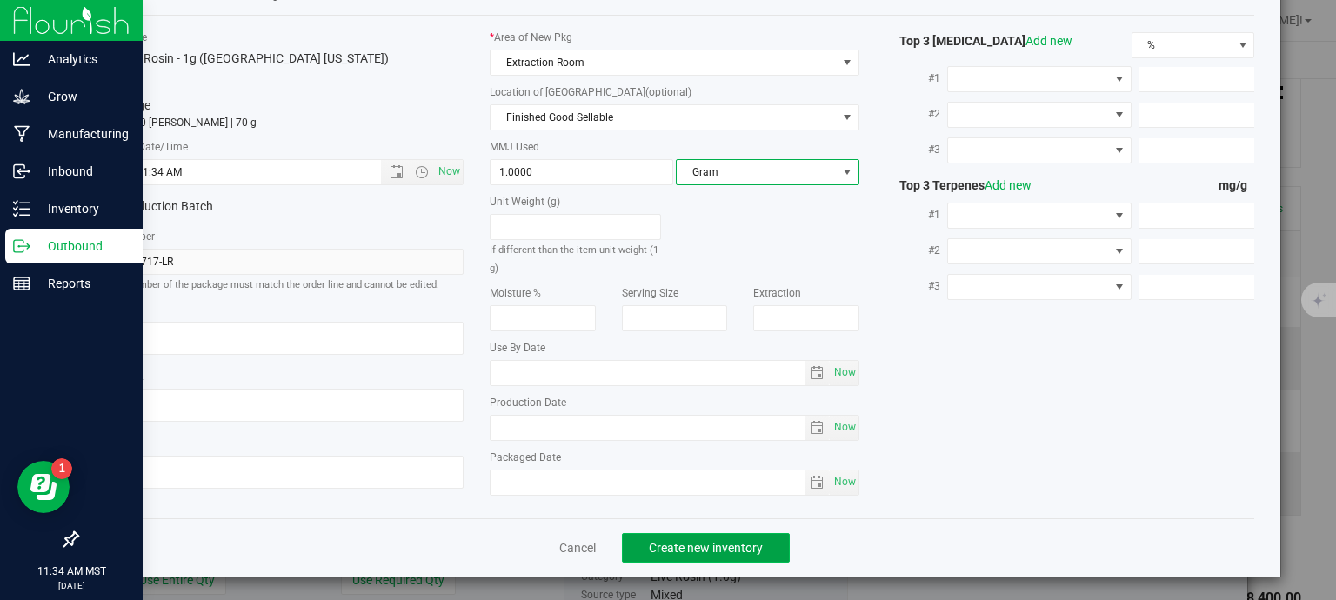
click at [708, 541] on span "Create new inventory" at bounding box center [706, 548] width 114 height 14
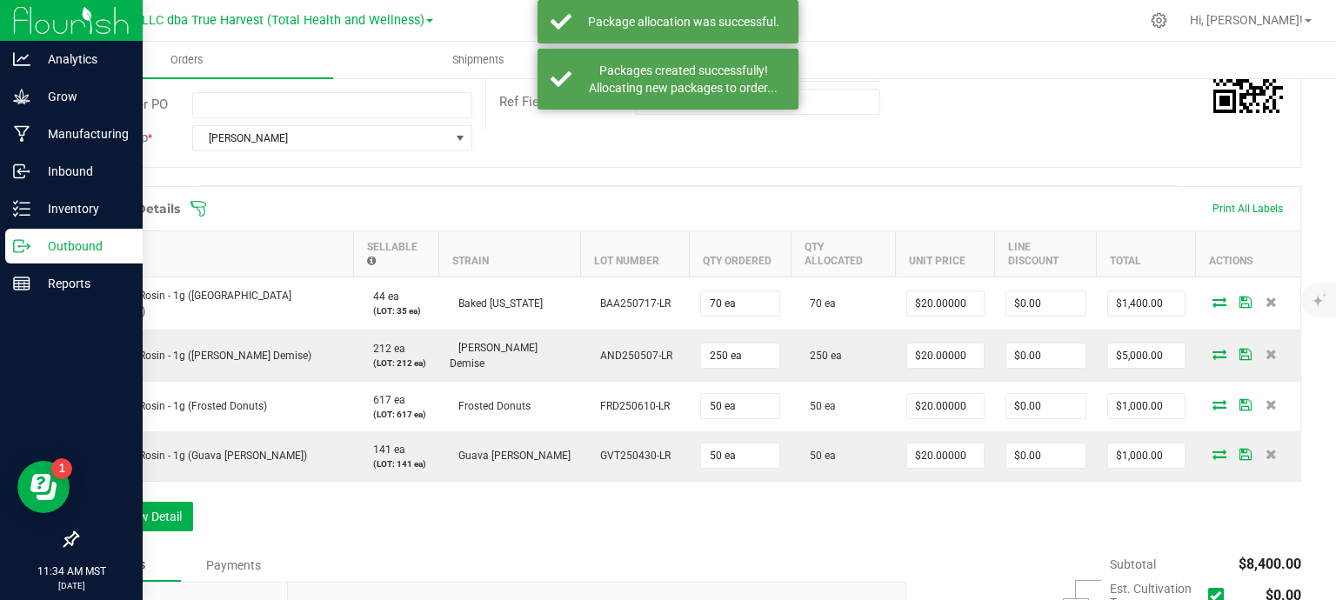
click at [1255, 211] on span at bounding box center [802, 208] width 1225 height 17
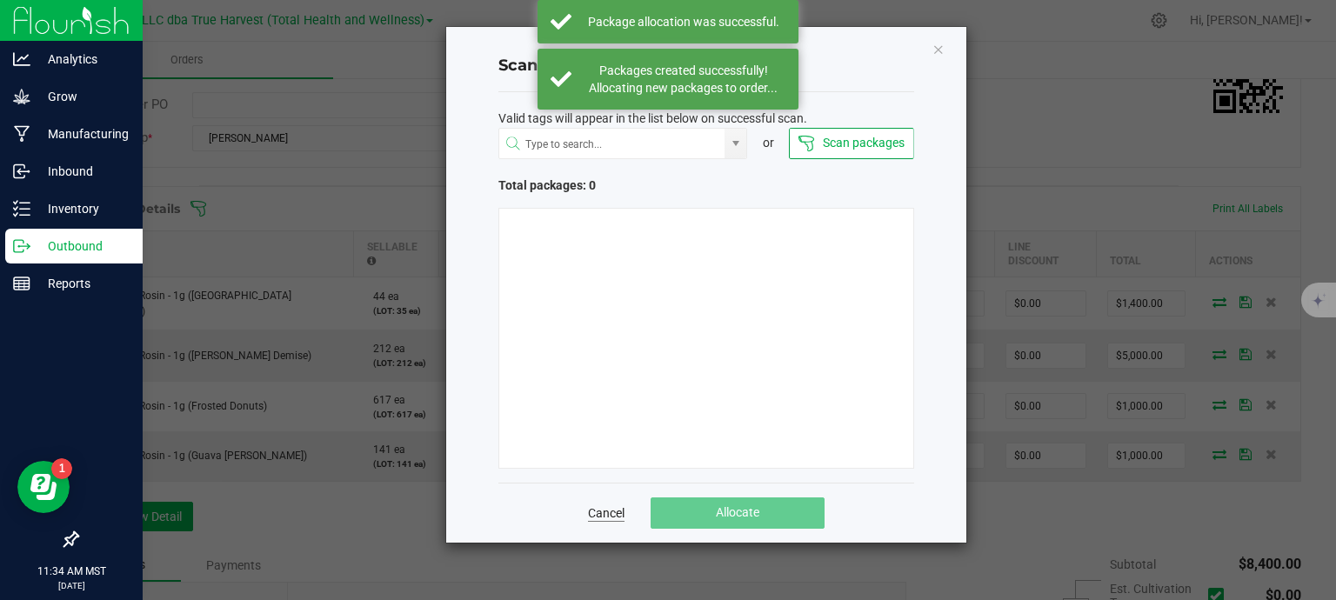
click at [606, 515] on link "Cancel" at bounding box center [606, 513] width 37 height 17
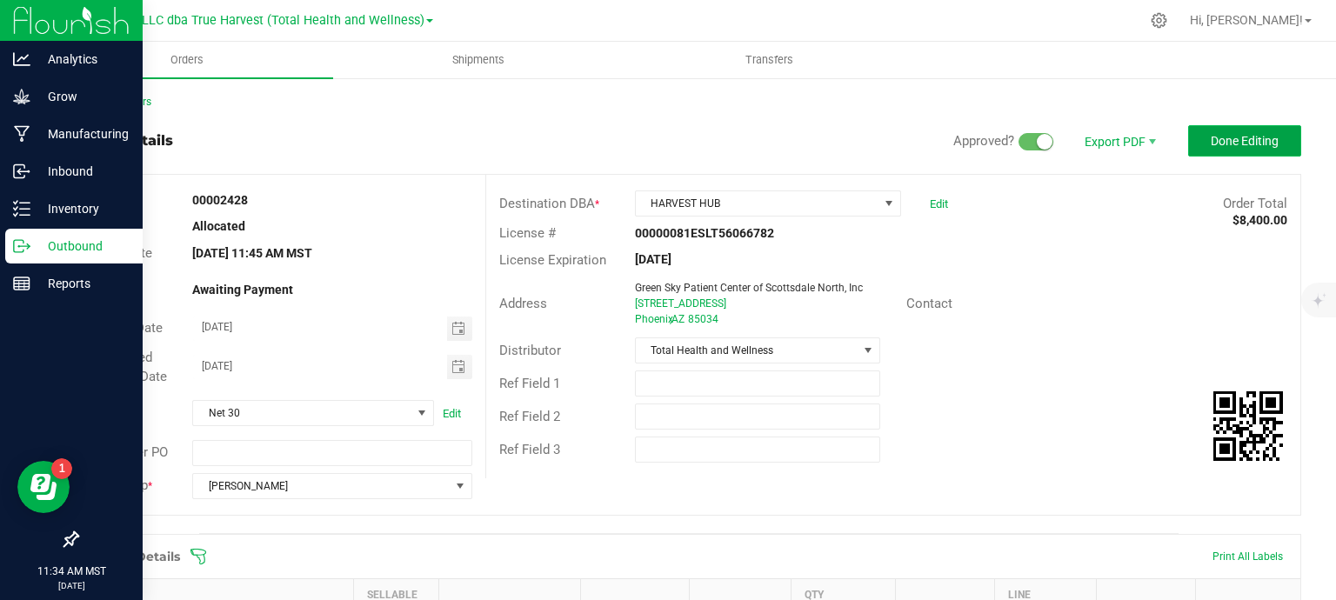
click at [1221, 152] on button "Done Editing" at bounding box center [1244, 140] width 113 height 31
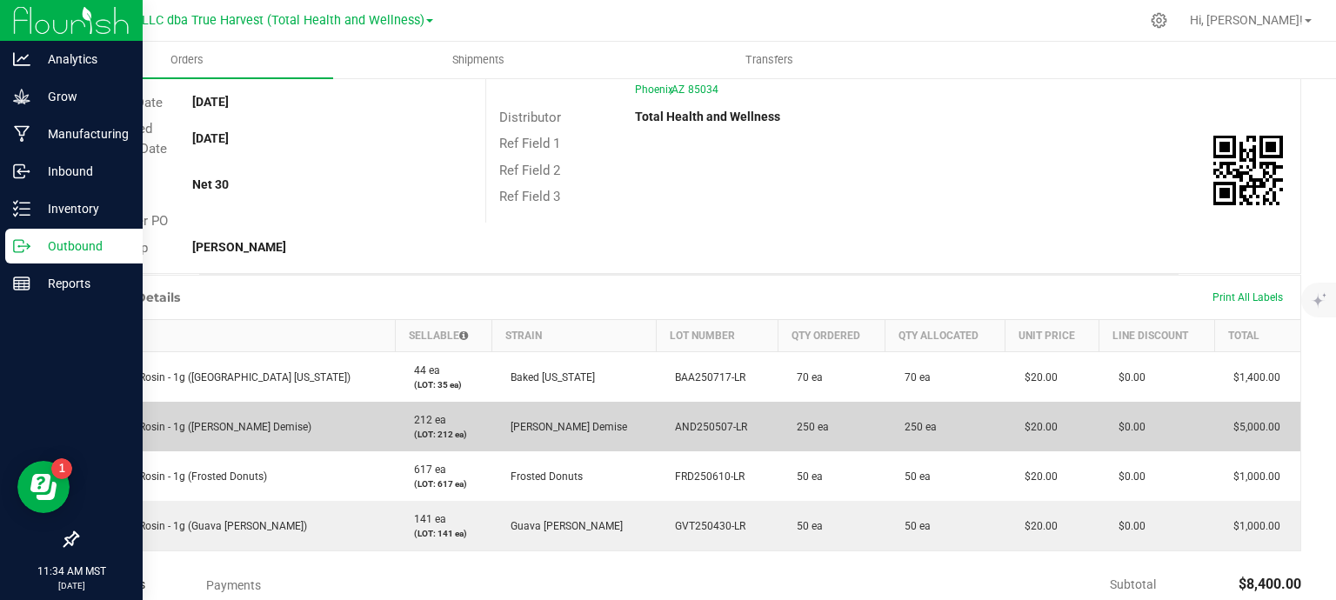
scroll to position [261, 0]
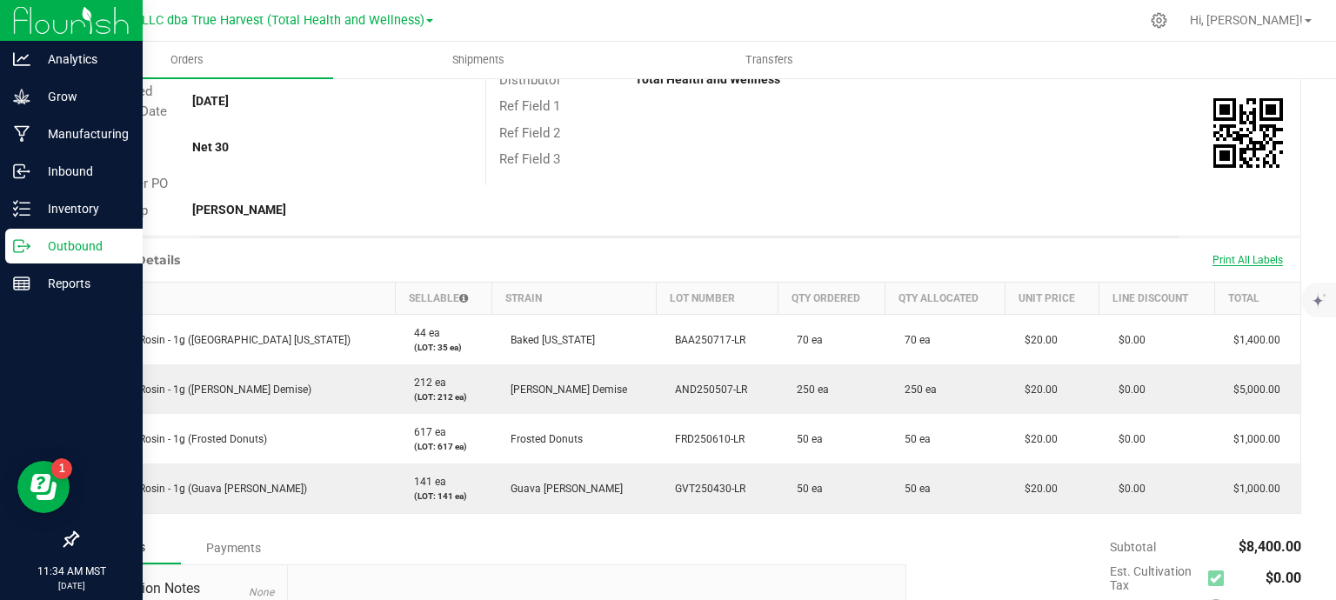
click at [1214, 260] on span "Print All Labels" at bounding box center [1248, 260] width 70 height 12
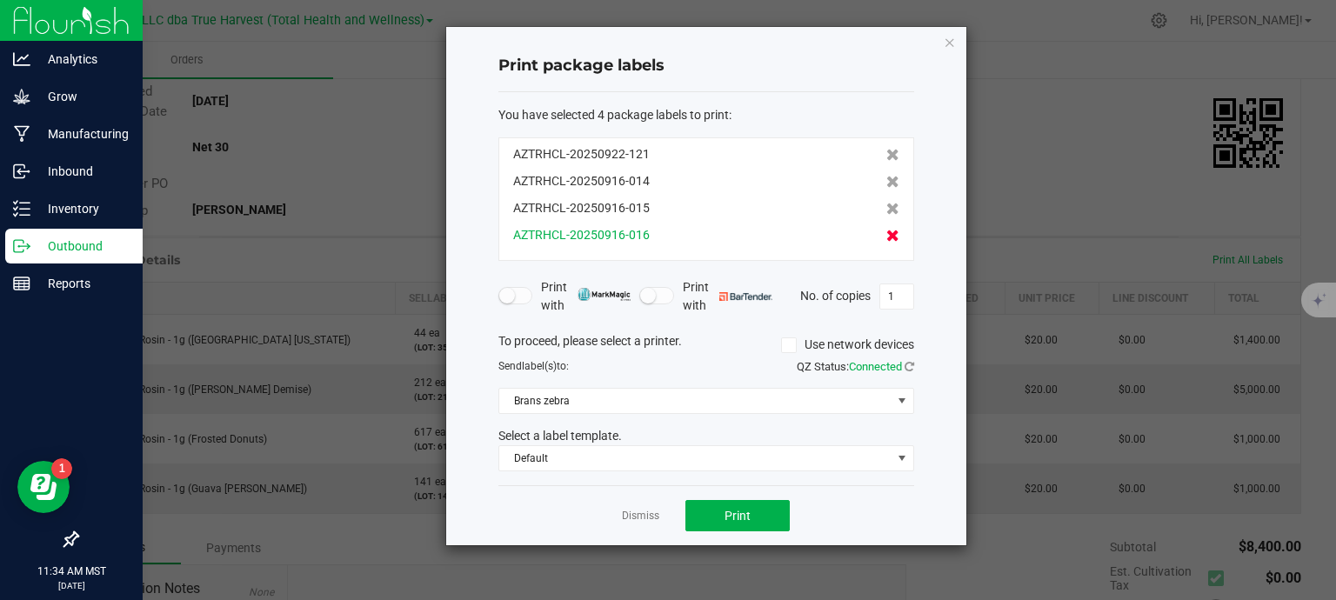
click at [886, 236] on icon at bounding box center [892, 236] width 13 height 12
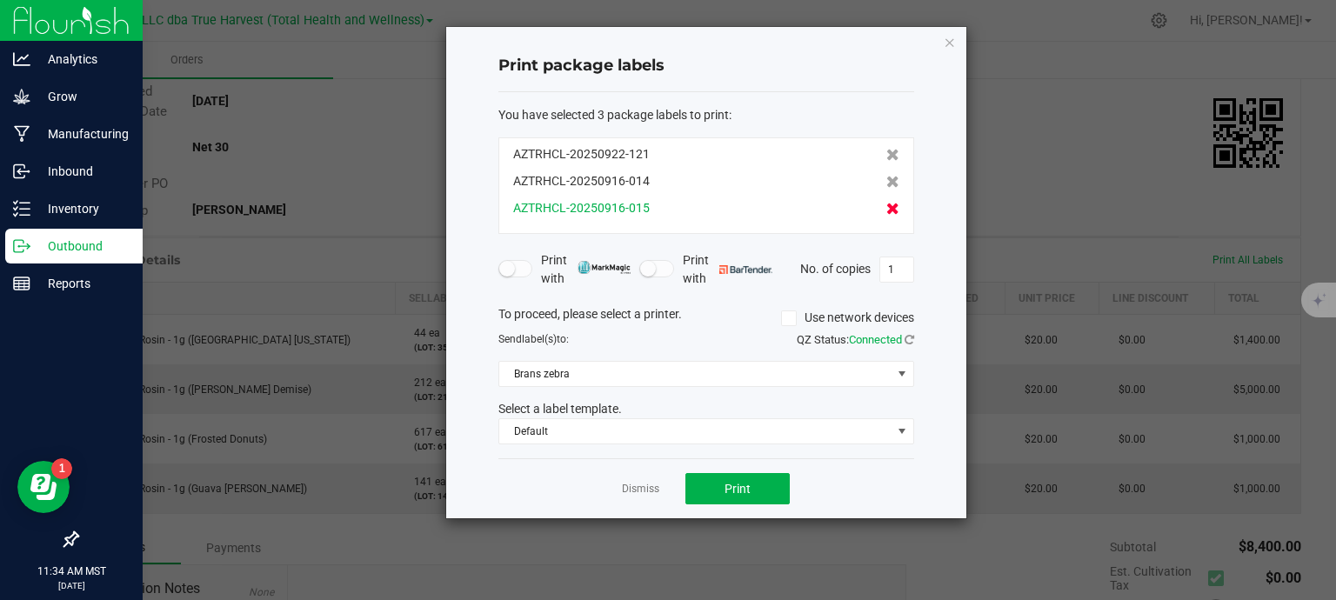
click at [886, 209] on icon at bounding box center [892, 209] width 13 height 12
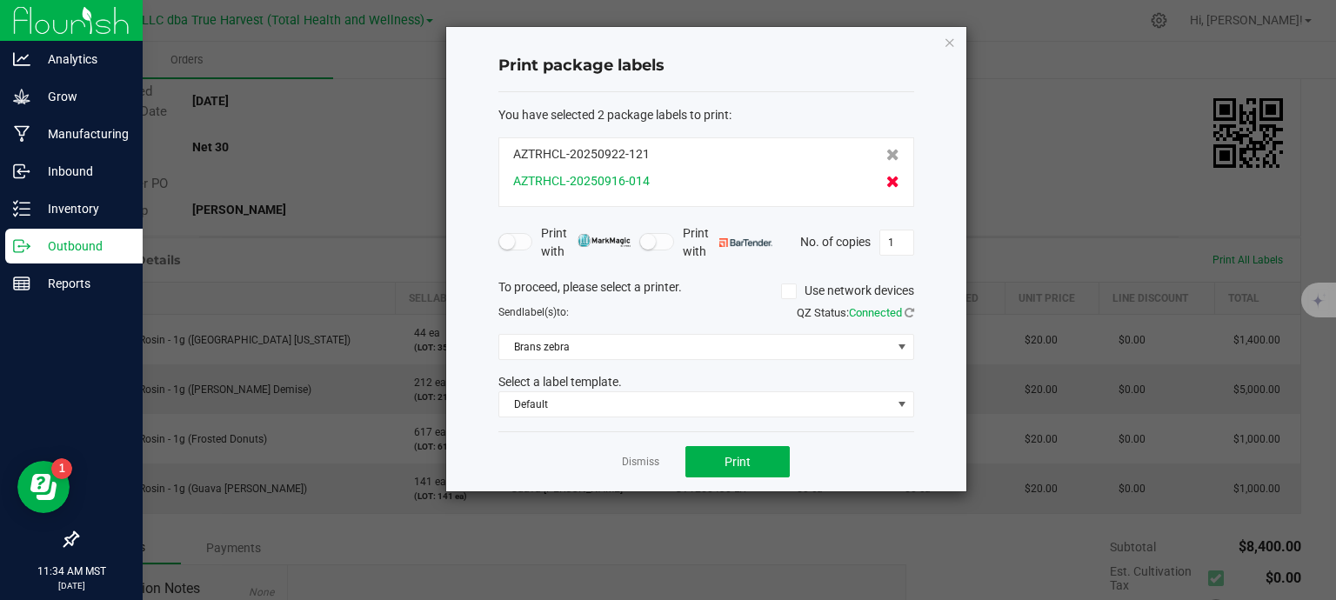
click at [886, 181] on icon at bounding box center [892, 182] width 13 height 12
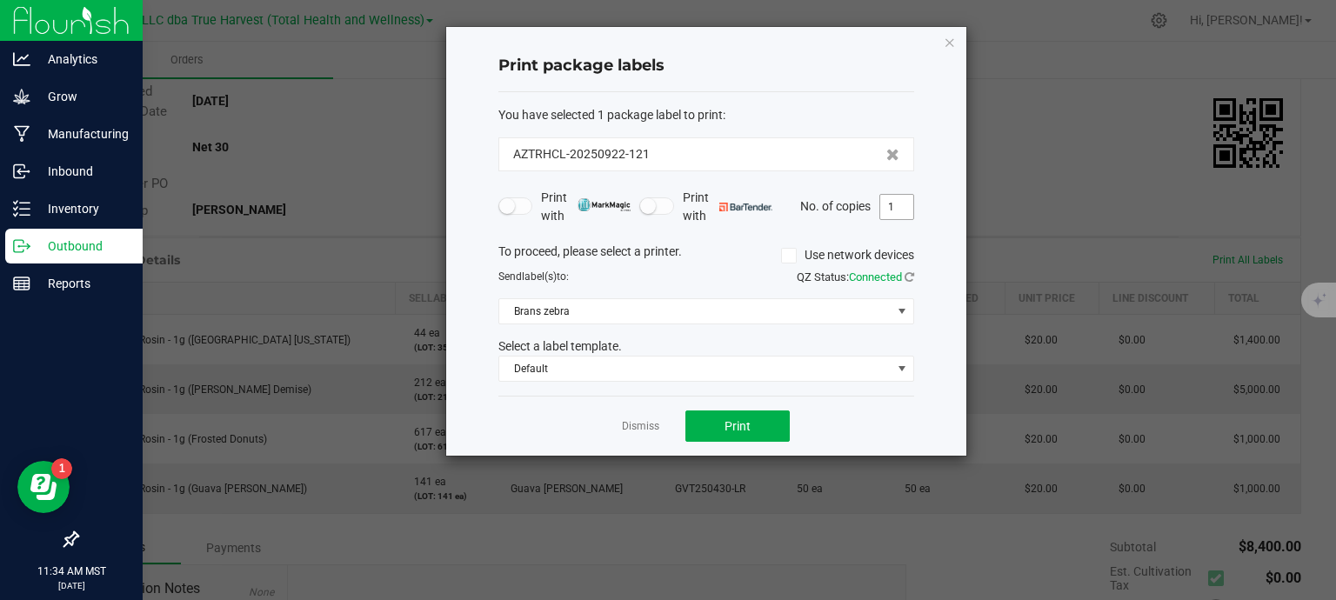
click at [898, 202] on input "1" at bounding box center [896, 207] width 33 height 24
type input "7"
click at [723, 436] on button "Print" at bounding box center [738, 426] width 104 height 31
click at [633, 431] on link "Dismiss" at bounding box center [640, 426] width 37 height 15
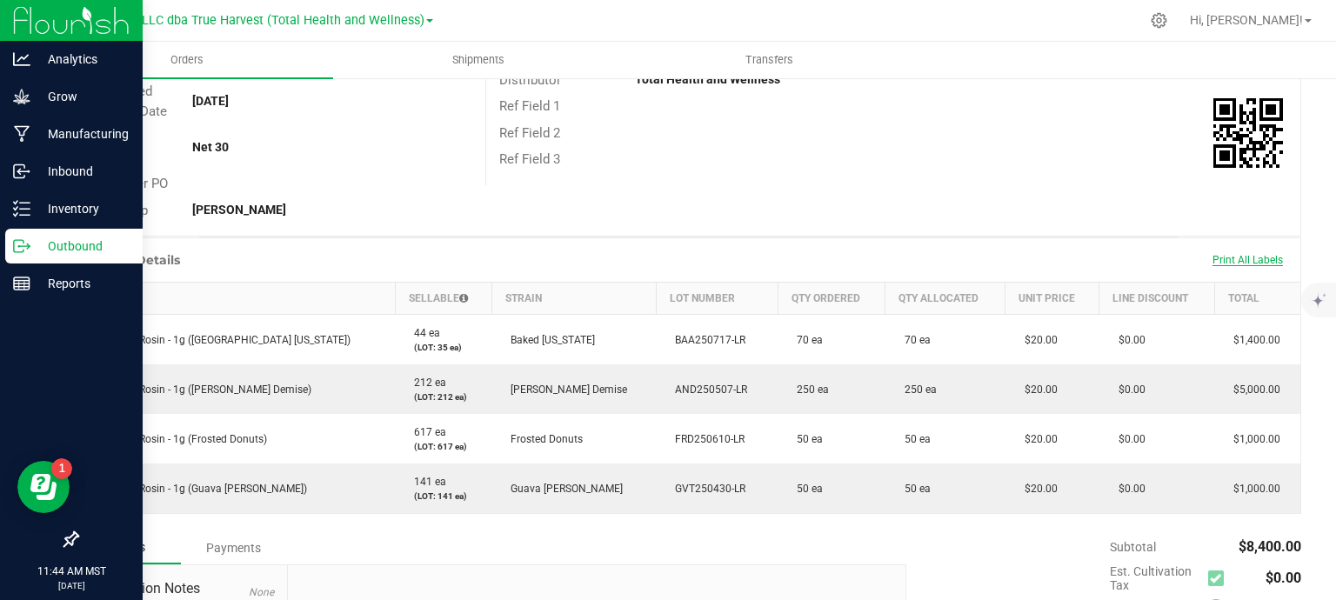
click at [1257, 260] on span "Print All Labels" at bounding box center [1248, 260] width 70 height 12
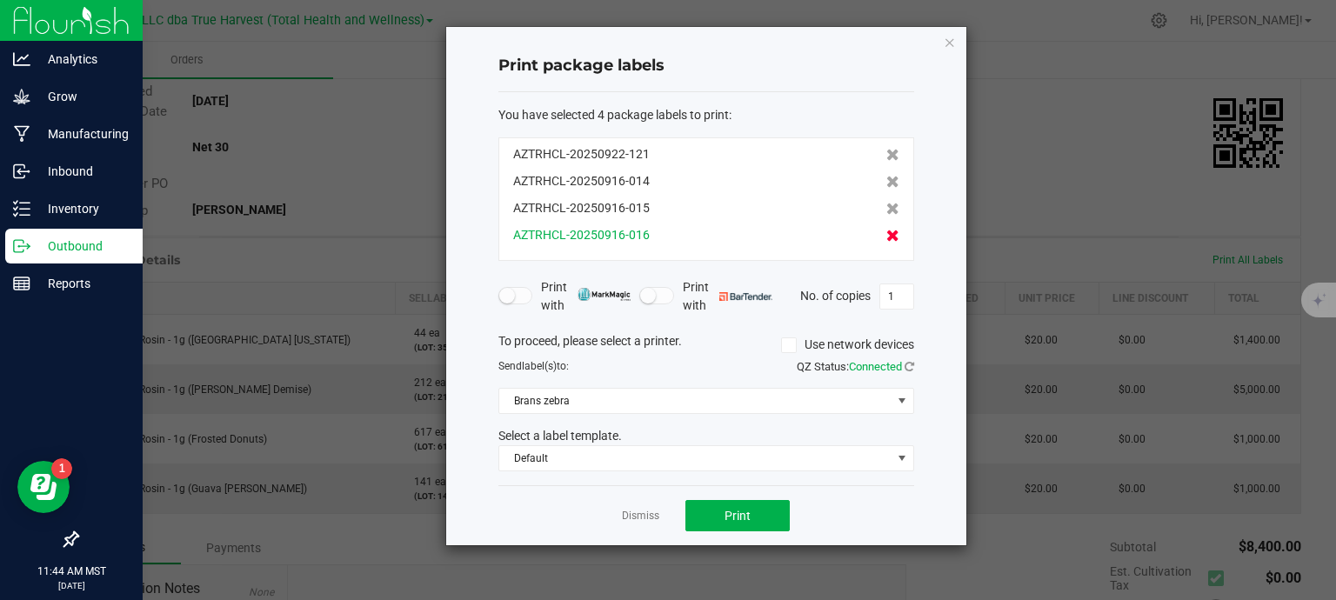
click at [886, 233] on icon at bounding box center [892, 236] width 13 height 12
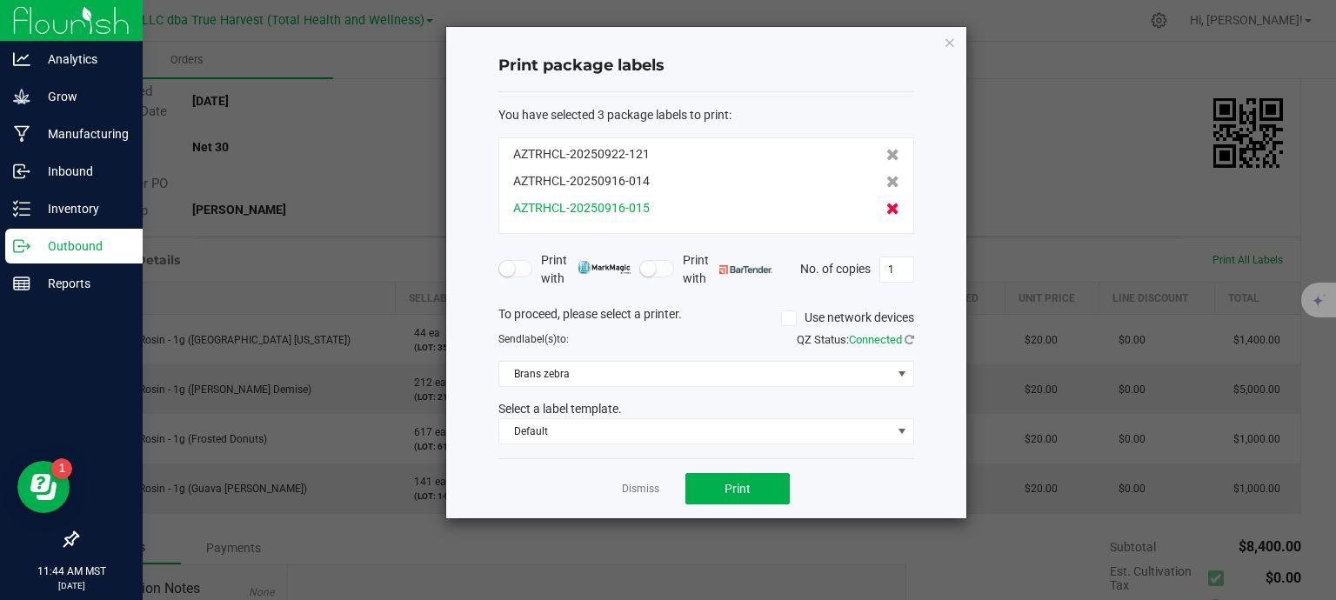
click at [886, 208] on icon at bounding box center [892, 209] width 13 height 12
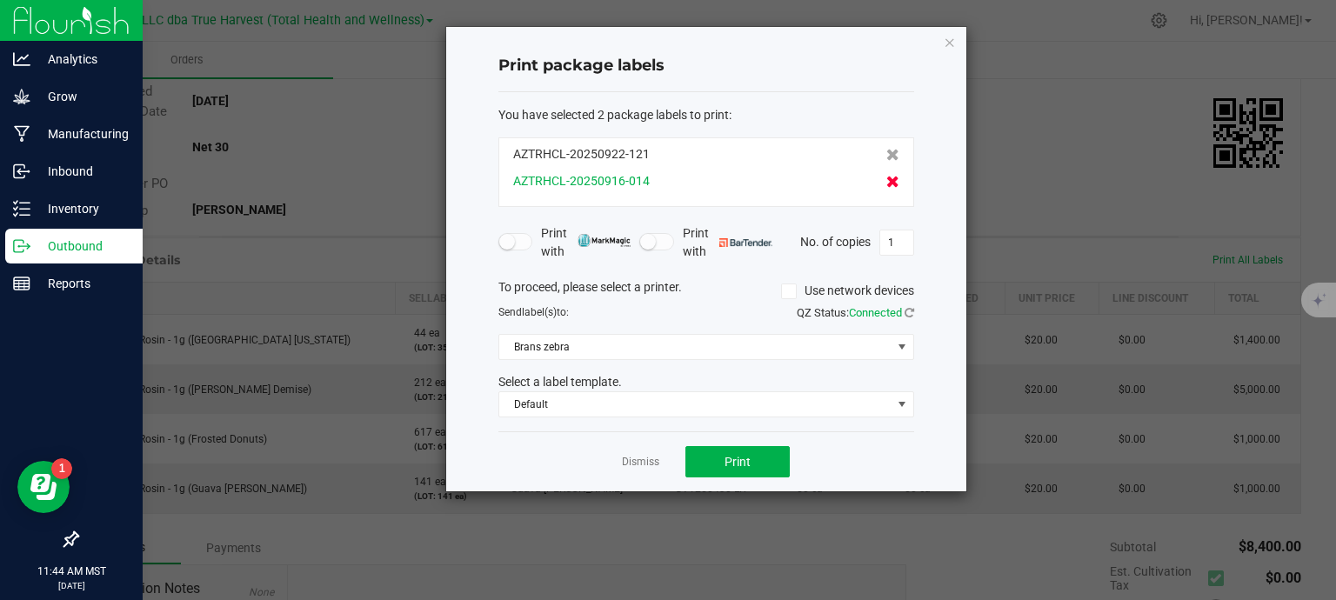
click at [886, 184] on icon at bounding box center [892, 182] width 13 height 12
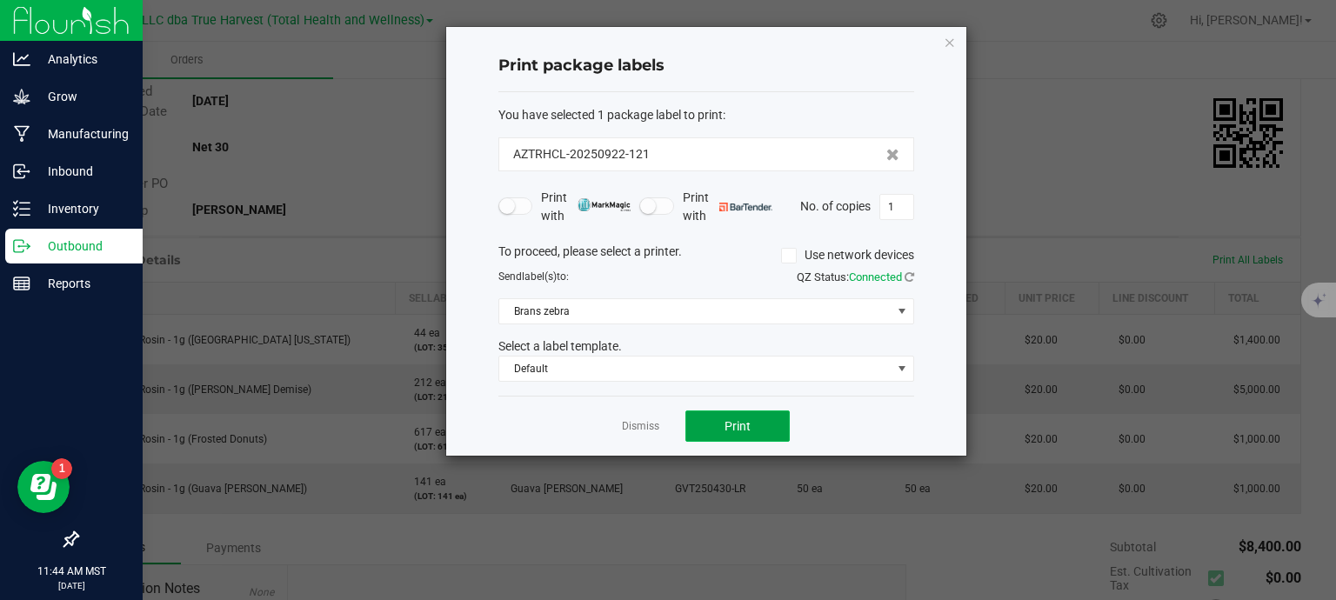
click at [735, 429] on span "Print" at bounding box center [738, 426] width 26 height 14
click at [636, 423] on link "Dismiss" at bounding box center [640, 426] width 37 height 15
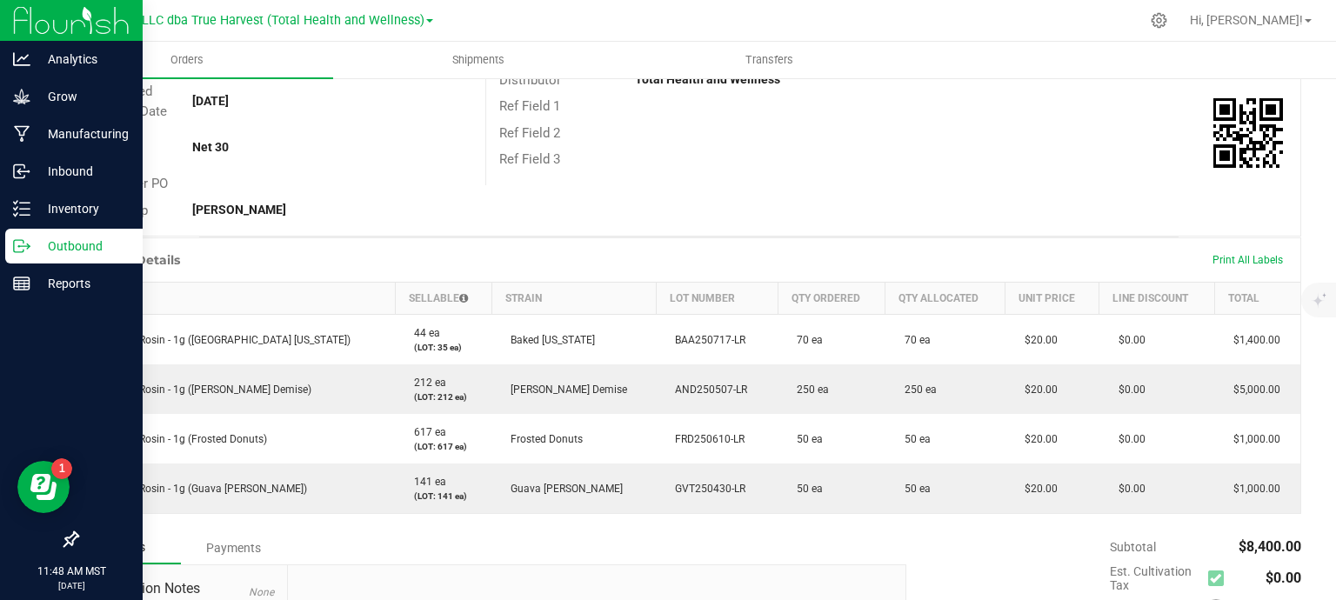
scroll to position [0, 0]
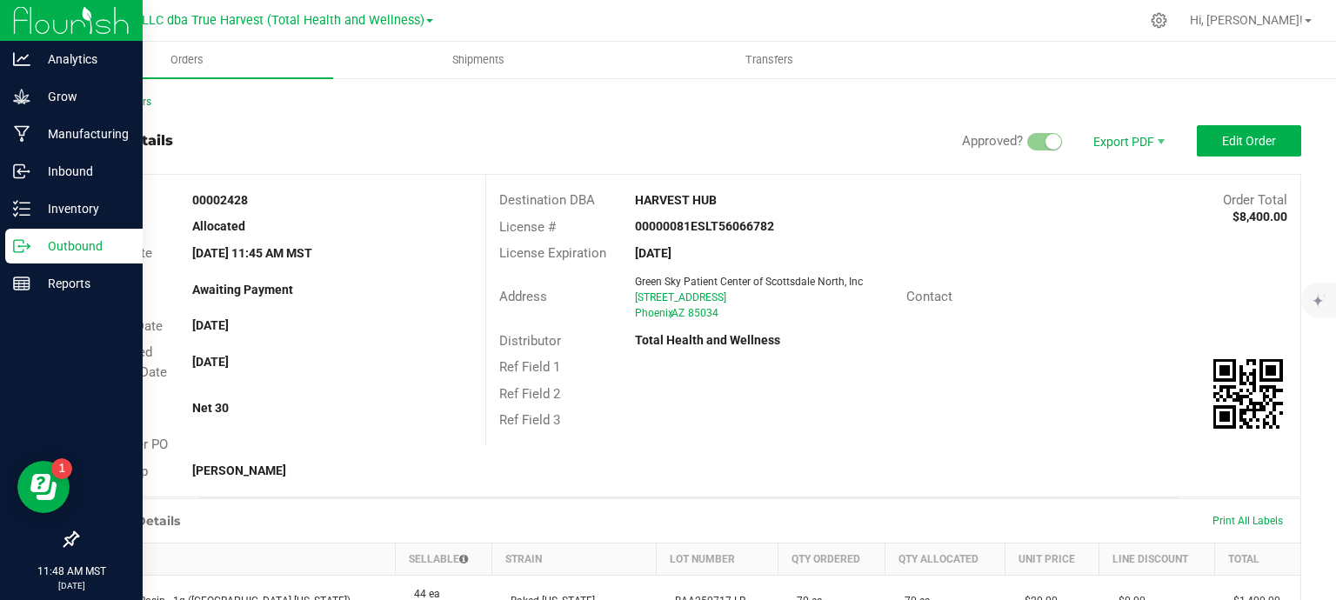
click at [68, 257] on div "Outbound" at bounding box center [73, 246] width 137 height 35
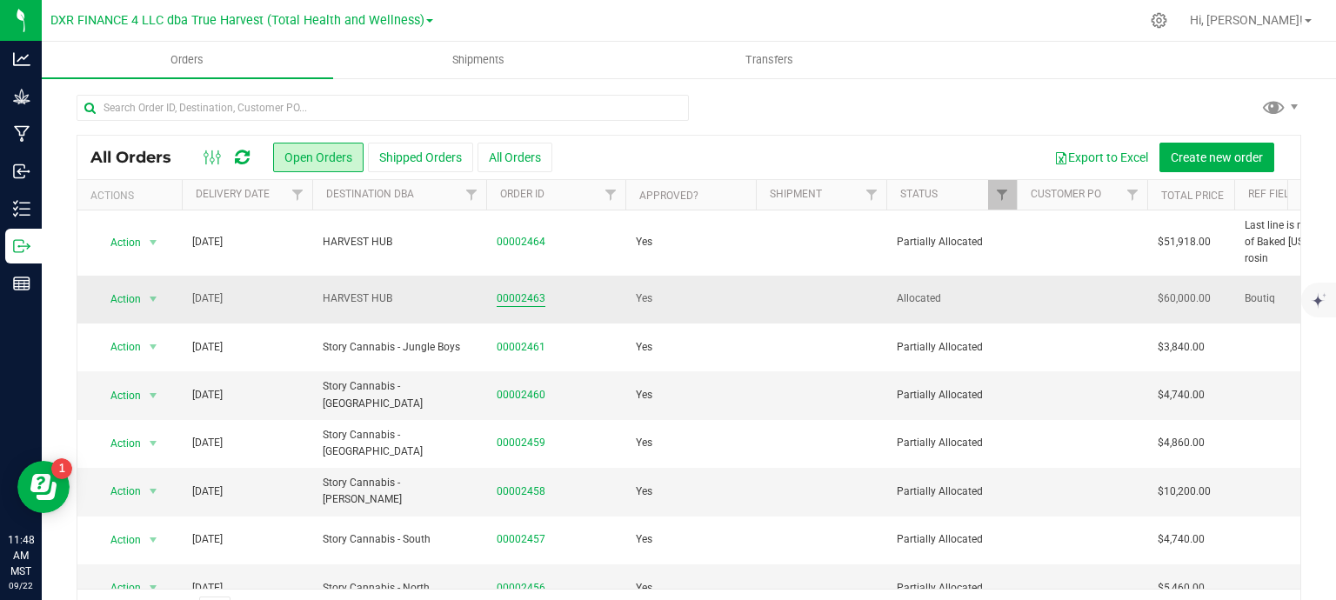
click at [532, 291] on link "00002463" at bounding box center [521, 299] width 49 height 17
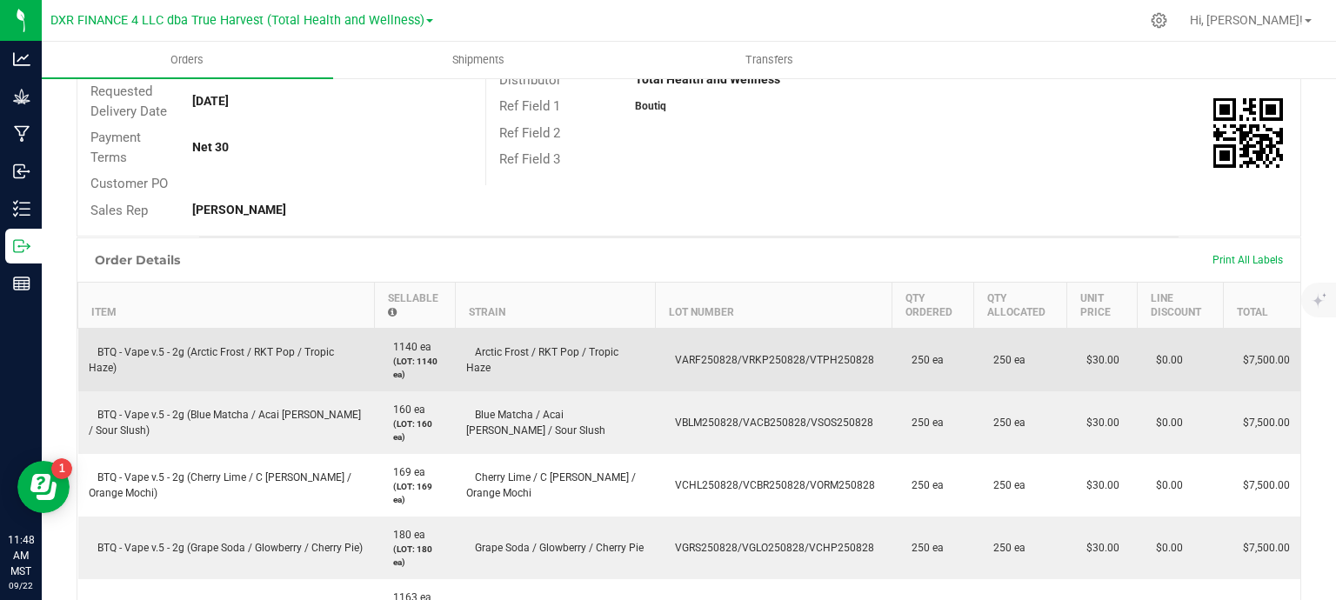
scroll to position [348, 0]
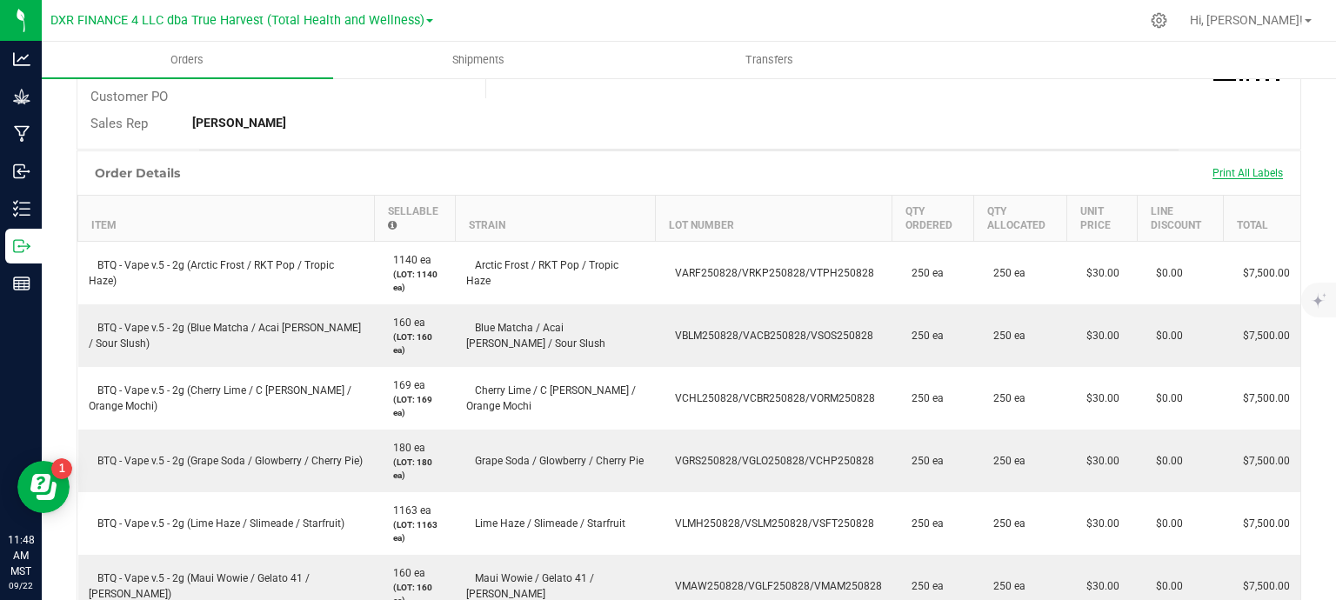
click at [1228, 175] on span "Print All Labels" at bounding box center [1248, 173] width 70 height 12
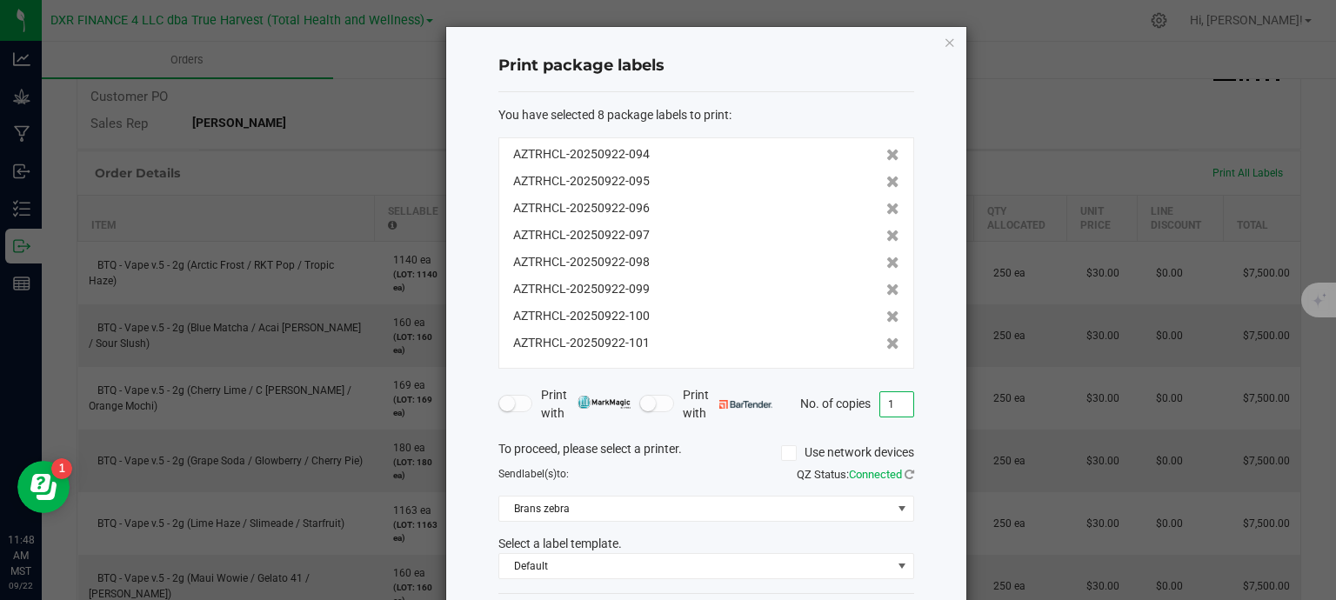
click at [894, 403] on input "1" at bounding box center [896, 404] width 33 height 24
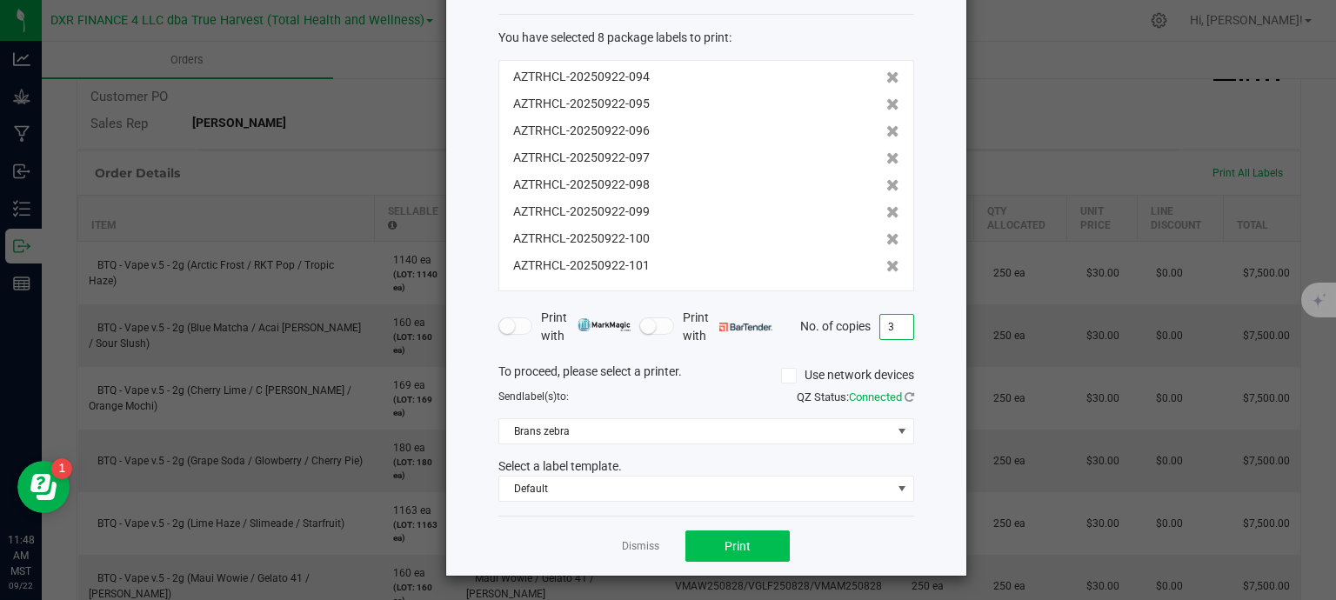
type input "3"
click at [745, 549] on button "Print" at bounding box center [738, 546] width 104 height 31
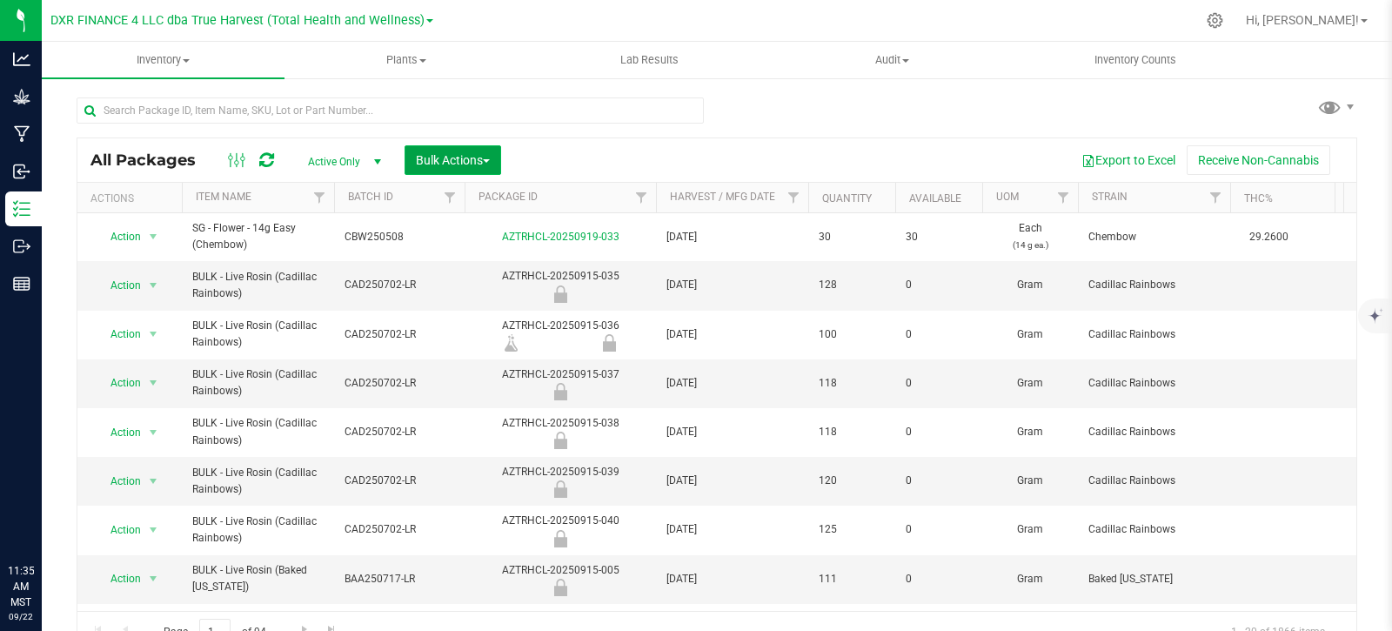
click at [487, 155] on span "Bulk Actions" at bounding box center [453, 160] width 74 height 14
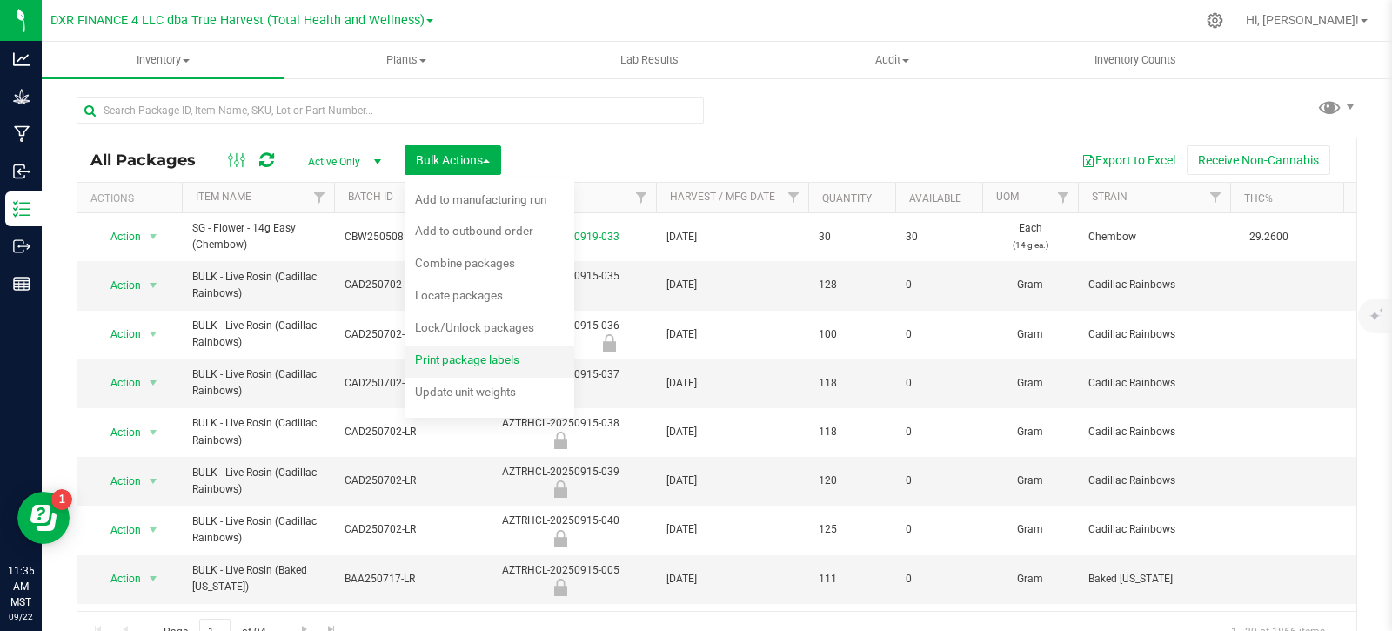
click at [469, 358] on span "Print package labels" at bounding box center [467, 359] width 104 height 14
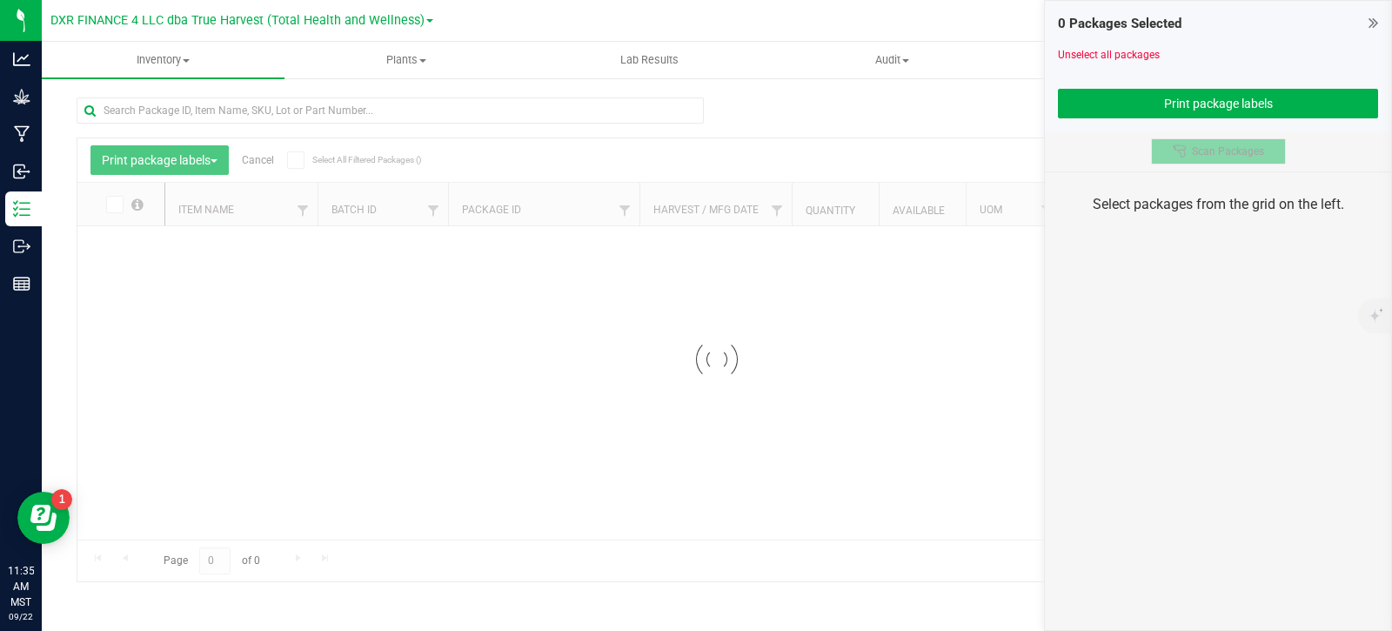
click at [1187, 159] on button "Scan Packages" at bounding box center [1218, 151] width 135 height 26
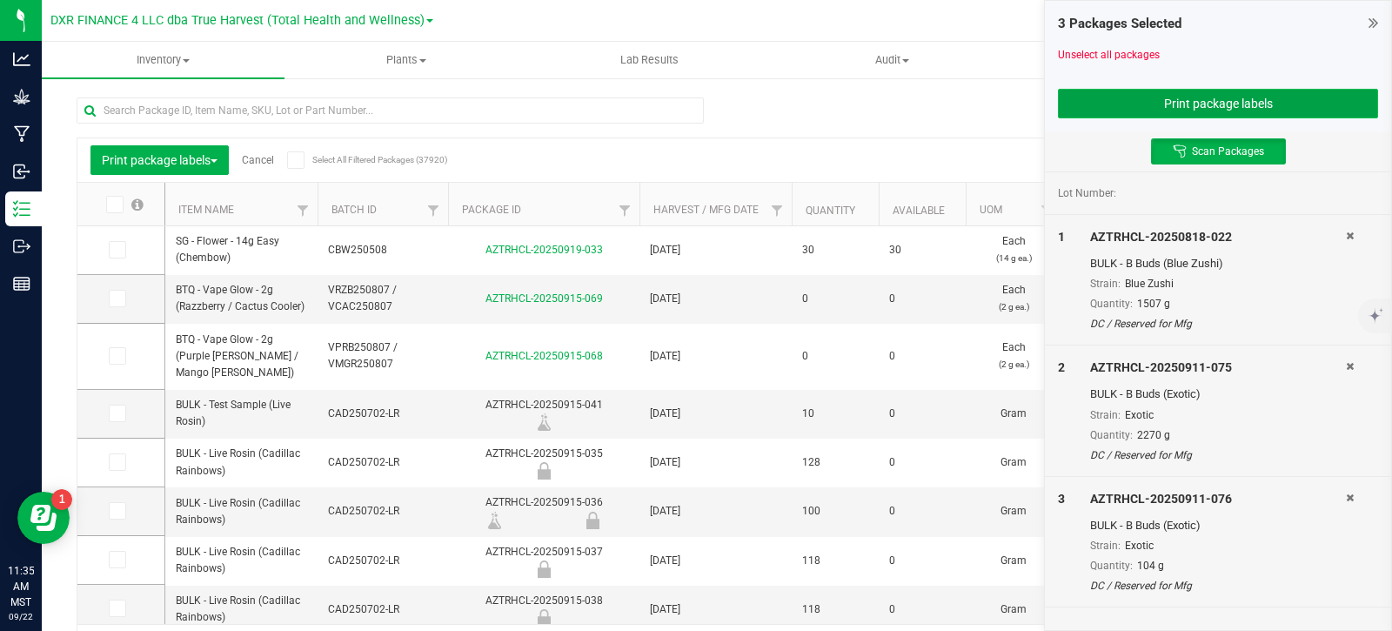
click at [1190, 105] on button "Print package labels" at bounding box center [1218, 104] width 320 height 30
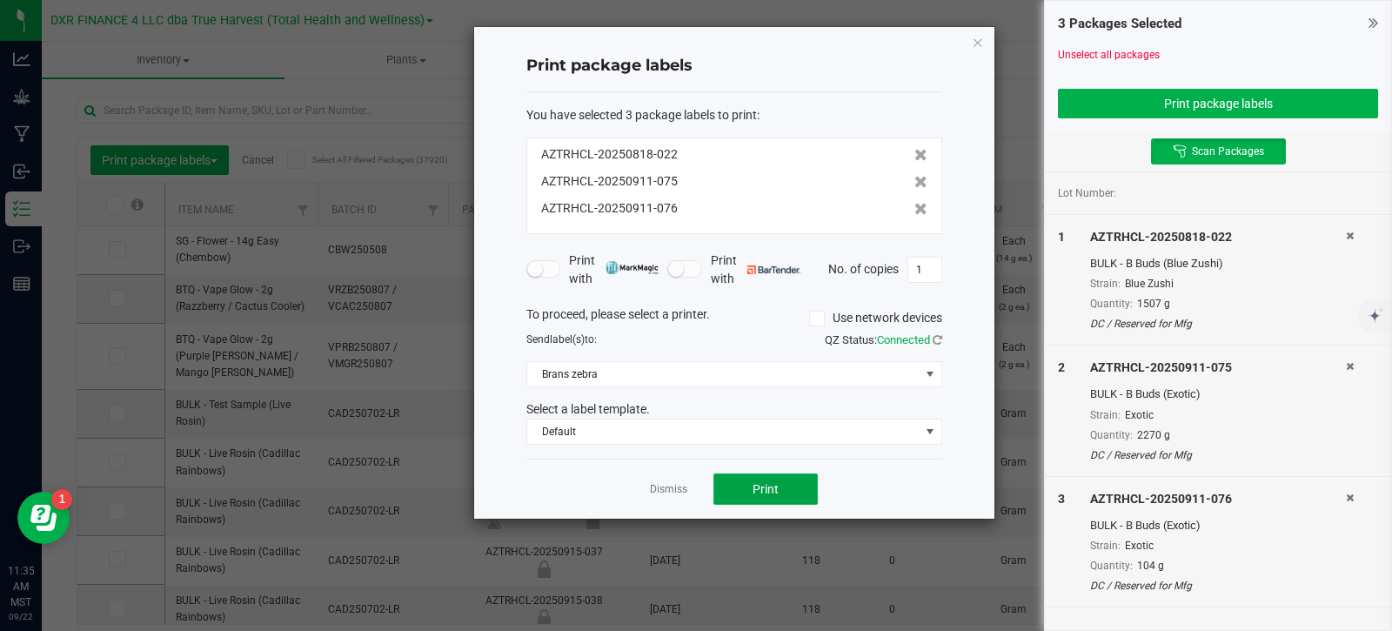
click at [783, 476] on button "Print" at bounding box center [765, 488] width 104 height 31
